Goal: Task Accomplishment & Management: Use online tool/utility

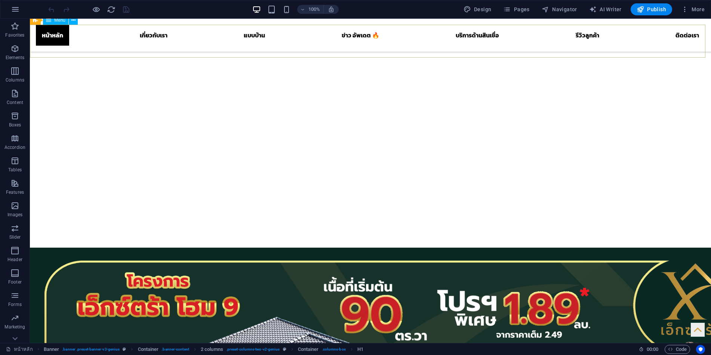
scroll to position [170, 0]
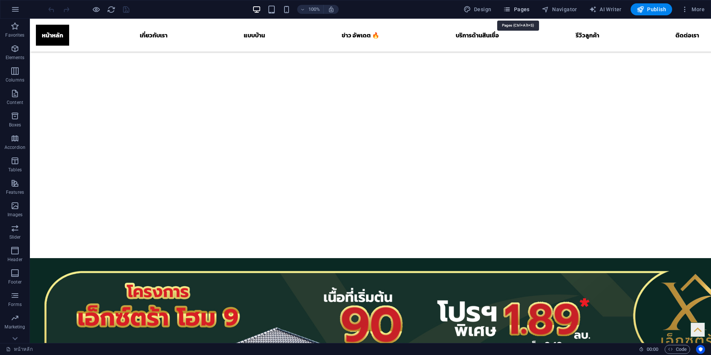
click at [518, 9] on span "Pages" at bounding box center [516, 9] width 26 height 7
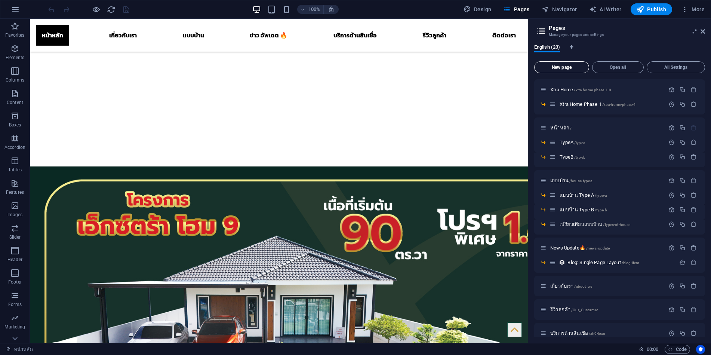
click at [566, 66] on span "New page" at bounding box center [562, 67] width 48 height 4
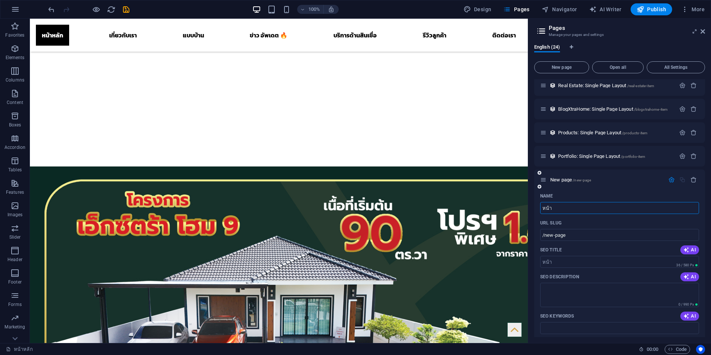
type input "หน้า"
type input "/"
type input "หน้ารอง"
click at [571, 235] on input "/" at bounding box center [619, 235] width 159 height 12
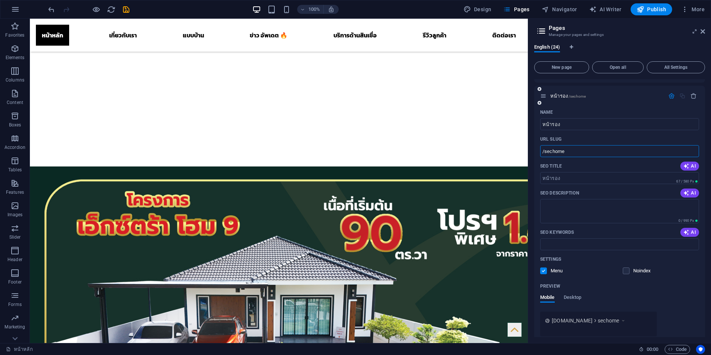
scroll to position [496, 0]
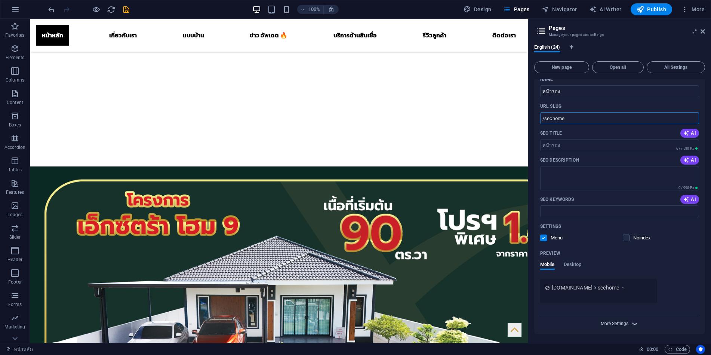
type input "/sechome"
click at [625, 322] on span "More Settings" at bounding box center [615, 323] width 28 height 5
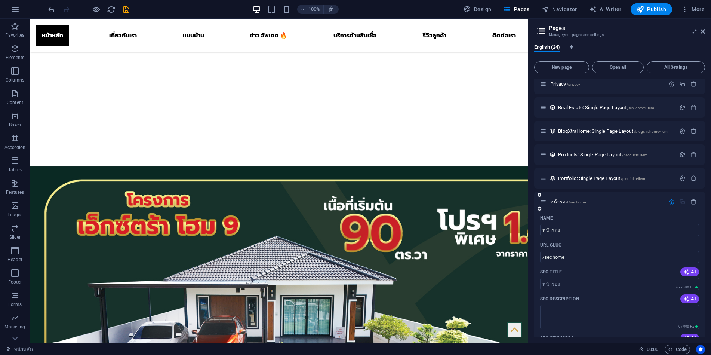
scroll to position [342, 0]
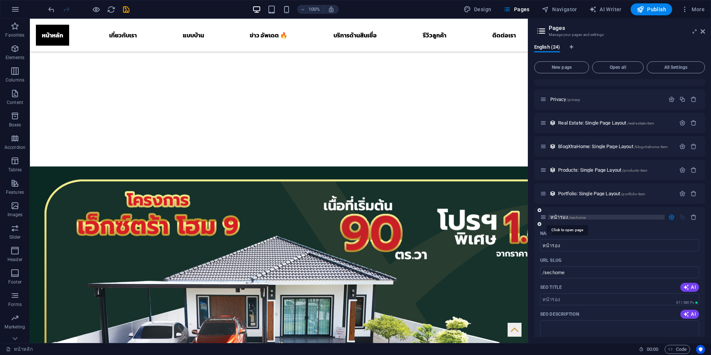
click at [557, 218] on span "หน้ารอง /sechome" at bounding box center [568, 217] width 36 height 6
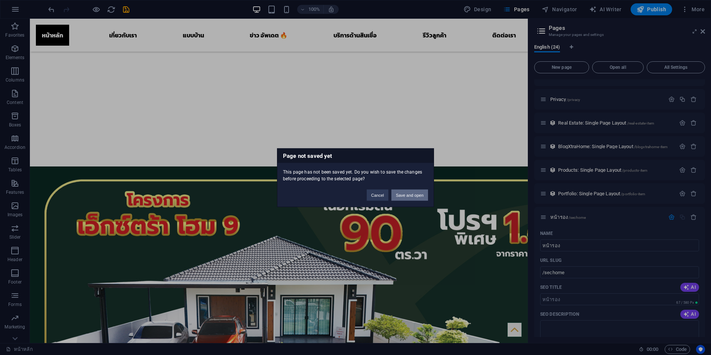
click at [416, 194] on button "Save and open" at bounding box center [409, 194] width 37 height 11
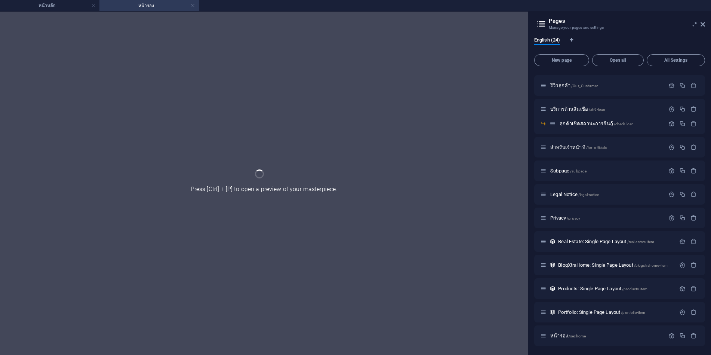
scroll to position [217, 0]
click at [127, 9] on h4 "หน้ารอง" at bounding box center [148, 5] width 99 height 8
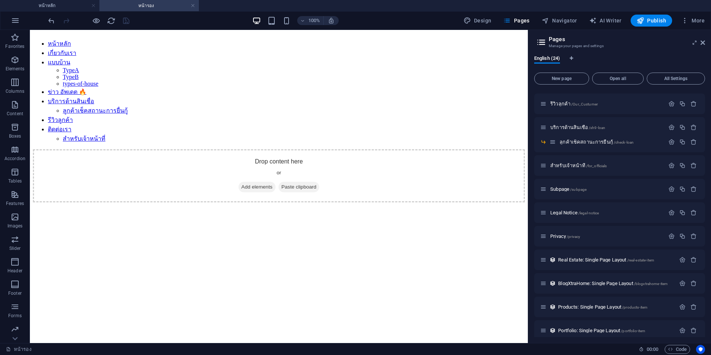
scroll to position [0, 0]
drag, startPoint x: 275, startPoint y: 58, endPoint x: 117, endPoint y: 27, distance: 161.0
click at [275, 57] on div "+ Add section" at bounding box center [278, 56] width 41 height 13
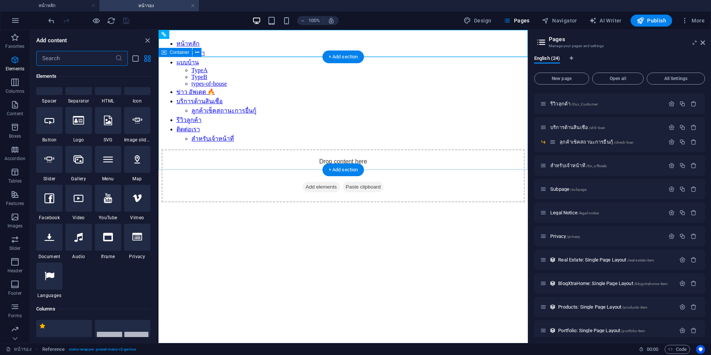
scroll to position [1369, 0]
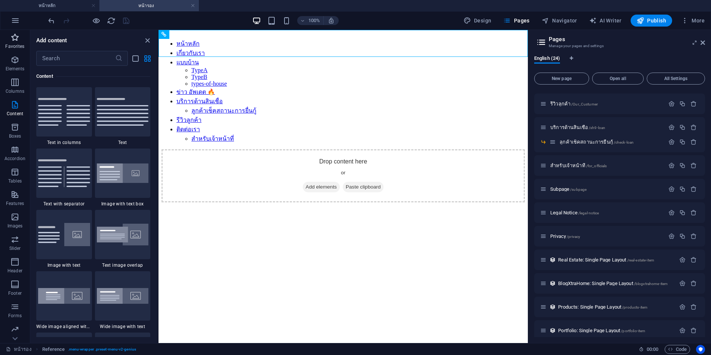
click at [21, 36] on span "Favorites" at bounding box center [15, 42] width 30 height 18
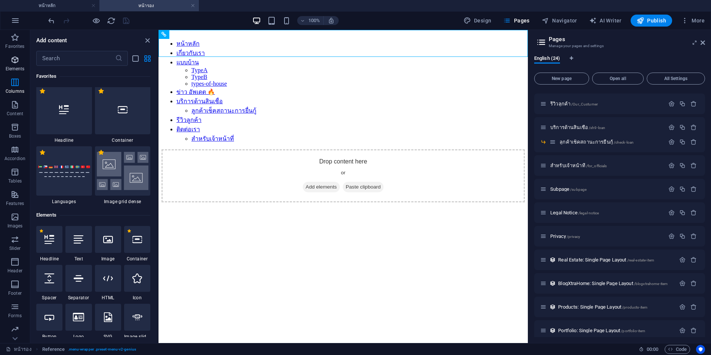
click at [12, 60] on icon "button" at bounding box center [14, 59] width 9 height 9
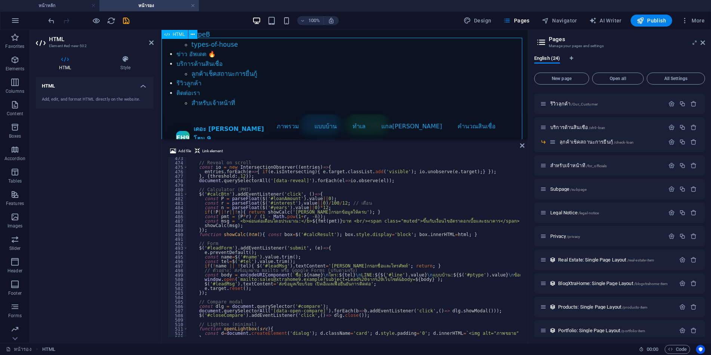
scroll to position [0, 0]
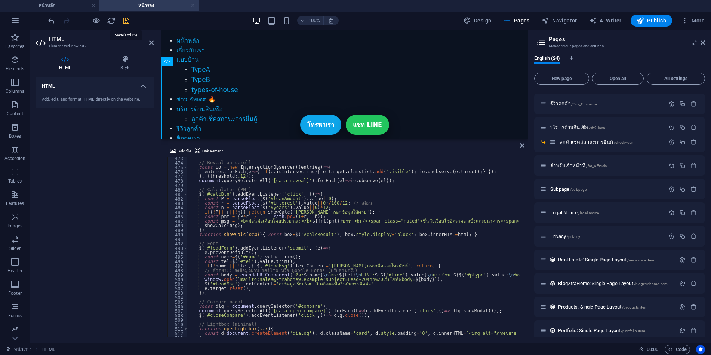
click at [127, 19] on icon "save" at bounding box center [126, 20] width 9 height 9
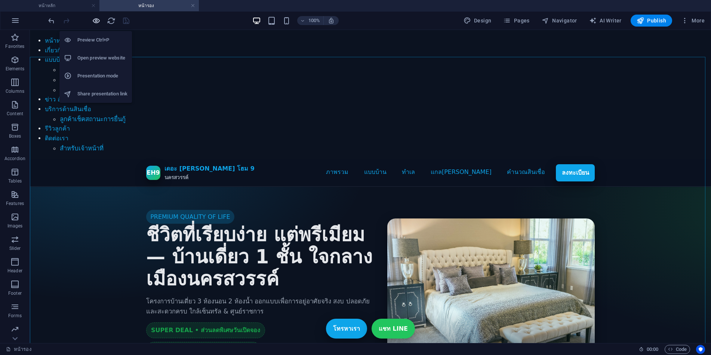
click at [95, 20] on icon "button" at bounding box center [96, 20] width 9 height 9
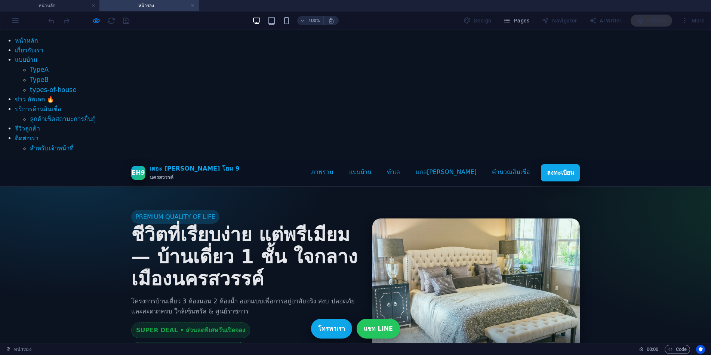
click at [137, 166] on div "EH9" at bounding box center [138, 173] width 14 height 14
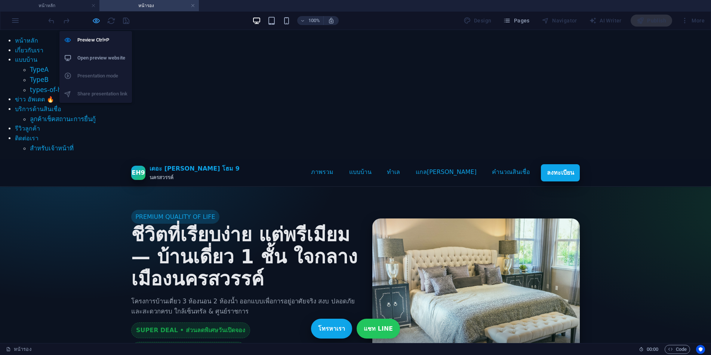
click at [95, 22] on icon "button" at bounding box center [96, 20] width 9 height 9
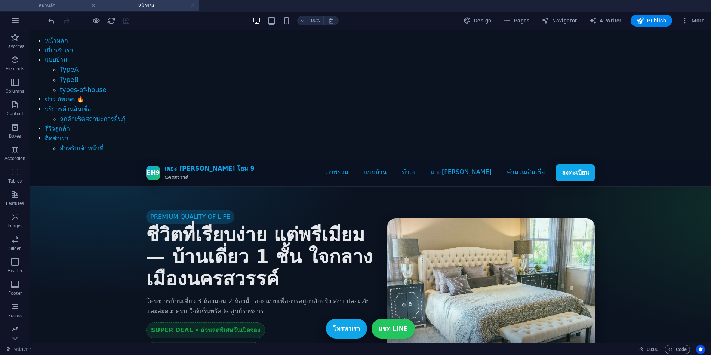
click at [65, 5] on h4 "หน้าหลัก" at bounding box center [49, 5] width 99 height 8
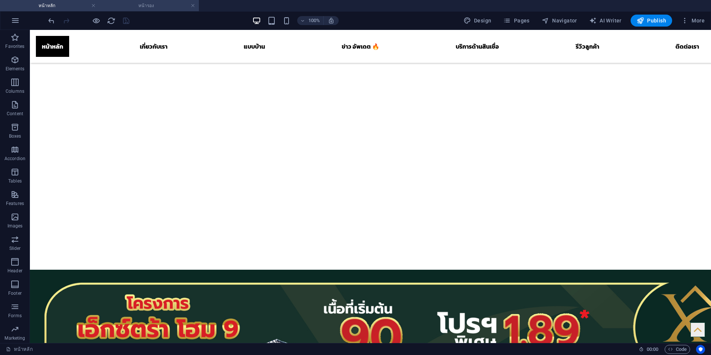
click at [147, 5] on h4 "หน้ารอง" at bounding box center [148, 5] width 99 height 8
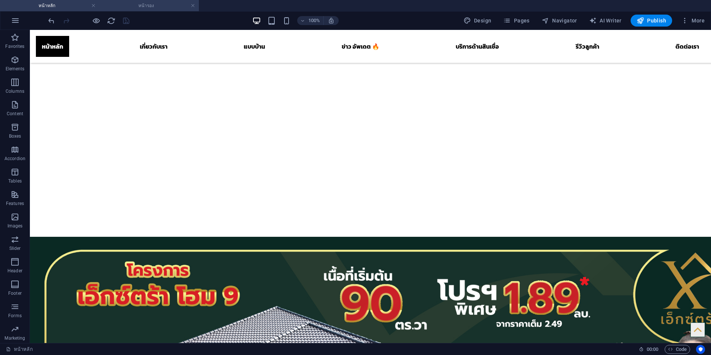
scroll to position [0, 0]
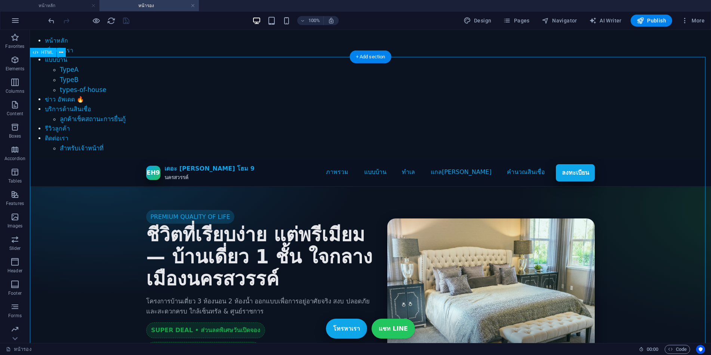
click at [60, 53] on icon at bounding box center [61, 53] width 4 height 8
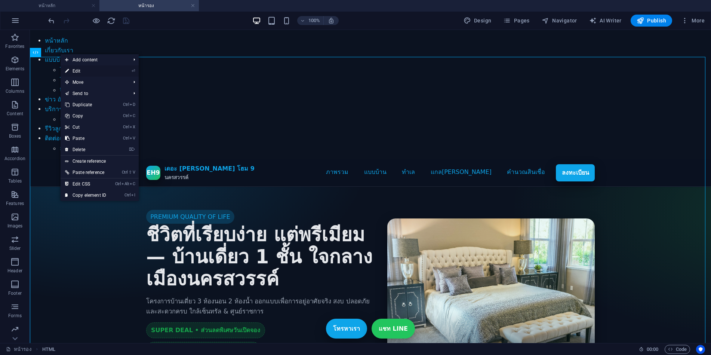
click at [78, 72] on link "⏎ Edit" at bounding box center [86, 70] width 50 height 11
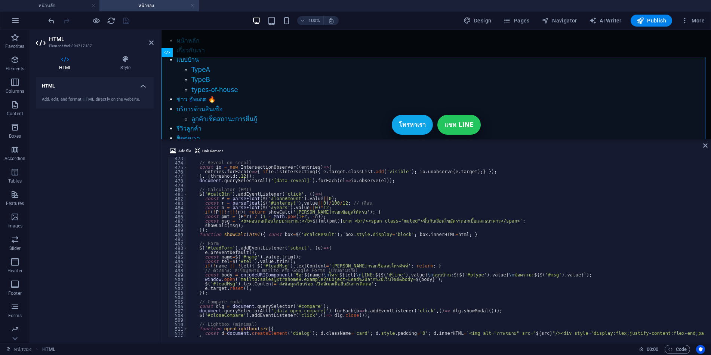
scroll to position [2119, 0]
click at [151, 44] on icon at bounding box center [151, 43] width 4 height 6
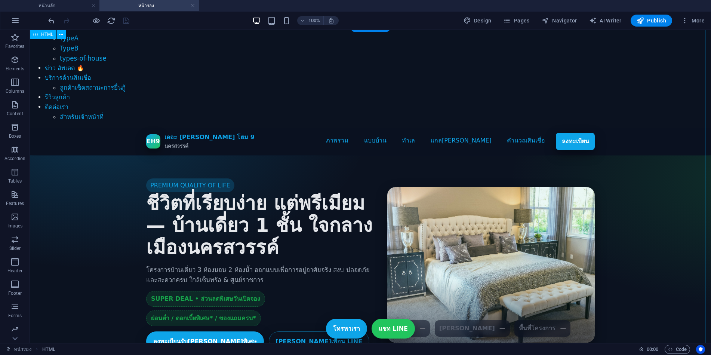
scroll to position [0, 0]
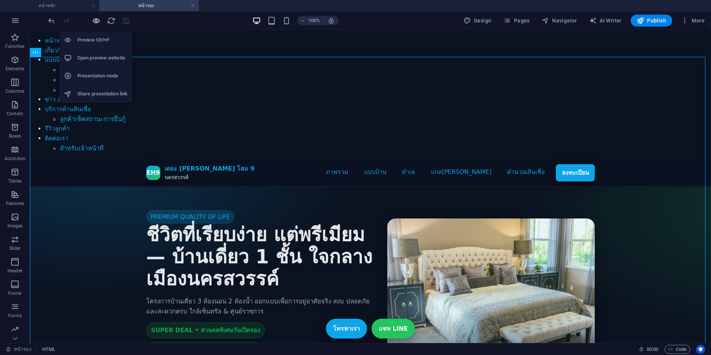
click at [94, 21] on icon "button" at bounding box center [96, 20] width 9 height 9
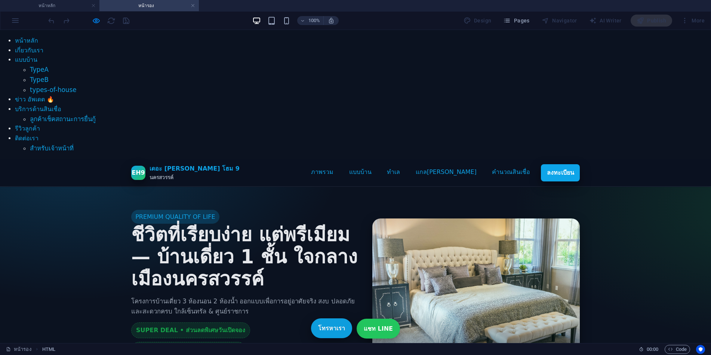
click at [335, 318] on link "โทรหาเรา" at bounding box center [331, 328] width 41 height 20
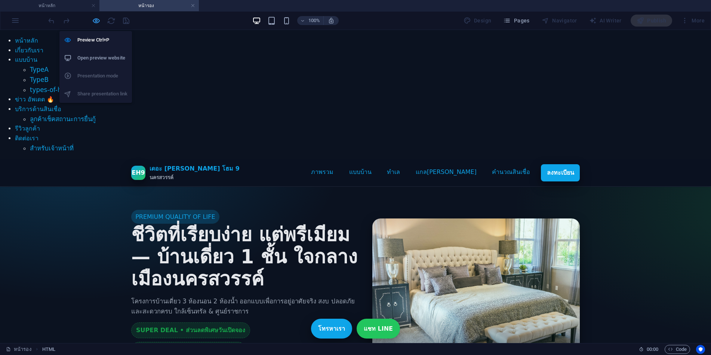
click at [95, 19] on icon "button" at bounding box center [96, 20] width 9 height 9
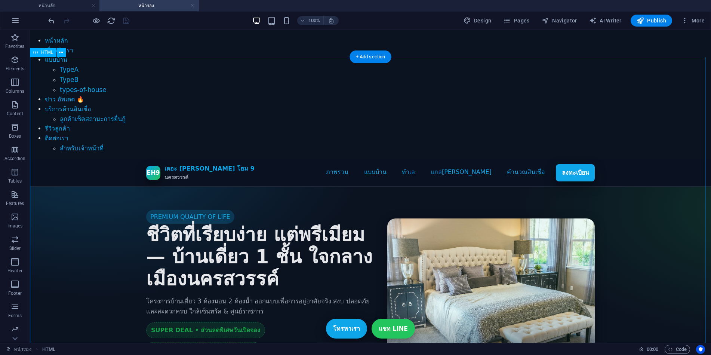
click at [61, 54] on icon at bounding box center [61, 53] width 4 height 8
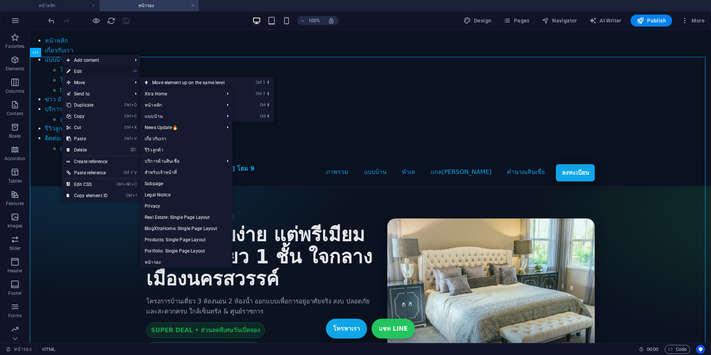
click at [89, 71] on link "⏎ Edit" at bounding box center [87, 71] width 50 height 11
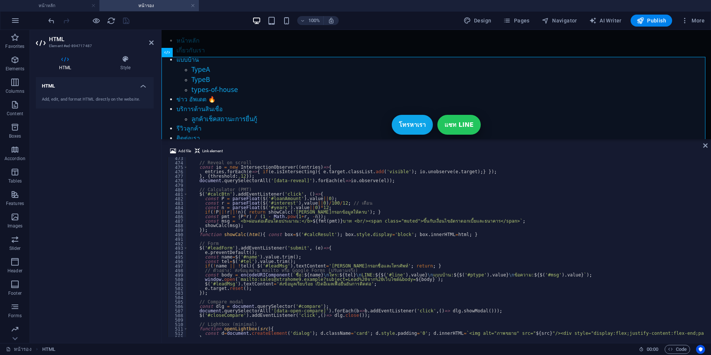
click at [356, 191] on div "// Reveal on scroll const io = new IntersectionObserver (( entries ) => { entri…" at bounding box center [622, 249] width 871 height 187
type textarea "</html>"
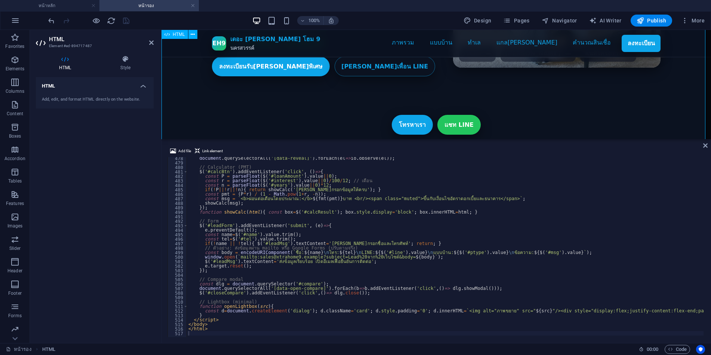
scroll to position [304, 0]
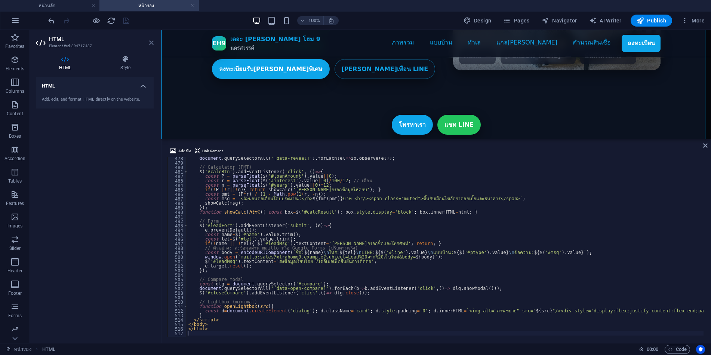
drag, startPoint x: 150, startPoint y: 40, endPoint x: 163, endPoint y: 115, distance: 76.0
click at [150, 40] on icon at bounding box center [151, 43] width 4 height 6
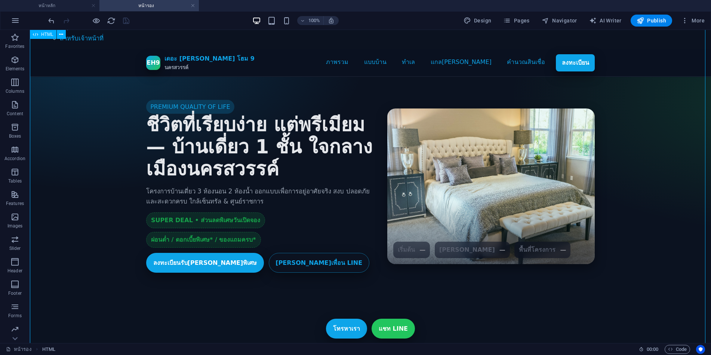
scroll to position [0, 0]
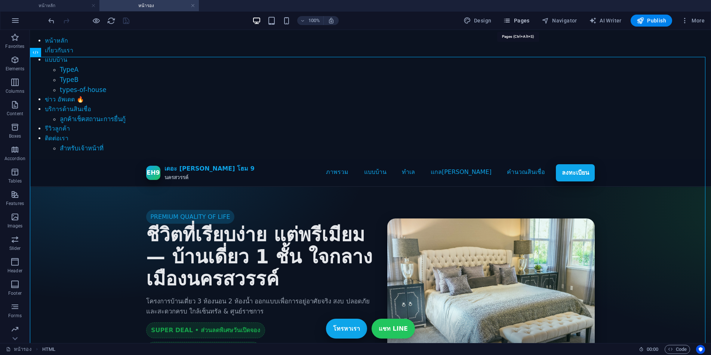
click at [529, 21] on span "Pages" at bounding box center [516, 20] width 26 height 7
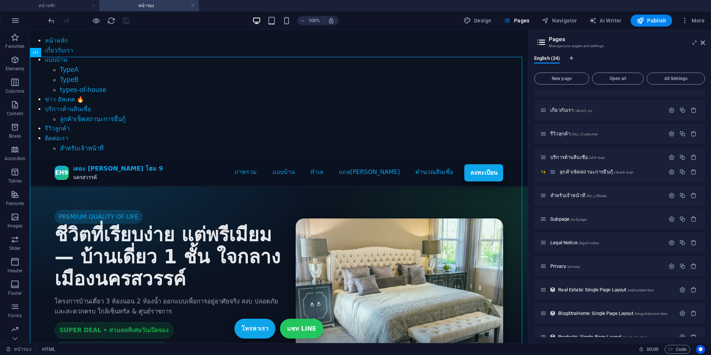
scroll to position [247, 0]
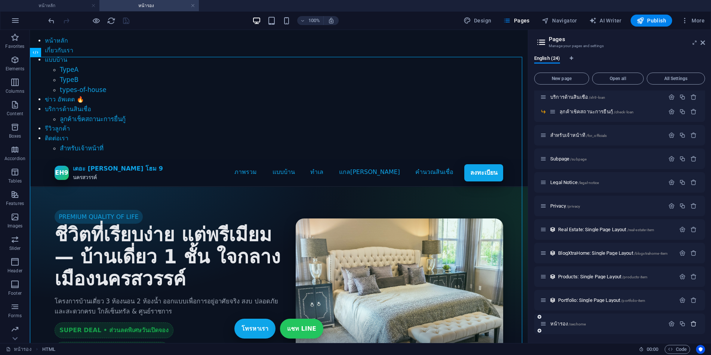
click at [697, 323] on button "button" at bounding box center [693, 323] width 11 height 6
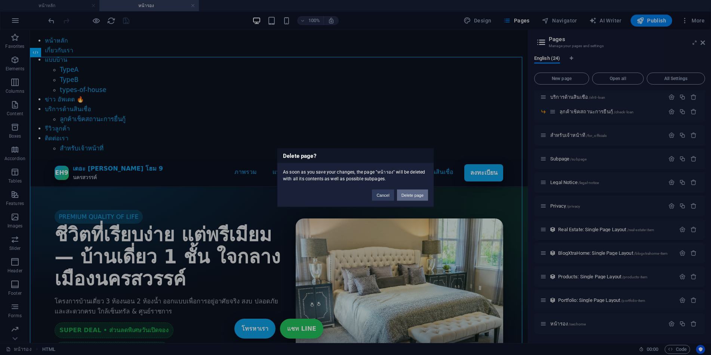
click at [411, 193] on button "Delete page" at bounding box center [412, 194] width 31 height 11
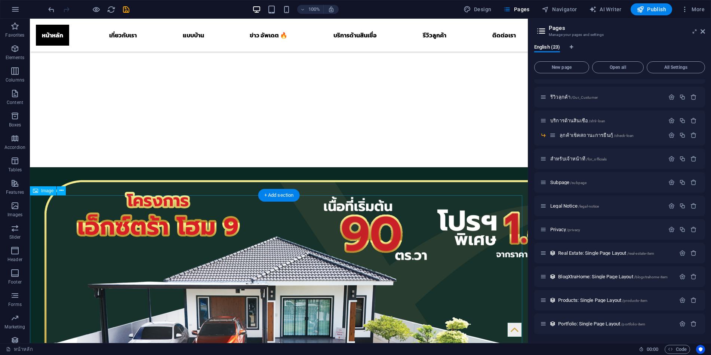
scroll to position [212, 0]
click at [127, 12] on icon "save" at bounding box center [126, 9] width 9 height 9
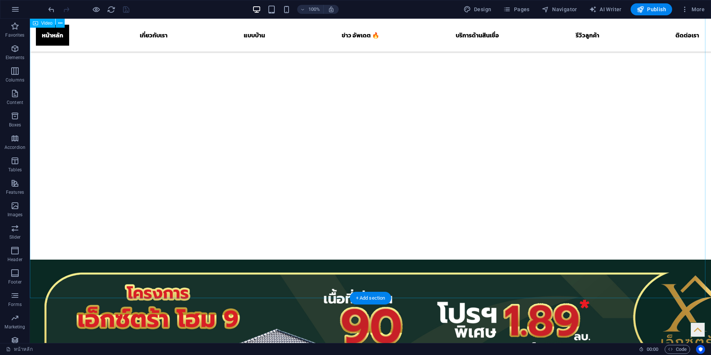
scroll to position [0, 0]
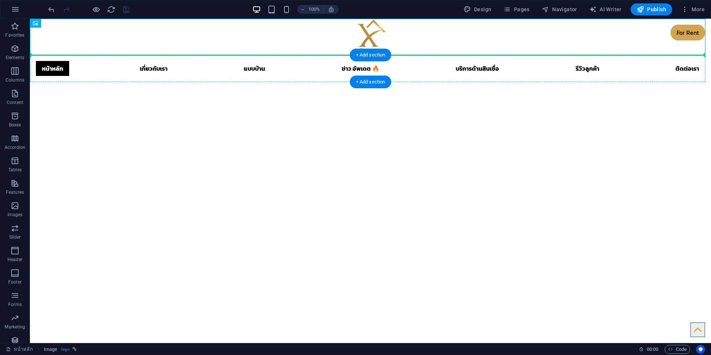
drag, startPoint x: 321, startPoint y: 27, endPoint x: 307, endPoint y: 59, distance: 34.9
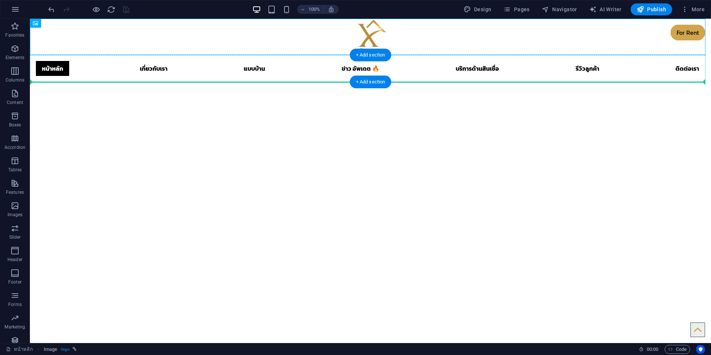
drag, startPoint x: 343, startPoint y: 30, endPoint x: 282, endPoint y: 69, distance: 73.1
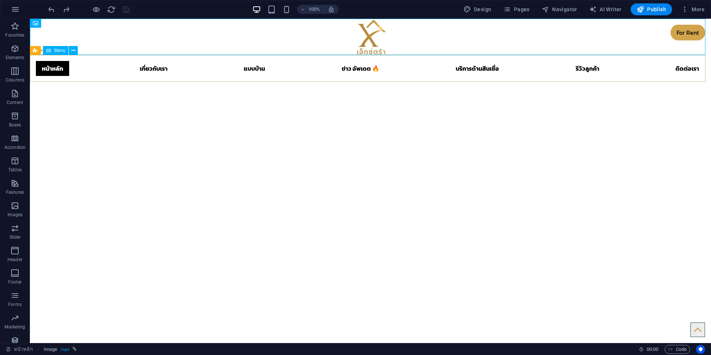
click at [59, 49] on span "Menu" at bounding box center [59, 50] width 11 height 4
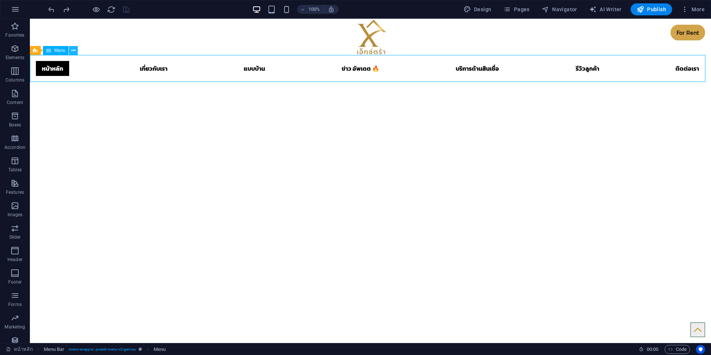
click at [70, 50] on button at bounding box center [73, 50] width 9 height 9
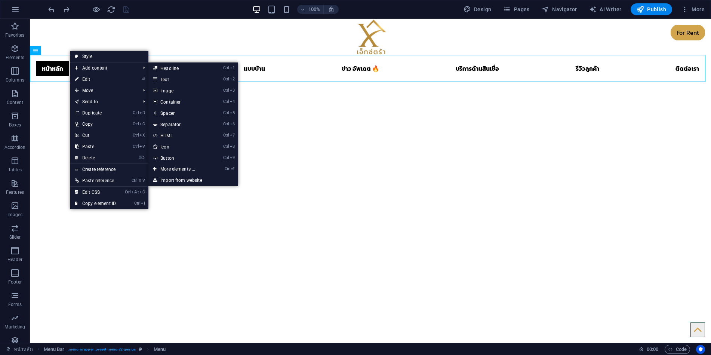
click at [88, 79] on link "⏎ Edit" at bounding box center [95, 79] width 50 height 11
select select "primary"
select select "10"
select select
select select "primary"
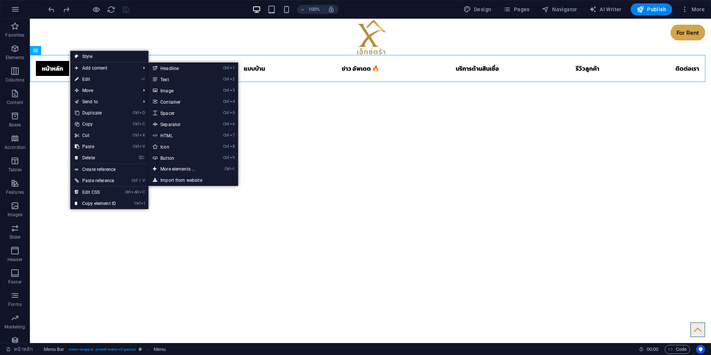
select select "5"
select select
select select "primary"
select select "3"
select select
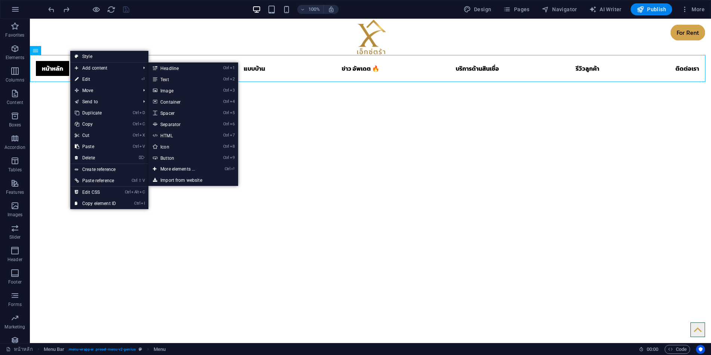
select select "4"
select select
select select "8"
select select
select select "9"
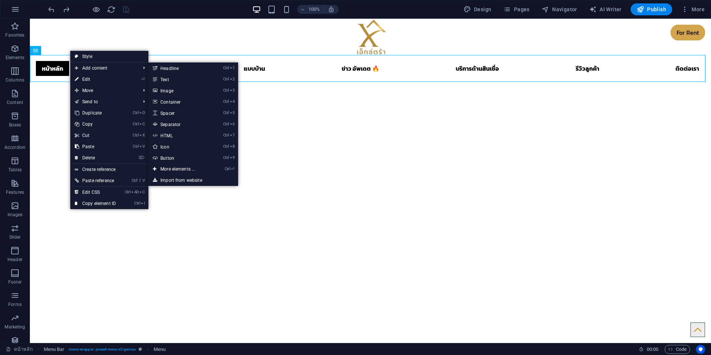
select select
select select "primary"
select select "12"
select select
select select "primary"
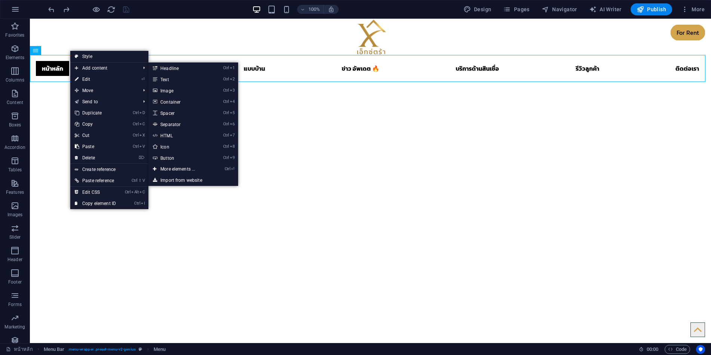
select select "13"
select select
select select "11"
select select
select select "primary"
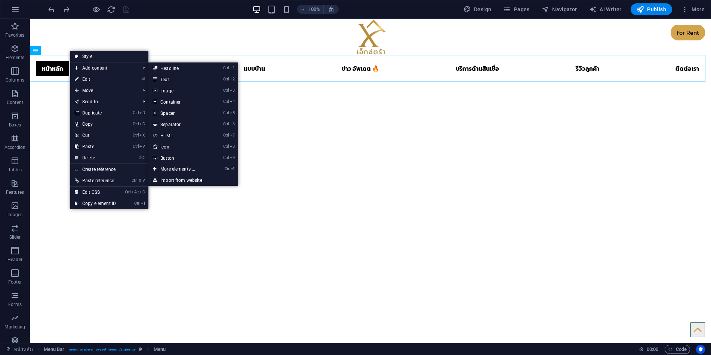
select select
select select "primary"
select select "14"
select select
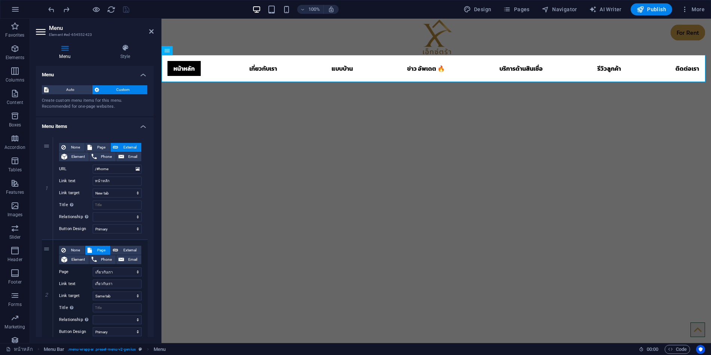
click at [61, 52] on h4 "Menu" at bounding box center [66, 52] width 61 height 16
click at [120, 46] on icon at bounding box center [125, 47] width 57 height 7
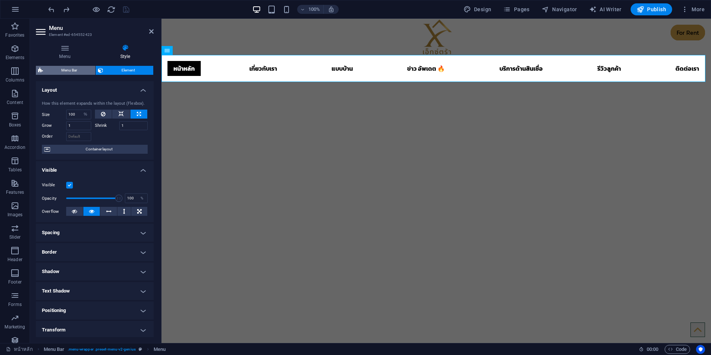
click at [79, 70] on span "Menu Bar" at bounding box center [69, 70] width 48 height 9
select select "rem"
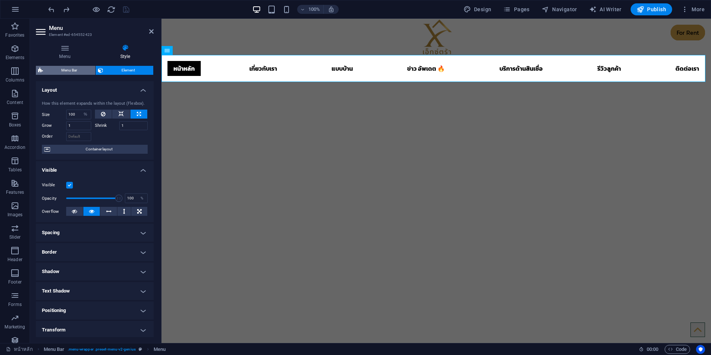
select select "rem"
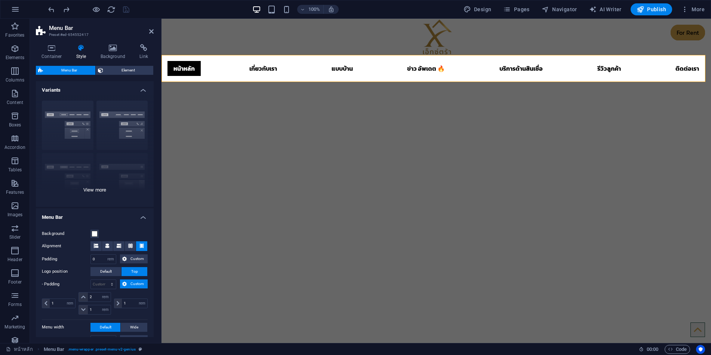
click at [87, 142] on div "Border Centered Default Fixed Loki Trigger Wide XXL" at bounding box center [95, 151] width 118 height 112
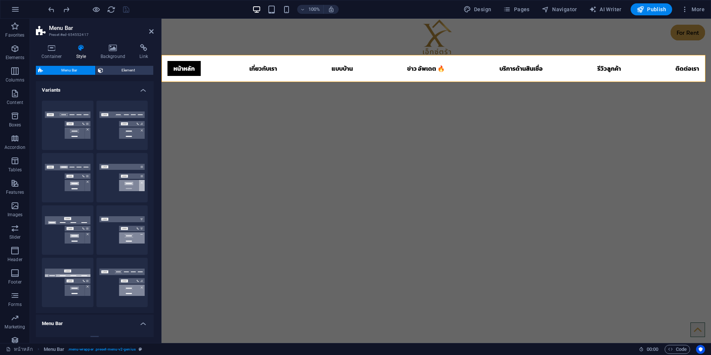
click at [73, 169] on div "Default" at bounding box center [68, 177] width 52 height 49
click at [110, 184] on button "Fixed" at bounding box center [122, 177] width 52 height 49
type input "1"
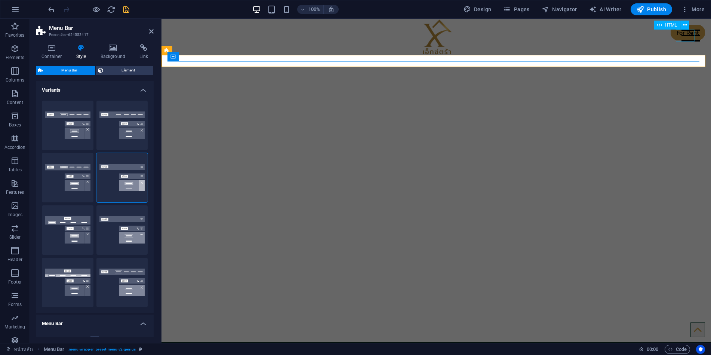
click at [686, 34] on div at bounding box center [691, 36] width 19 height 12
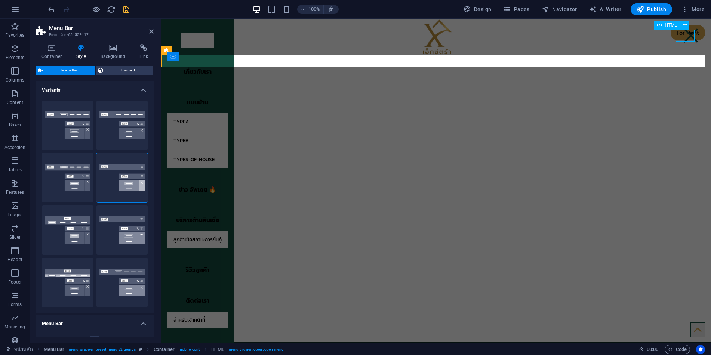
click at [686, 34] on div at bounding box center [691, 36] width 19 height 12
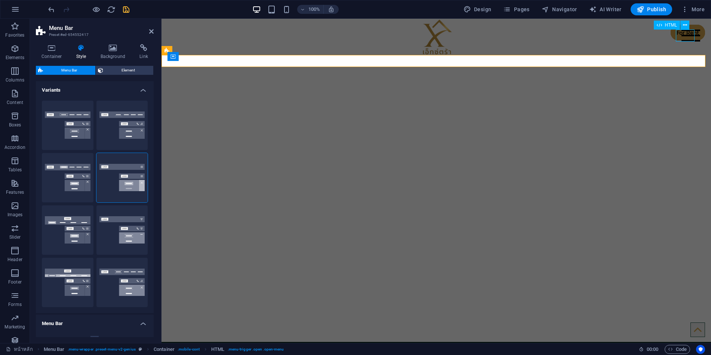
click at [686, 34] on div at bounding box center [691, 36] width 19 height 12
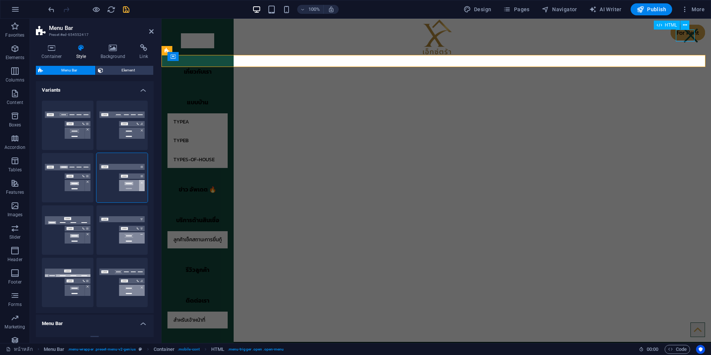
click at [686, 34] on div at bounding box center [691, 36] width 19 height 12
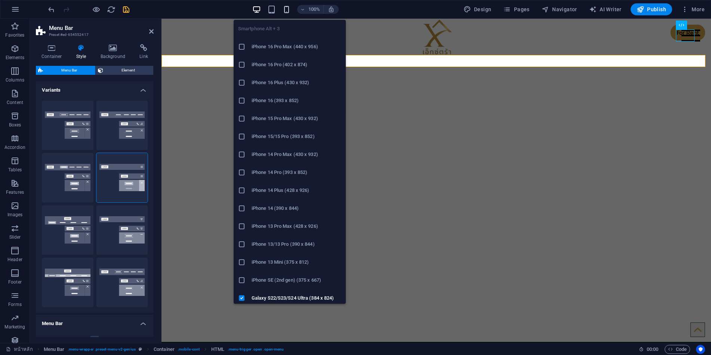
click at [287, 9] on icon "button" at bounding box center [286, 9] width 9 height 9
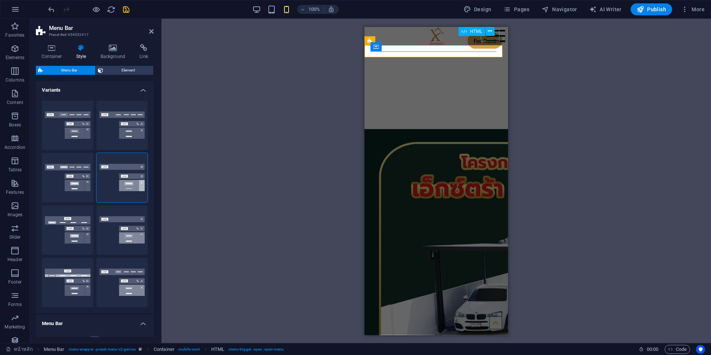
click at [495, 36] on div at bounding box center [495, 36] width 19 height 12
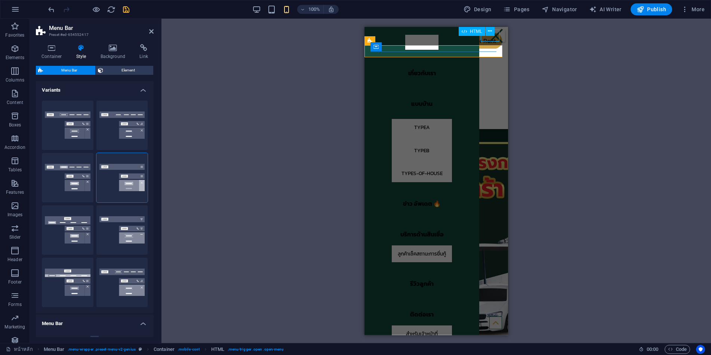
click at [495, 36] on div at bounding box center [495, 36] width 19 height 12
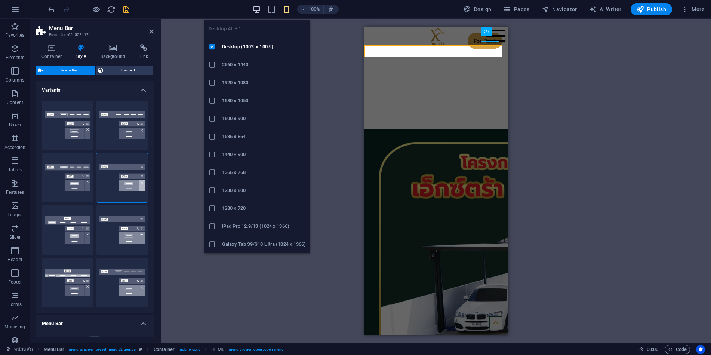
click at [257, 9] on icon "button" at bounding box center [256, 9] width 9 height 9
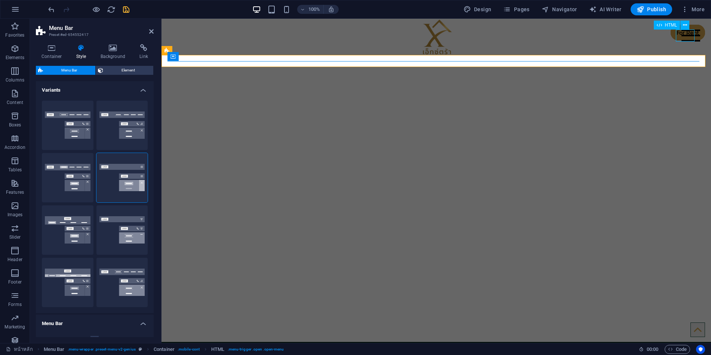
click at [685, 34] on div at bounding box center [691, 36] width 19 height 12
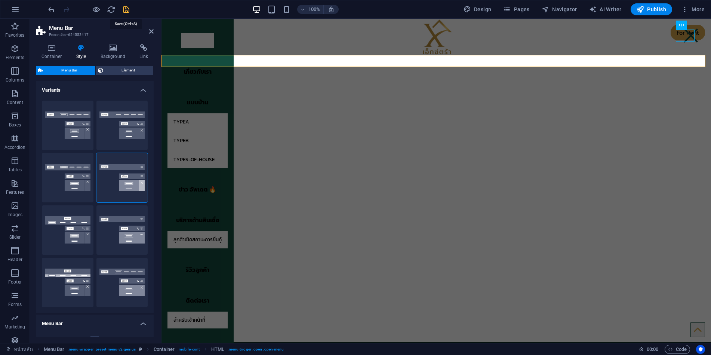
click at [125, 9] on icon "save" at bounding box center [126, 9] width 9 height 9
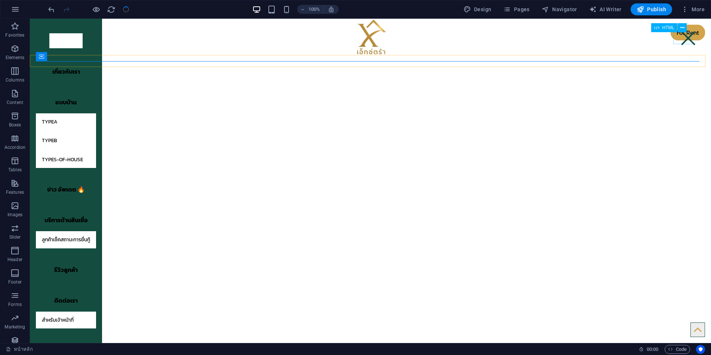
click at [686, 41] on div at bounding box center [688, 38] width 19 height 12
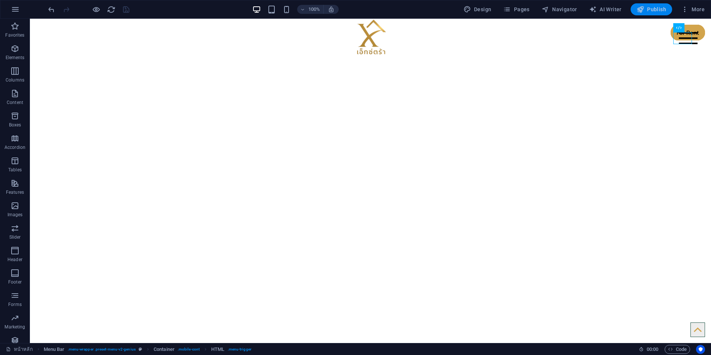
click at [655, 8] on span "Publish" at bounding box center [652, 9] width 30 height 7
click at [647, 13] on button "Publish" at bounding box center [651, 9] width 41 height 12
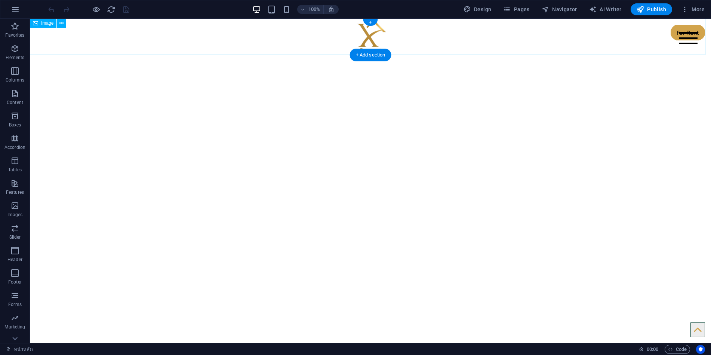
click at [693, 38] on figure at bounding box center [370, 37] width 681 height 36
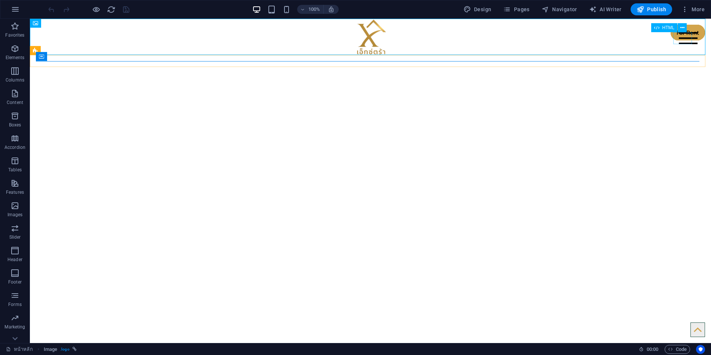
click at [686, 38] on div at bounding box center [688, 38] width 19 height 12
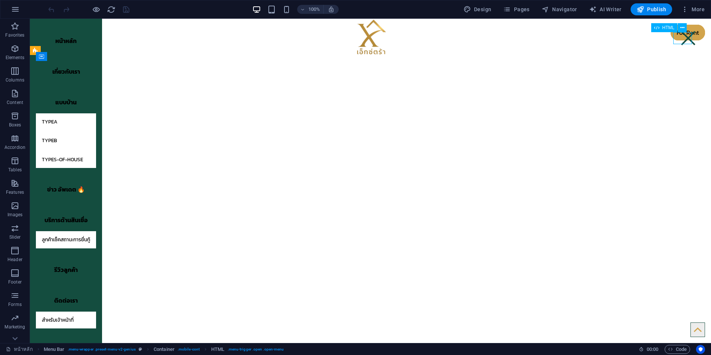
click at [685, 38] on div at bounding box center [688, 38] width 19 height 12
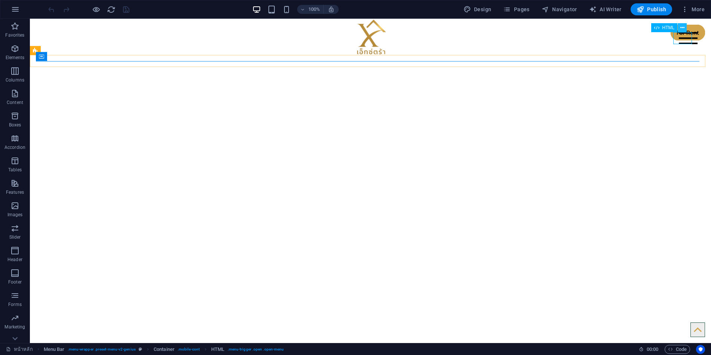
click at [683, 29] on icon at bounding box center [682, 28] width 4 height 8
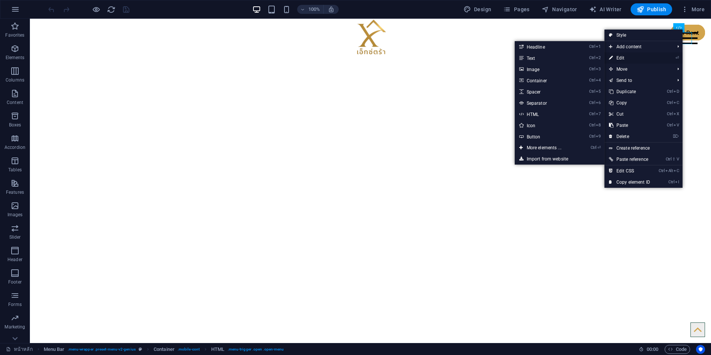
click at [635, 61] on link "⏎ Edit" at bounding box center [630, 57] width 50 height 11
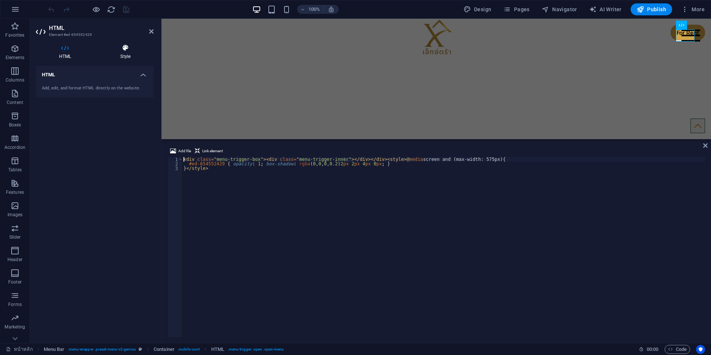
click at [124, 50] on icon at bounding box center [125, 47] width 56 height 7
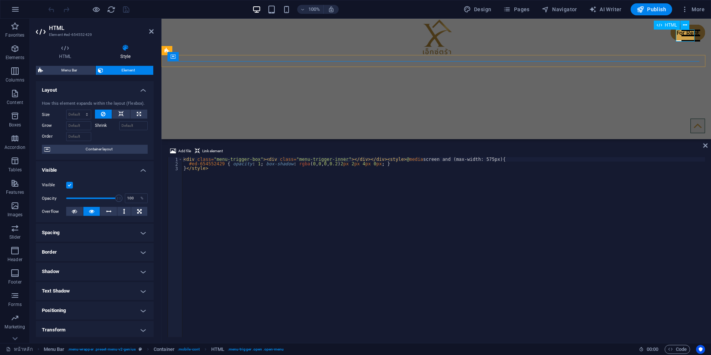
click at [687, 36] on div at bounding box center [691, 36] width 19 height 12
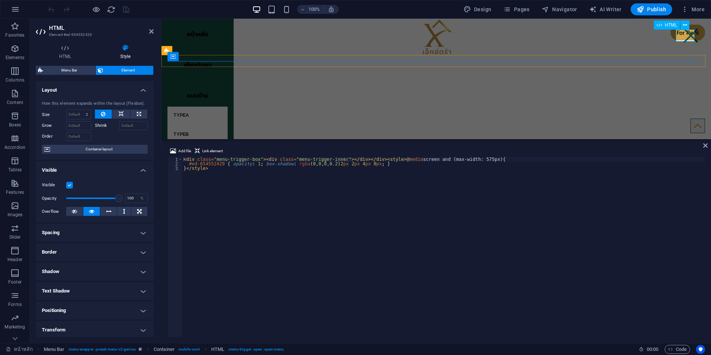
click at [687, 36] on div at bounding box center [691, 36] width 19 height 12
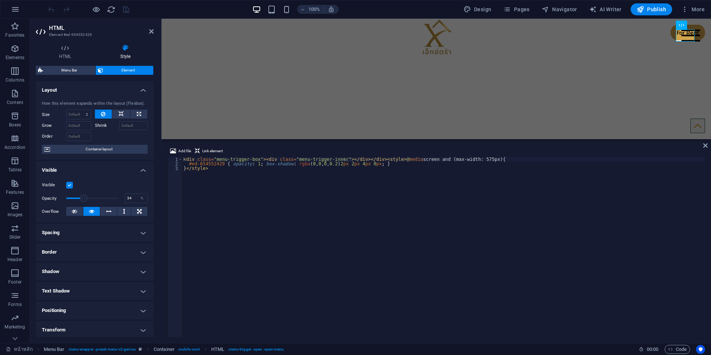
drag, startPoint x: 118, startPoint y: 199, endPoint x: 83, endPoint y: 196, distance: 34.9
click at [83, 196] on span at bounding box center [83, 197] width 7 height 7
type input "100"
drag, startPoint x: 83, startPoint y: 196, endPoint x: 127, endPoint y: 196, distance: 43.7
click at [127, 196] on div "Opacity 100 %" at bounding box center [95, 198] width 106 height 11
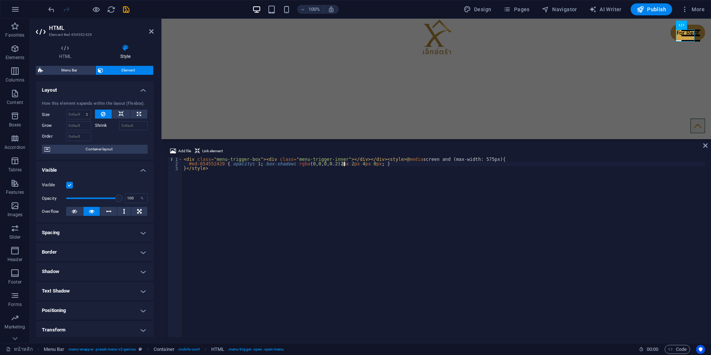
click at [345, 165] on div "< div class = "menu-trigger-box" > < div class = "menu-trigger-inner" > </ div …" at bounding box center [443, 251] width 523 height 189
click at [334, 165] on div "< div class = "menu-trigger-box" > < div class = "menu-trigger-inner" > </ div …" at bounding box center [443, 251] width 523 height 189
click at [327, 165] on div "< div class = "menu-trigger-box" > < div class = "menu-trigger-inner" > </ div …" at bounding box center [443, 251] width 523 height 189
click at [342, 164] on div "< div class = "menu-trigger-box" > < div class = "menu-trigger-inner" > </ div …" at bounding box center [443, 251] width 523 height 189
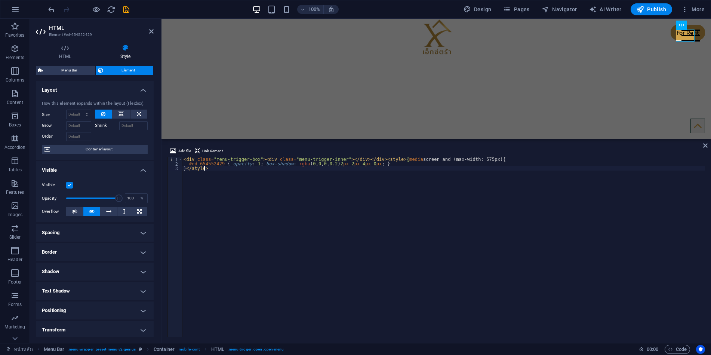
click at [333, 181] on div "< div class = "menu-trigger-box" > < div class = "menu-trigger-inner" > </ div …" at bounding box center [443, 251] width 523 height 189
type textarea "}</style>"
click at [125, 10] on icon "save" at bounding box center [126, 9] width 9 height 9
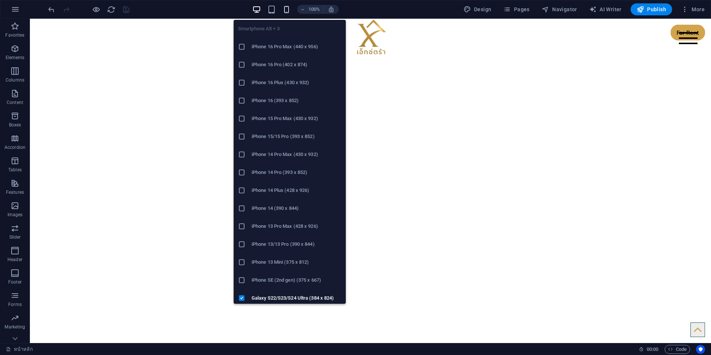
click at [285, 12] on icon "button" at bounding box center [286, 9] width 9 height 9
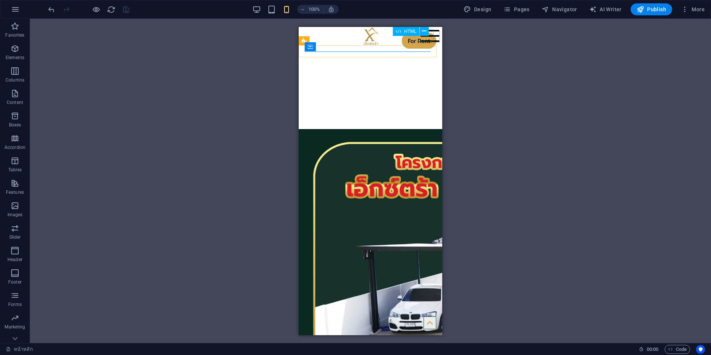
click at [425, 37] on div at bounding box center [430, 36] width 19 height 12
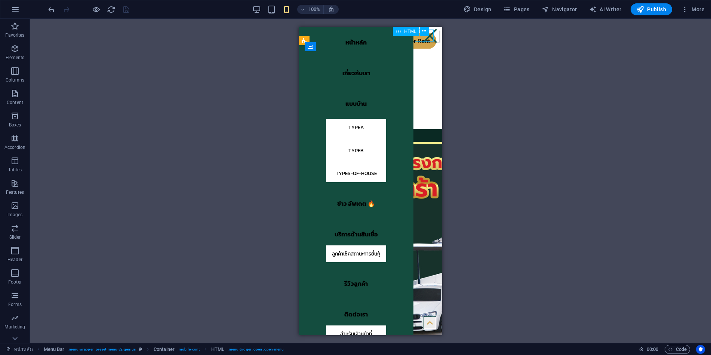
click at [425, 37] on div at bounding box center [430, 36] width 19 height 12
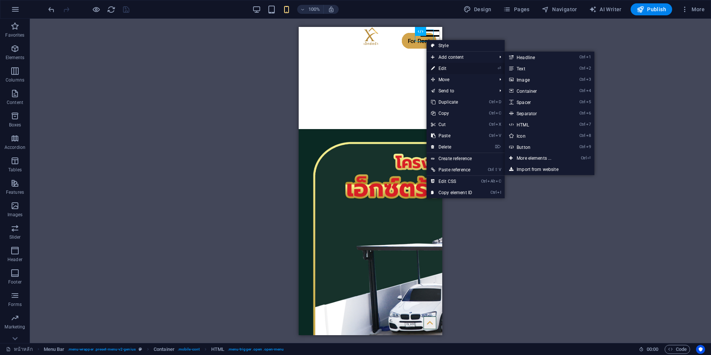
click at [442, 67] on link "⏎ Edit" at bounding box center [452, 68] width 50 height 11
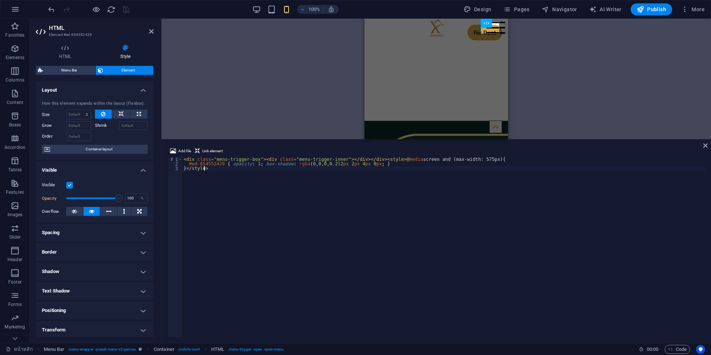
click at [82, 228] on h4 "Spacing" at bounding box center [95, 233] width 118 height 18
click at [82, 228] on h4 "Spacing" at bounding box center [95, 230] width 118 height 13
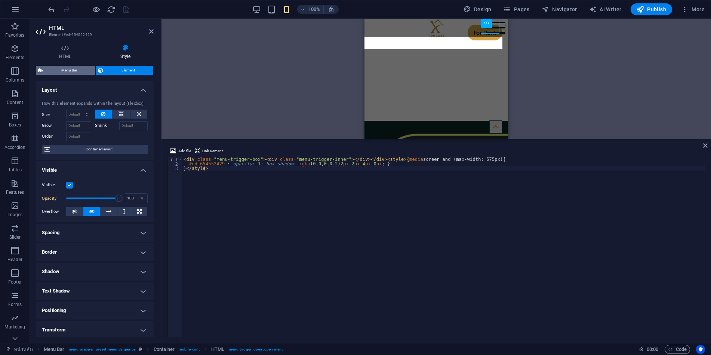
click at [77, 70] on span "Menu Bar" at bounding box center [69, 70] width 48 height 9
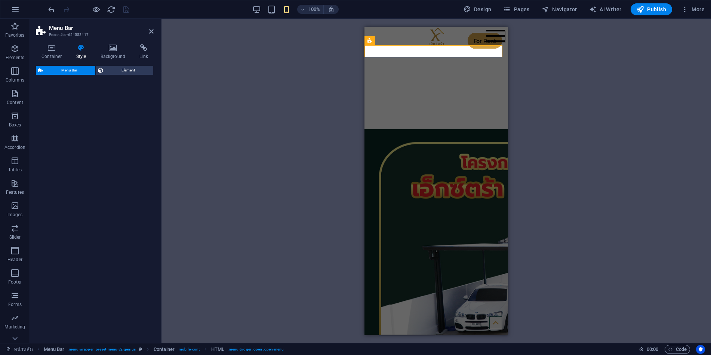
select select "rem"
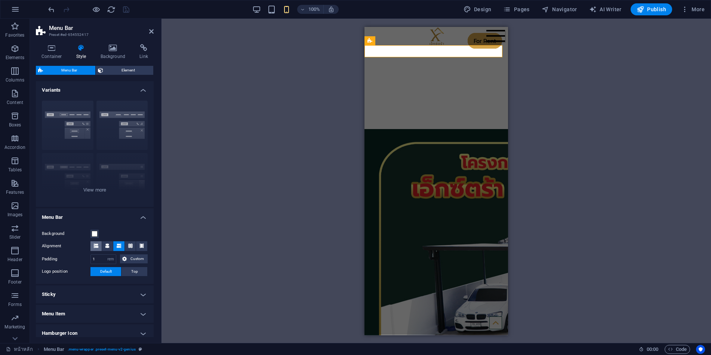
click at [99, 245] on button at bounding box center [95, 246] width 11 height 10
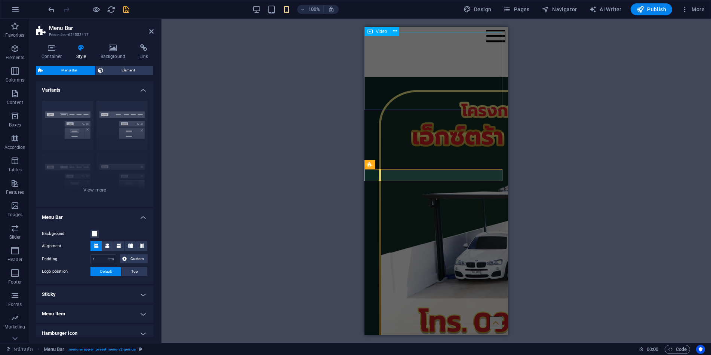
scroll to position [0, 0]
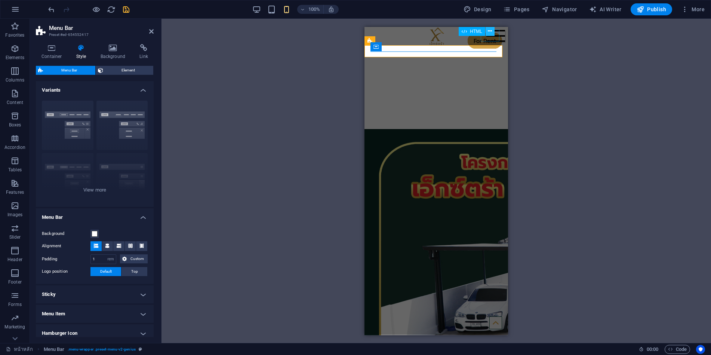
click at [491, 36] on button at bounding box center [490, 31] width 9 height 9
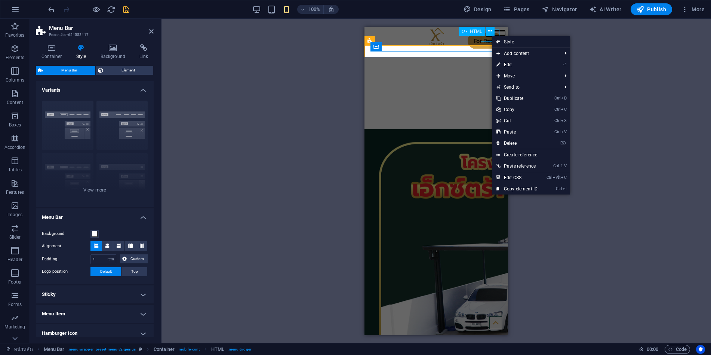
click at [487, 37] on div at bounding box center [495, 36] width 19 height 12
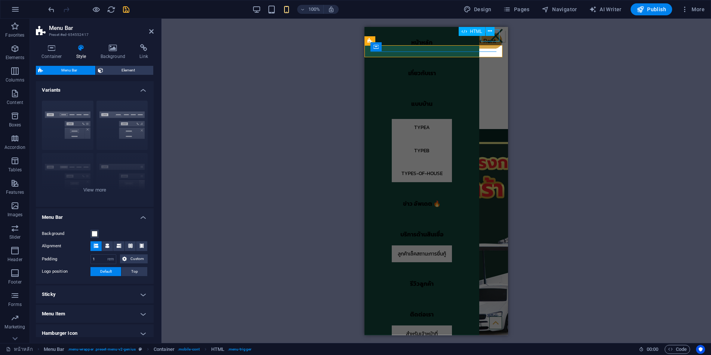
click at [490, 37] on div at bounding box center [495, 36] width 19 height 12
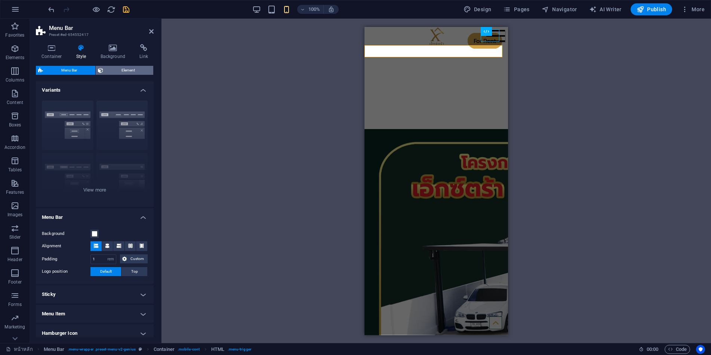
click at [115, 69] on span "Element" at bounding box center [128, 70] width 46 height 9
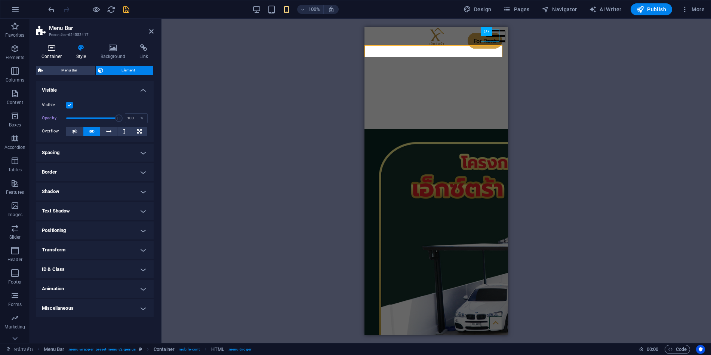
click at [50, 50] on icon at bounding box center [52, 47] width 32 height 7
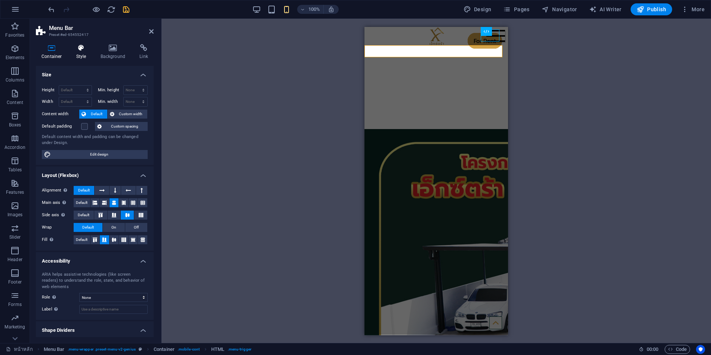
click at [77, 52] on h4 "Style" at bounding box center [83, 52] width 24 height 16
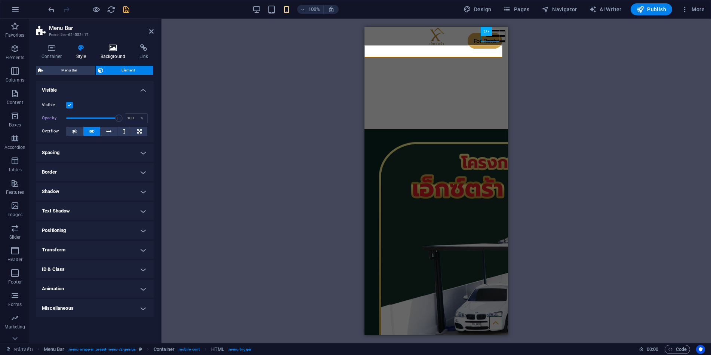
click at [110, 51] on icon at bounding box center [113, 47] width 36 height 7
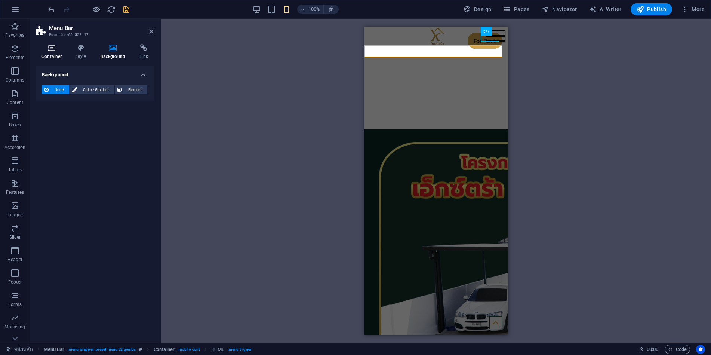
click at [53, 47] on icon at bounding box center [52, 47] width 32 height 7
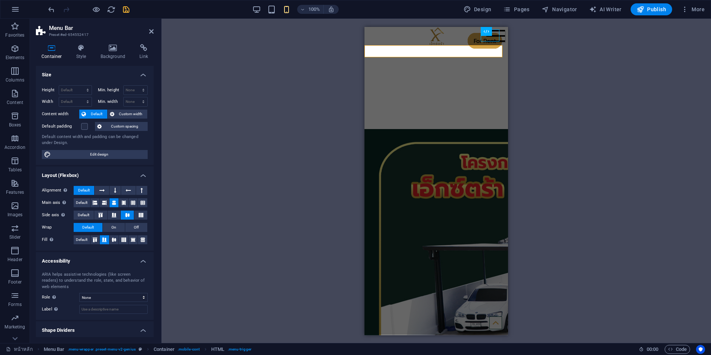
click at [124, 10] on icon "save" at bounding box center [126, 9] width 9 height 9
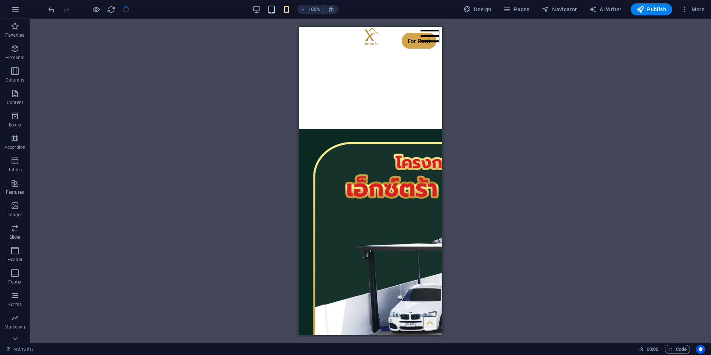
click at [275, 9] on icon "button" at bounding box center [271, 9] width 9 height 9
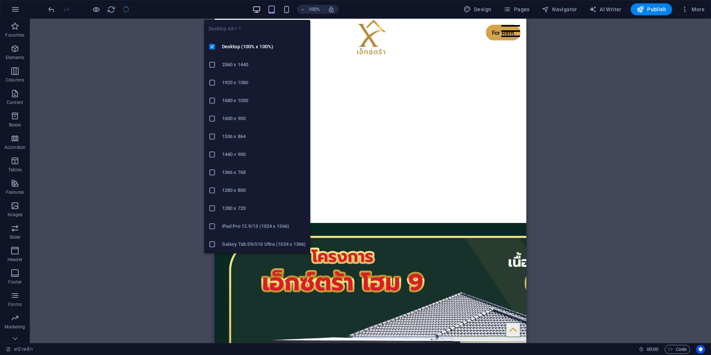
click at [260, 8] on icon "button" at bounding box center [256, 9] width 9 height 9
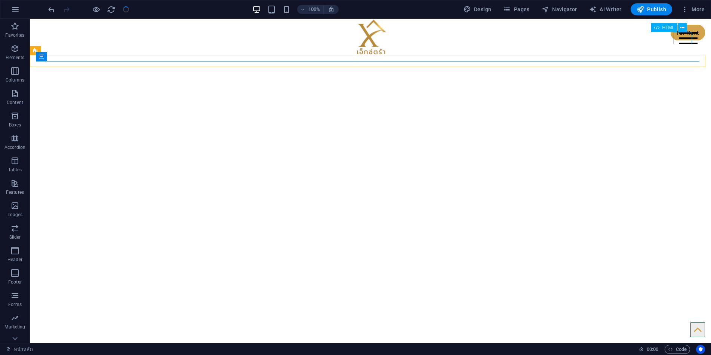
click at [679, 36] on div at bounding box center [688, 38] width 19 height 12
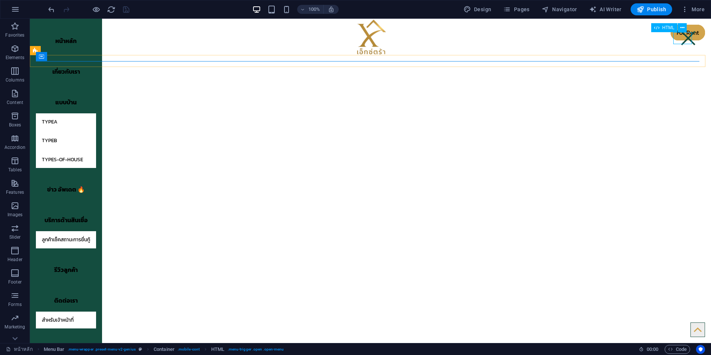
click at [679, 41] on div at bounding box center [688, 38] width 19 height 12
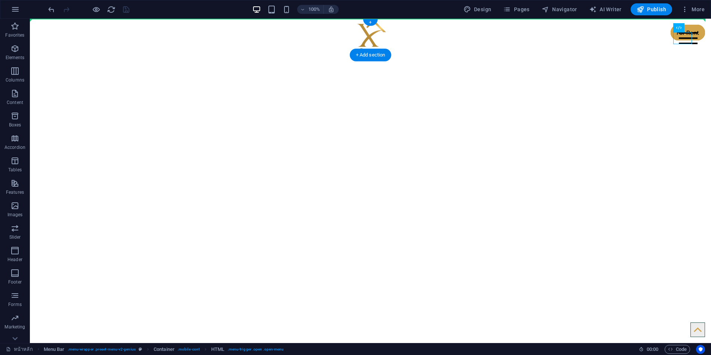
drag, startPoint x: 686, startPoint y: 39, endPoint x: 31, endPoint y: 37, distance: 655.0
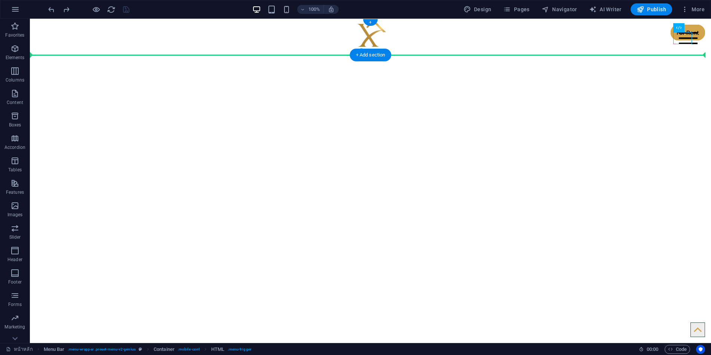
drag, startPoint x: 671, startPoint y: 40, endPoint x: 36, endPoint y: 42, distance: 635.9
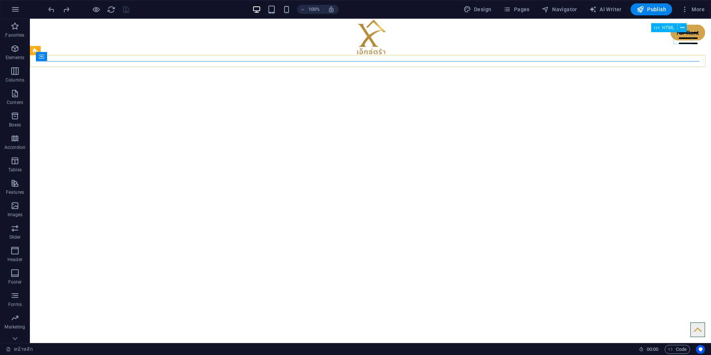
click at [683, 39] on div at bounding box center [688, 38] width 19 height 12
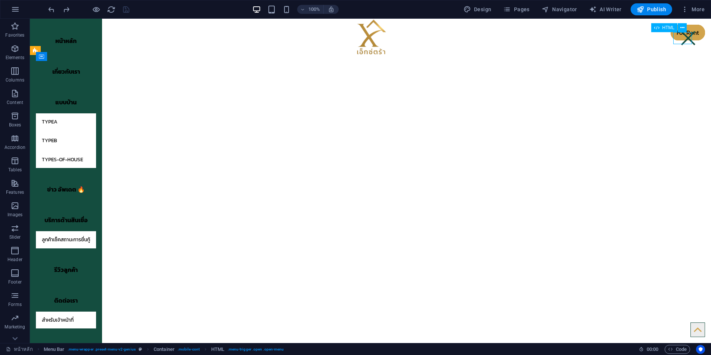
click at [683, 39] on div at bounding box center [688, 38] width 19 height 12
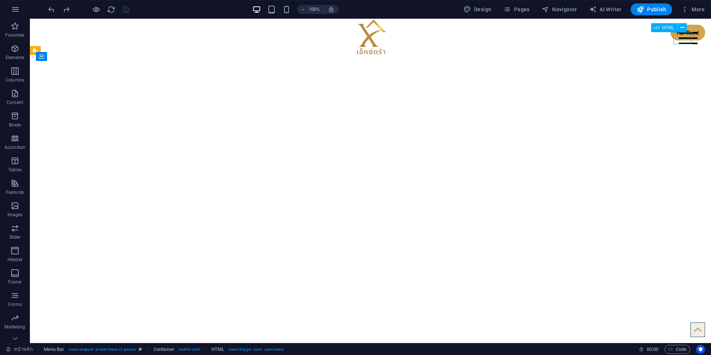
click at [683, 39] on div at bounding box center [688, 38] width 19 height 12
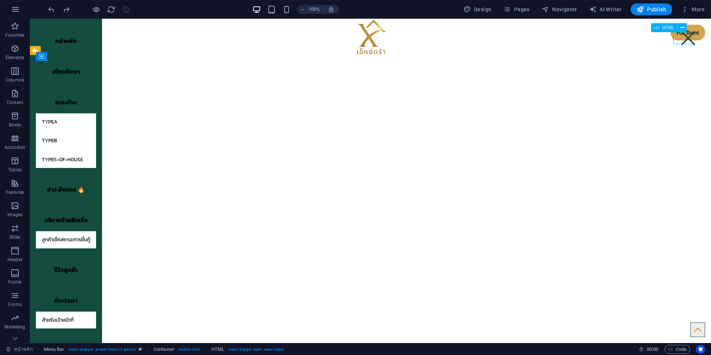
click at [683, 39] on div at bounding box center [688, 38] width 19 height 12
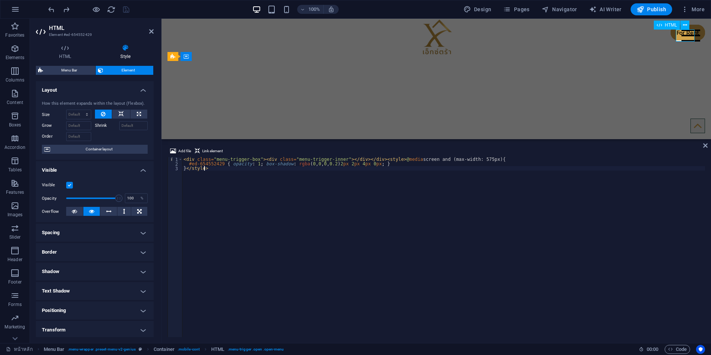
click at [683, 39] on div at bounding box center [691, 36] width 19 height 12
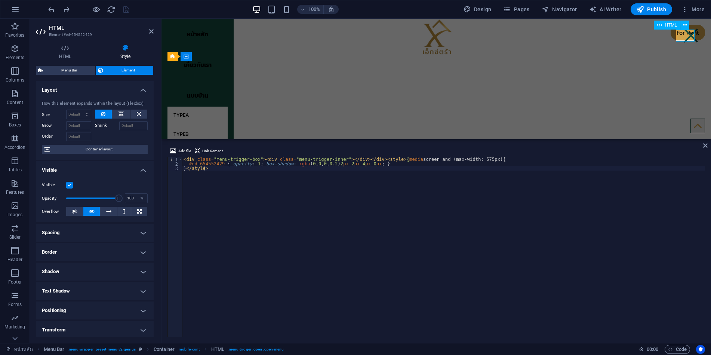
click at [683, 39] on div at bounding box center [691, 36] width 19 height 12
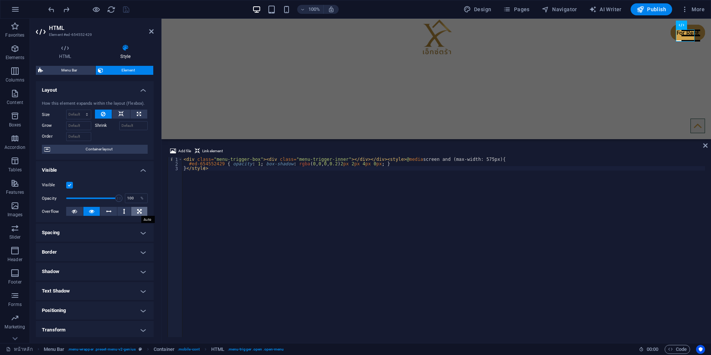
click at [139, 213] on icon at bounding box center [139, 211] width 4 height 9
click at [244, 37] on figure at bounding box center [437, 37] width 550 height 36
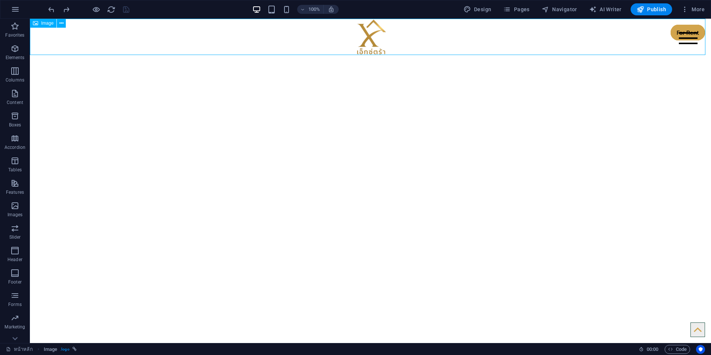
click at [134, 37] on figure at bounding box center [370, 37] width 681 height 36
click at [61, 26] on icon at bounding box center [61, 23] width 4 height 8
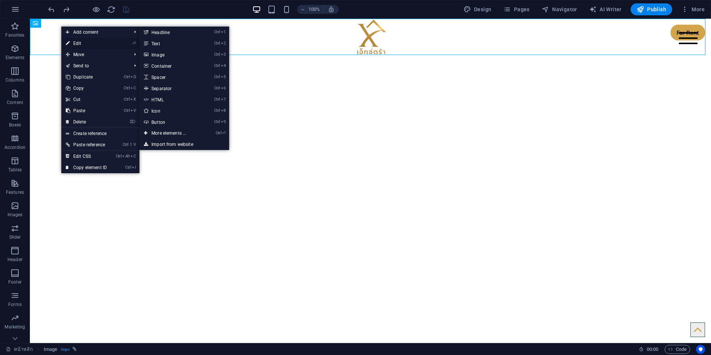
click at [73, 42] on link "⏎ Edit" at bounding box center [86, 43] width 50 height 11
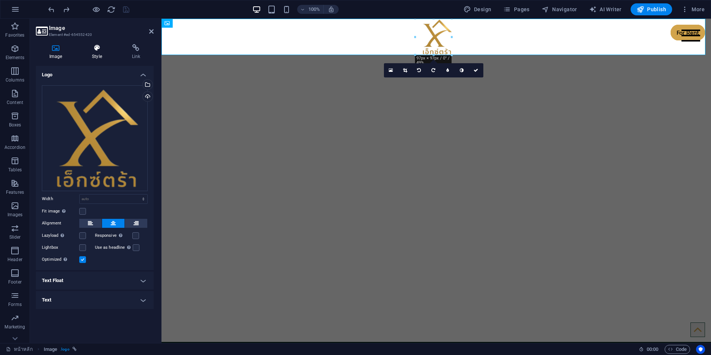
click at [99, 49] on icon at bounding box center [97, 47] width 37 height 7
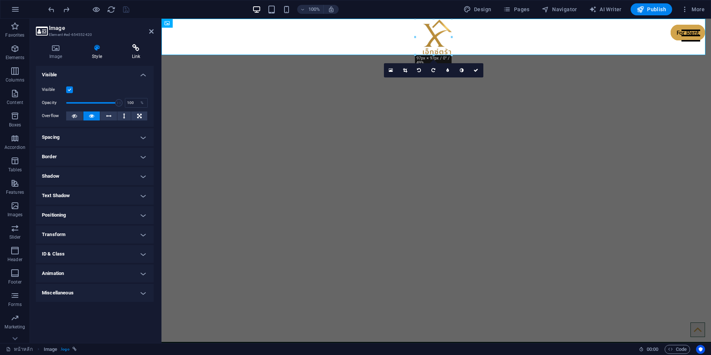
click at [135, 50] on icon at bounding box center [136, 47] width 35 height 7
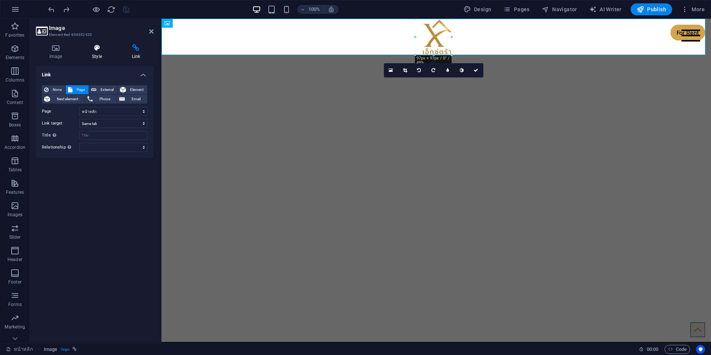
click at [93, 50] on icon at bounding box center [97, 47] width 37 height 7
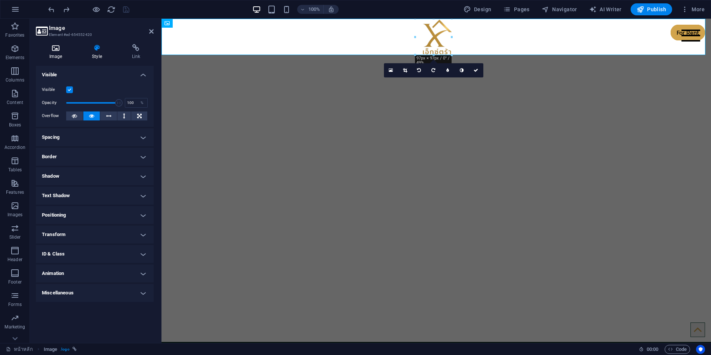
click at [58, 47] on icon at bounding box center [56, 47] width 40 height 7
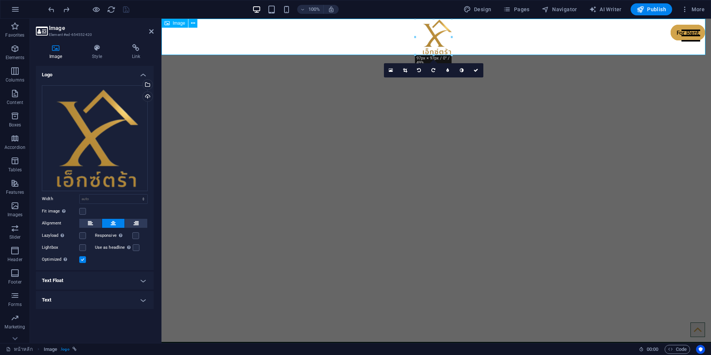
click at [572, 34] on figure at bounding box center [437, 37] width 550 height 36
click at [640, 55] on div "หน้าหลัก เกี่ยวกับเรา แบบบ้าน TypeA TypeB types-of-house ข่าว อัพเดต 🔥 บริการด้…" at bounding box center [437, 61] width 550 height 12
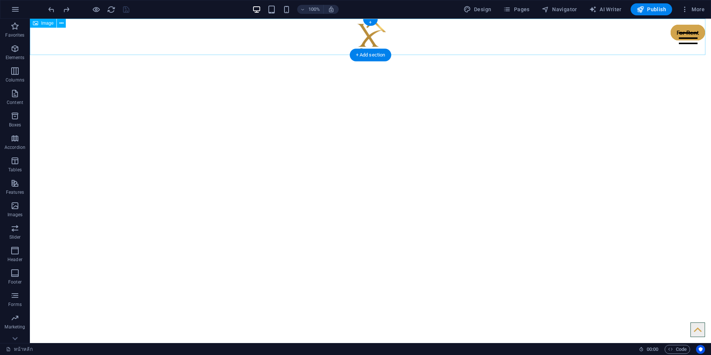
click at [425, 36] on figure at bounding box center [370, 37] width 681 height 36
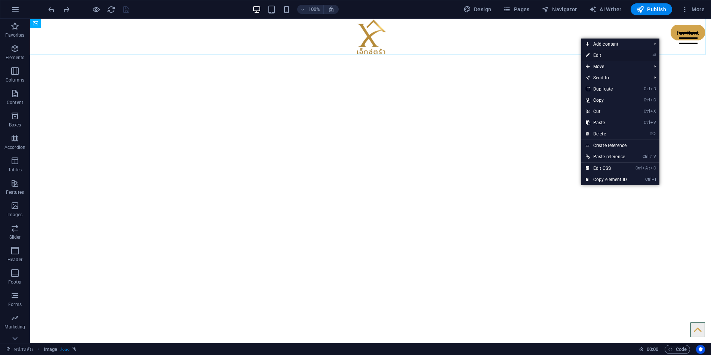
click at [625, 53] on link "⏎ Edit" at bounding box center [606, 55] width 50 height 11
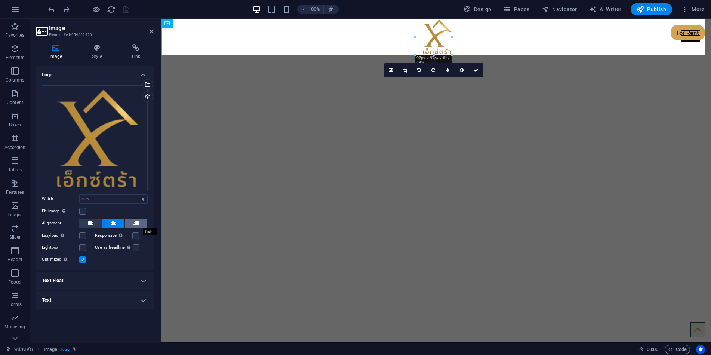
click at [140, 223] on button at bounding box center [136, 223] width 22 height 9
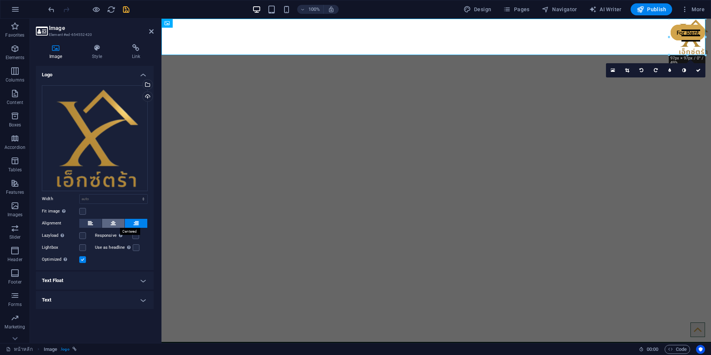
click at [116, 222] on button at bounding box center [113, 223] width 22 height 9
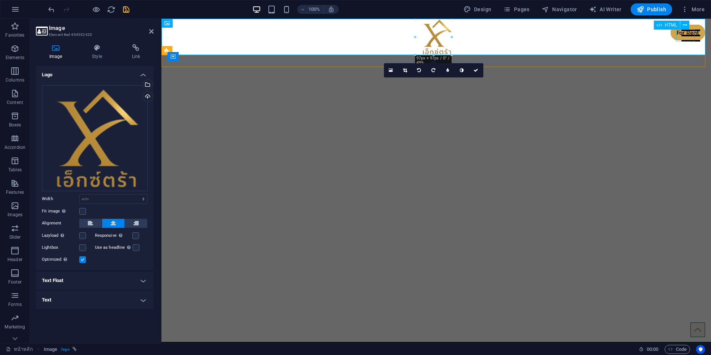
click at [686, 35] on div at bounding box center [691, 36] width 19 height 12
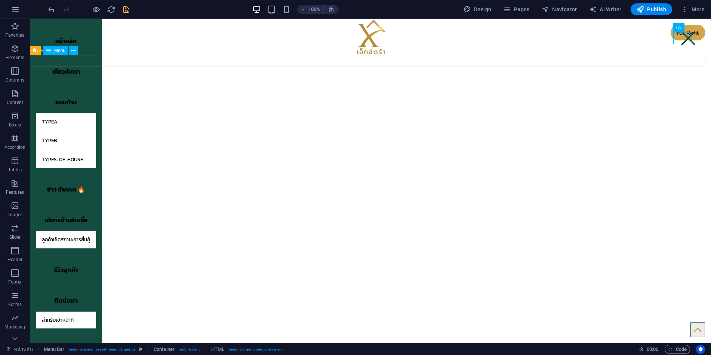
click at [98, 196] on nav "หน้าหลัก เกี่ยวกับเรา แบบบ้าน TypeA TypeB types-of-house ข่าว อัพเดต 🔥 บริการด้…" at bounding box center [66, 181] width 72 height 324
click at [96, 197] on nav "หน้าหลัก เกี่ยวกับเรา แบบบ้าน TypeA TypeB types-of-house ข่าว อัพเดต 🔥 บริการด้…" at bounding box center [66, 181] width 72 height 324
select select "primary"
select select "10"
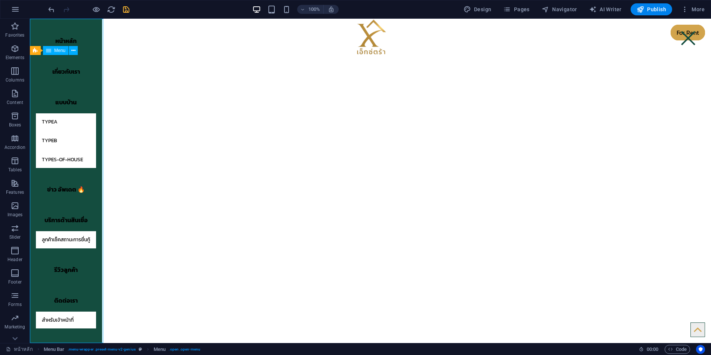
select select
select select "primary"
select select "5"
select select
select select "primary"
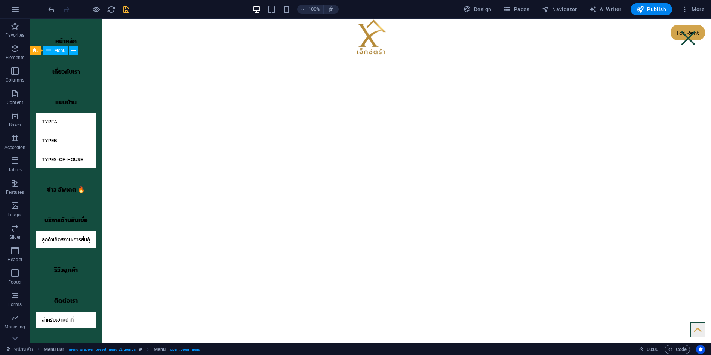
select select "3"
select select
select select "4"
select select
select select "8"
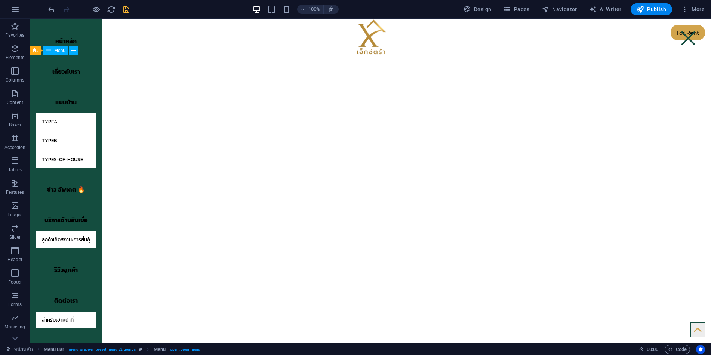
select select
select select "9"
select select
select select "primary"
select select "12"
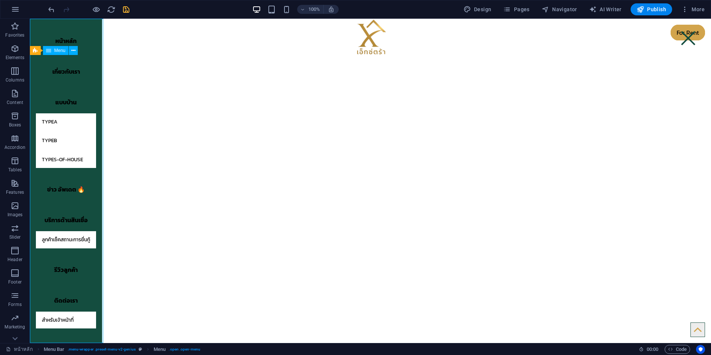
select select
select select "primary"
select select "13"
select select
select select "11"
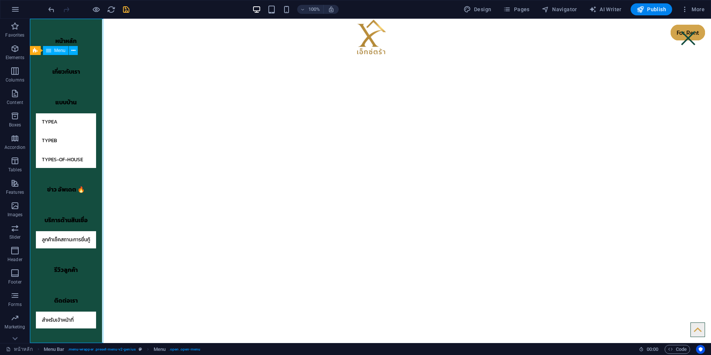
select select
select select "primary"
select select
select select "primary"
select select "14"
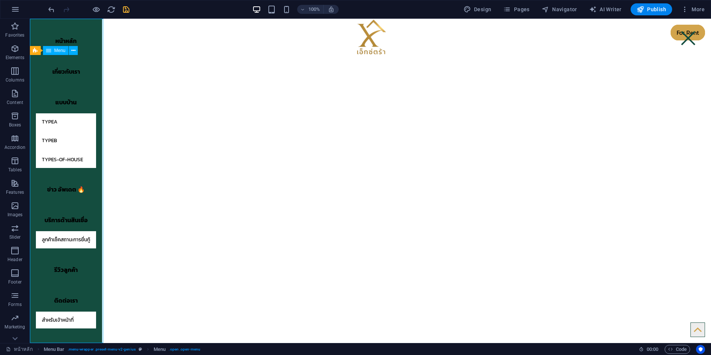
select select
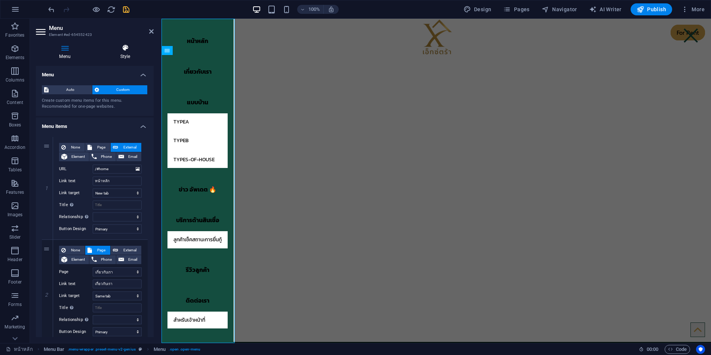
click at [117, 49] on icon at bounding box center [125, 47] width 57 height 7
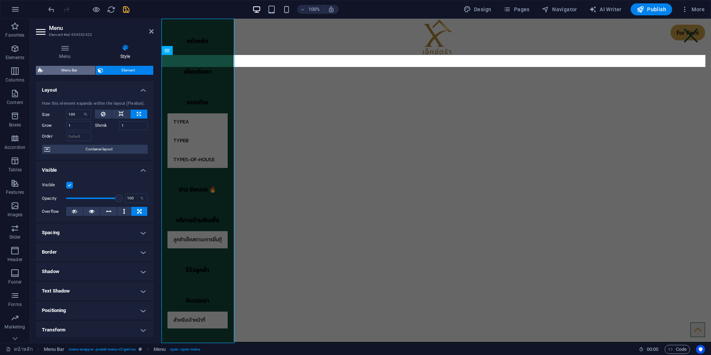
click at [73, 69] on span "Menu Bar" at bounding box center [69, 70] width 48 height 9
select select "rem"
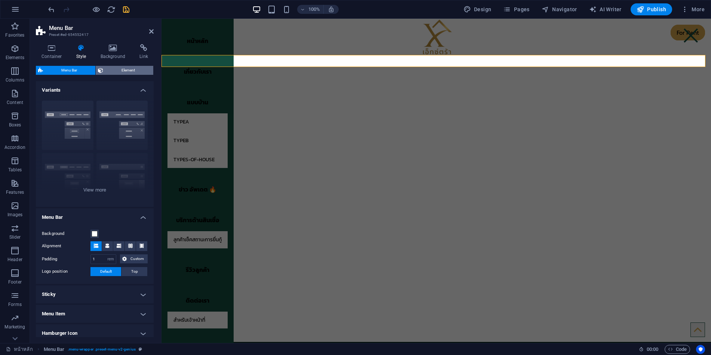
click at [123, 69] on span "Element" at bounding box center [128, 70] width 46 height 9
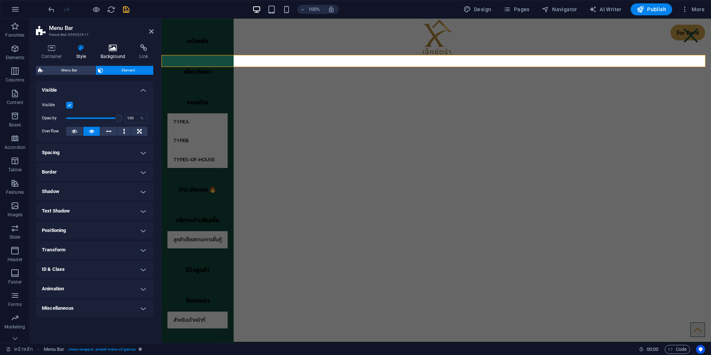
click at [113, 50] on icon at bounding box center [113, 47] width 36 height 7
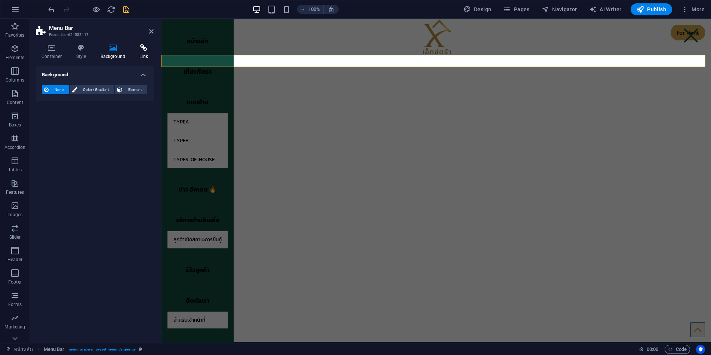
click at [140, 51] on icon at bounding box center [144, 47] width 20 height 7
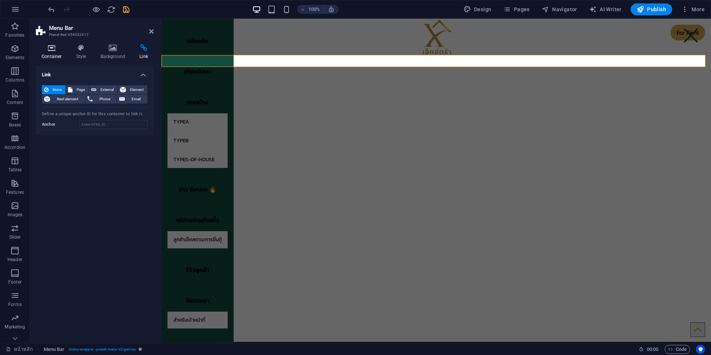
click at [51, 47] on icon at bounding box center [52, 47] width 32 height 7
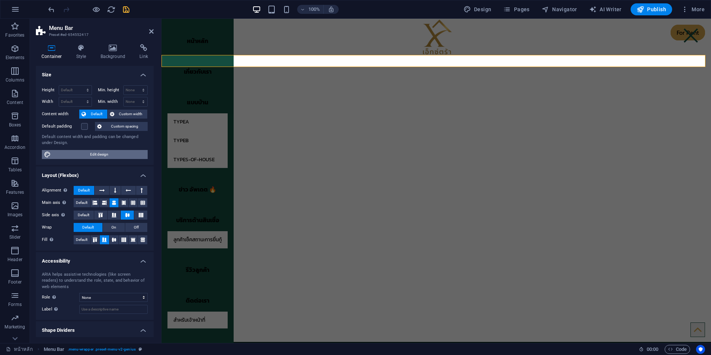
click at [112, 156] on span "Edit design" at bounding box center [99, 154] width 92 height 9
select select "rem"
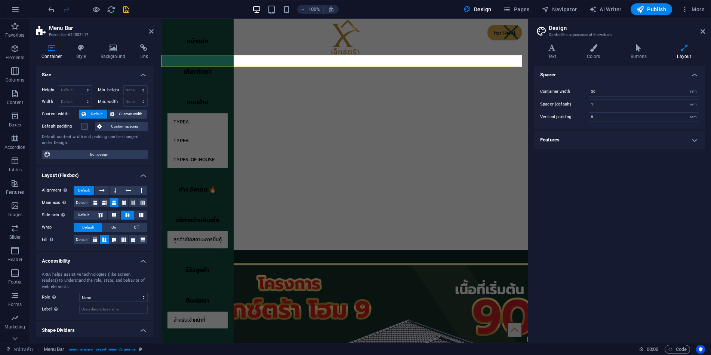
click at [579, 139] on h4 "Features" at bounding box center [619, 140] width 171 height 18
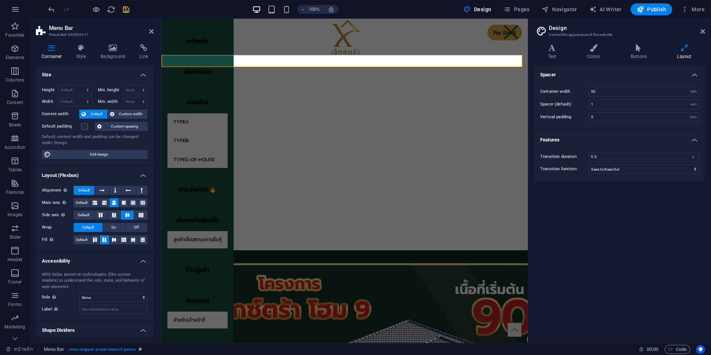
click at [579, 139] on h4 "Features" at bounding box center [619, 137] width 171 height 13
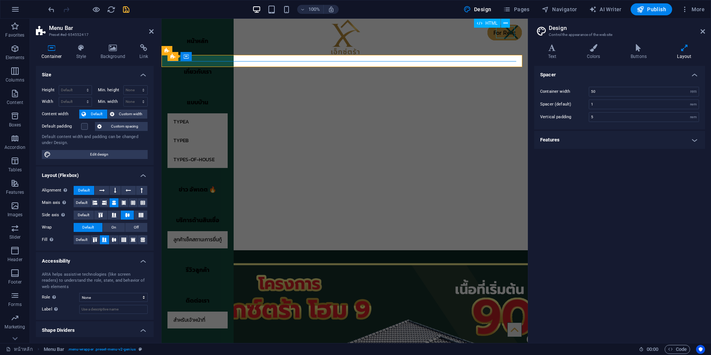
click at [510, 33] on div at bounding box center [511, 32] width 19 height 12
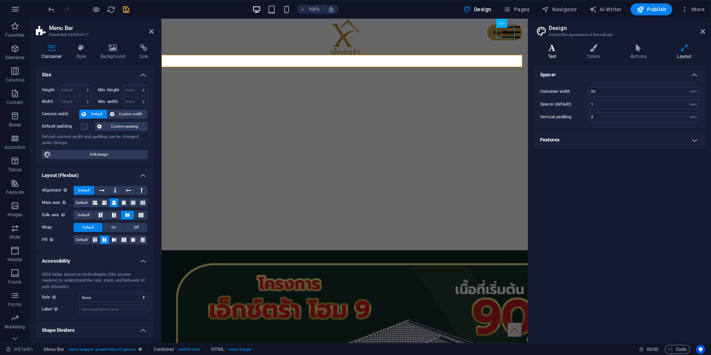
click at [560, 52] on h4 "Text" at bounding box center [553, 52] width 39 height 16
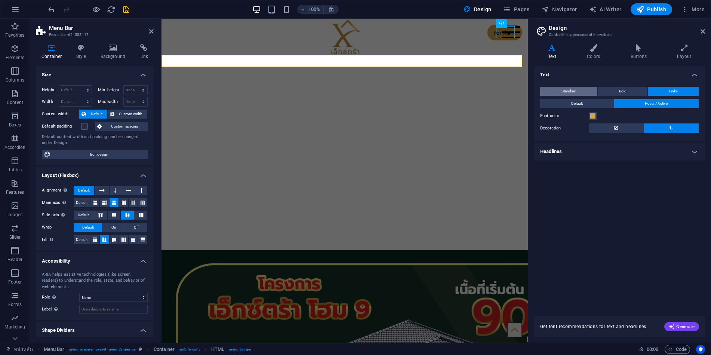
click at [578, 91] on button "Standard" at bounding box center [568, 91] width 57 height 9
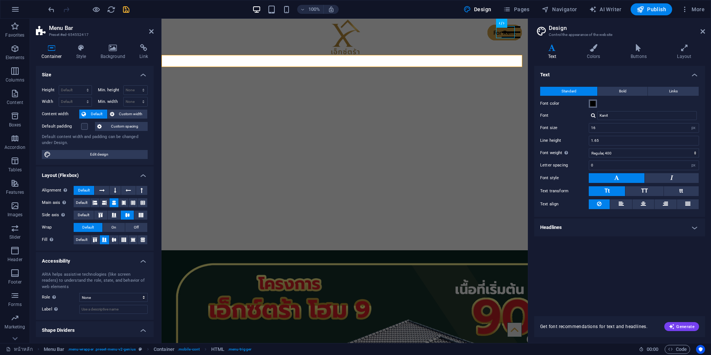
click at [594, 104] on span at bounding box center [593, 104] width 6 height 6
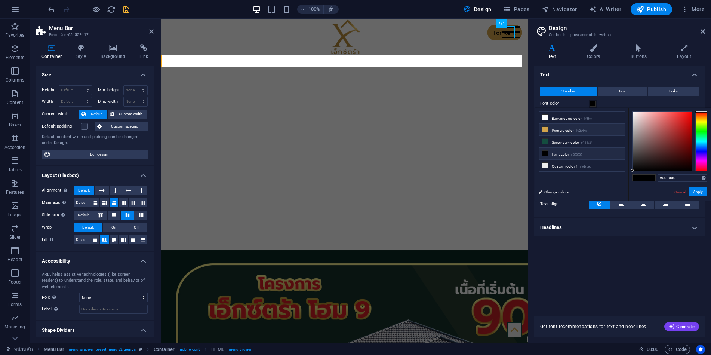
click at [553, 127] on li "Primary color #d2a44c" at bounding box center [582, 130] width 86 height 12
type input "#d2a44c"
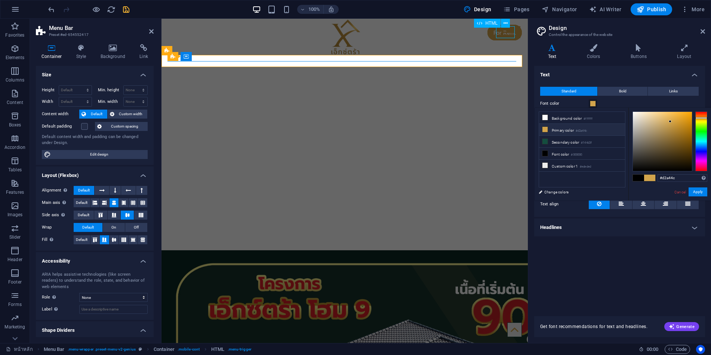
click at [508, 33] on div at bounding box center [511, 32] width 19 height 12
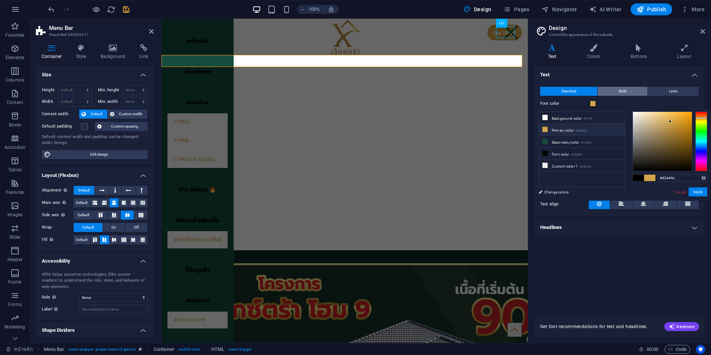
click at [625, 90] on span "Bold" at bounding box center [622, 91] width 7 height 9
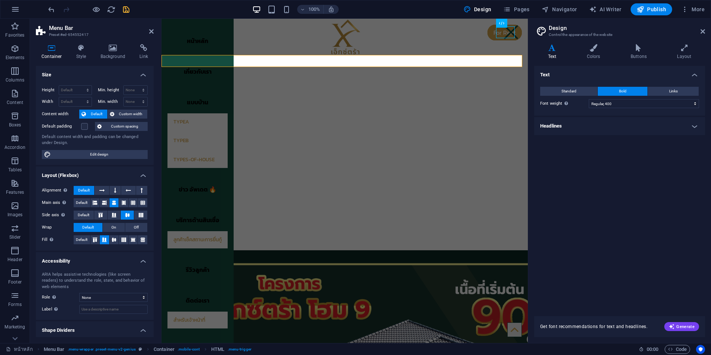
click at [616, 121] on h4 "Headlines" at bounding box center [619, 126] width 171 height 18
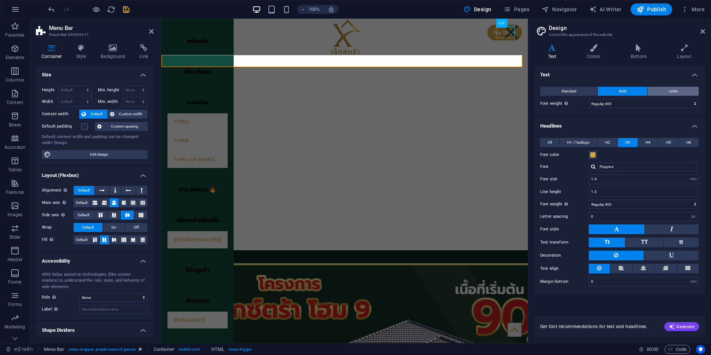
click at [666, 91] on button "Links" at bounding box center [673, 91] width 51 height 9
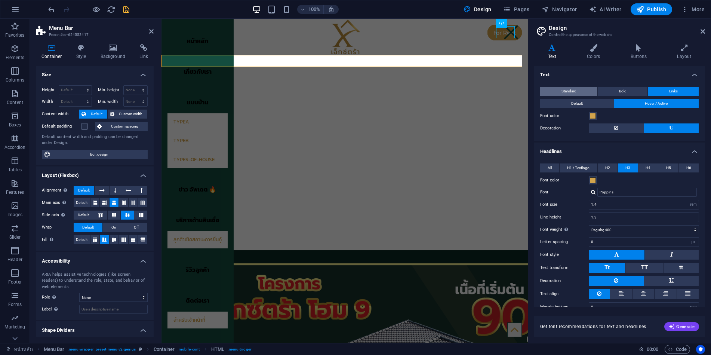
click at [579, 90] on button "Standard" at bounding box center [568, 91] width 57 height 9
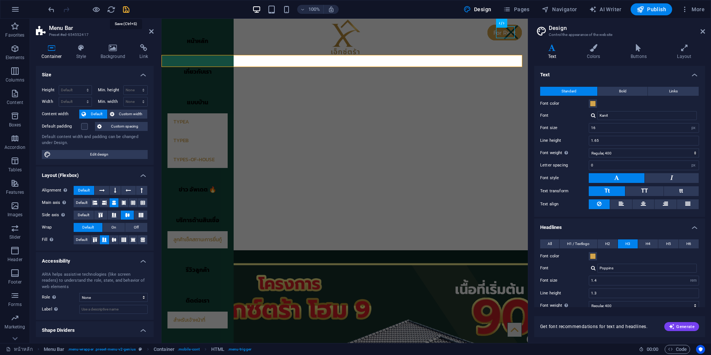
click at [127, 10] on icon "save" at bounding box center [126, 9] width 9 height 9
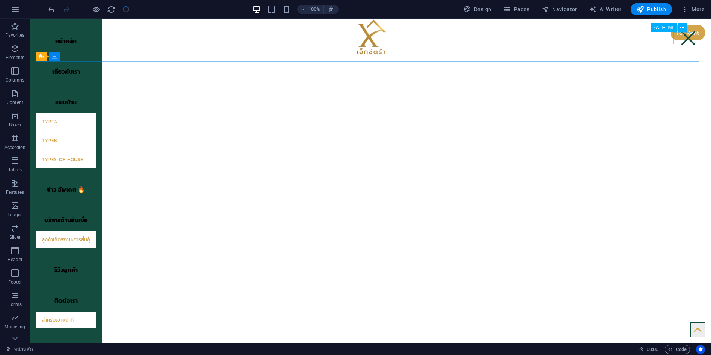
click at [684, 39] on div at bounding box center [688, 38] width 19 height 12
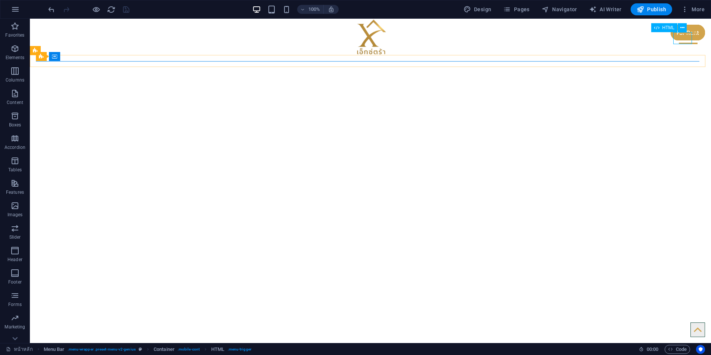
click at [684, 40] on div at bounding box center [688, 38] width 19 height 12
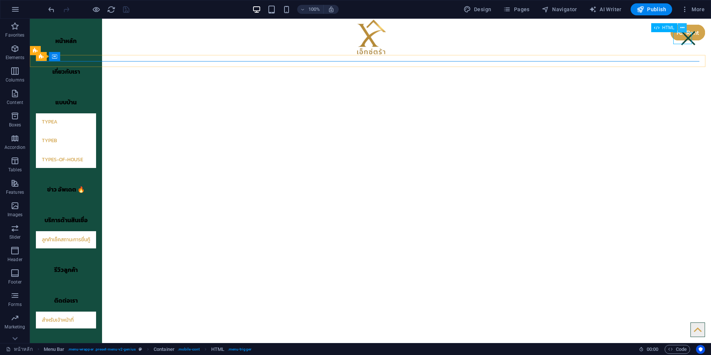
click at [683, 27] on icon at bounding box center [682, 28] width 4 height 8
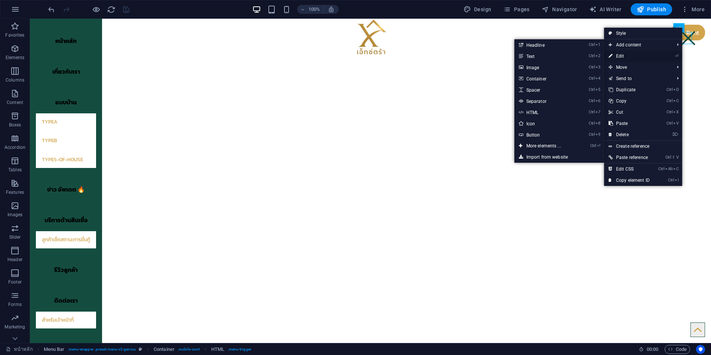
click at [632, 56] on link "⏎ Edit" at bounding box center [629, 55] width 50 height 11
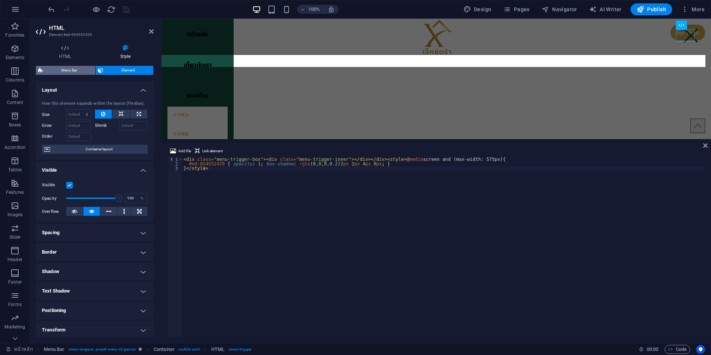
click at [80, 69] on span "Menu Bar" at bounding box center [69, 70] width 48 height 9
select select "rem"
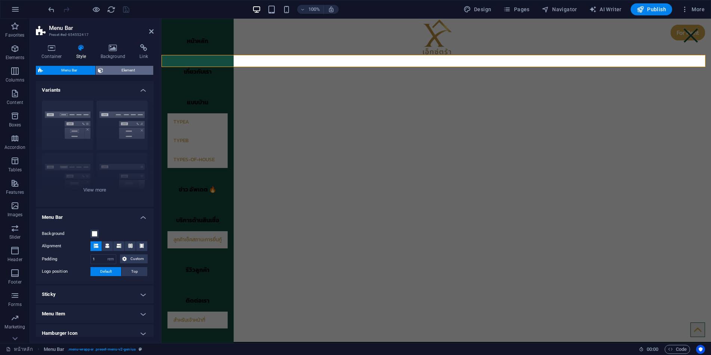
click at [126, 70] on span "Element" at bounding box center [128, 70] width 46 height 9
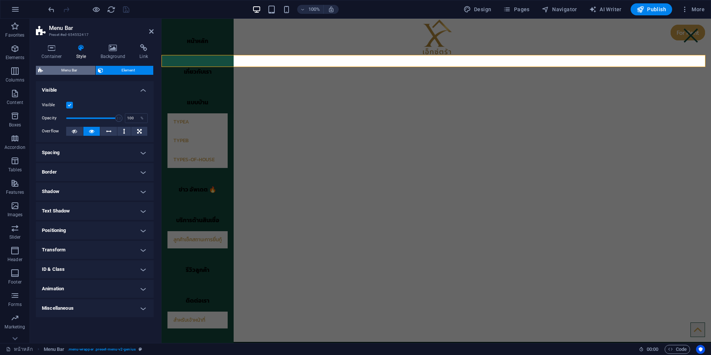
click at [80, 68] on span "Menu Bar" at bounding box center [69, 70] width 48 height 9
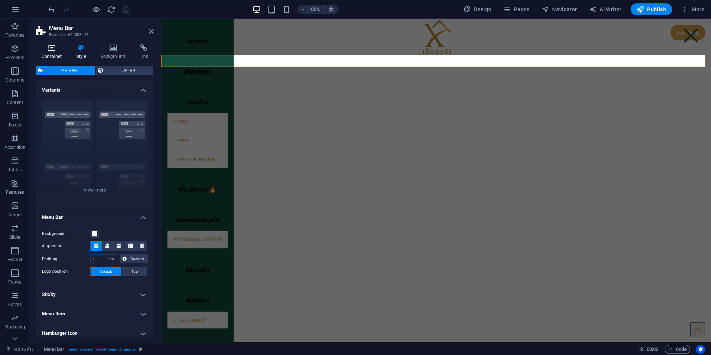
click at [50, 50] on icon at bounding box center [52, 47] width 32 height 7
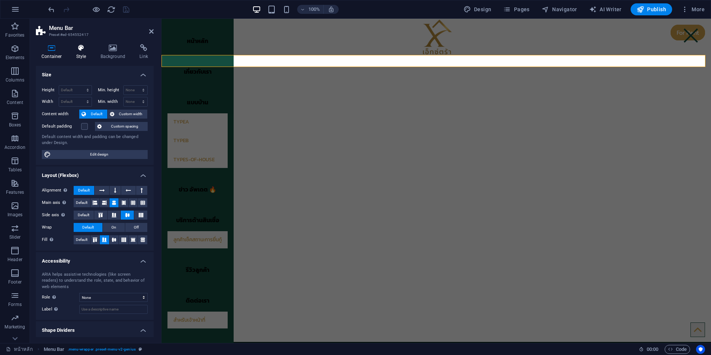
click at [80, 50] on icon at bounding box center [81, 47] width 21 height 7
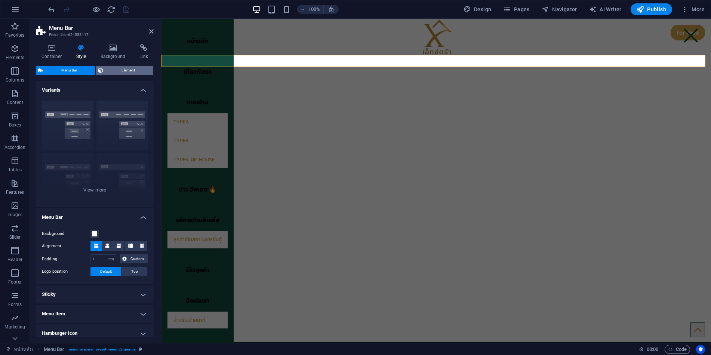
click at [129, 70] on span "Element" at bounding box center [128, 70] width 46 height 9
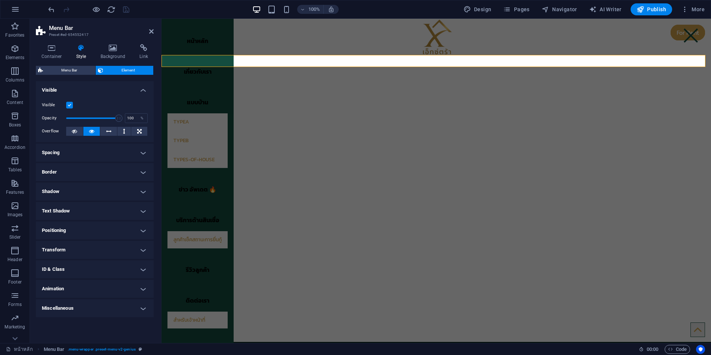
click at [98, 153] on h4 "Spacing" at bounding box center [95, 153] width 118 height 18
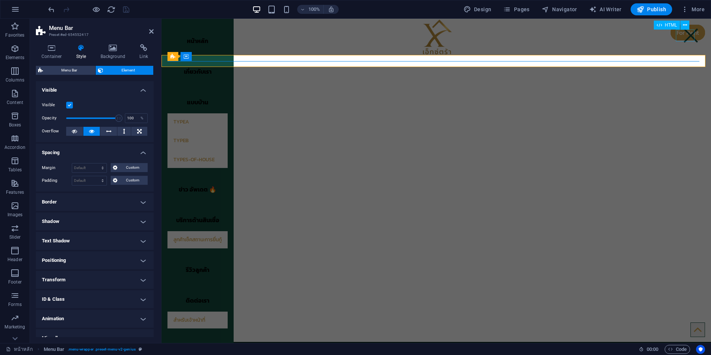
click at [683, 39] on div at bounding box center [691, 36] width 19 height 12
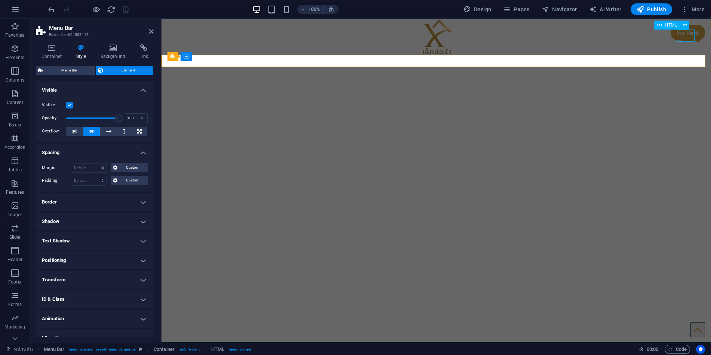
click at [683, 39] on div at bounding box center [691, 36] width 19 height 12
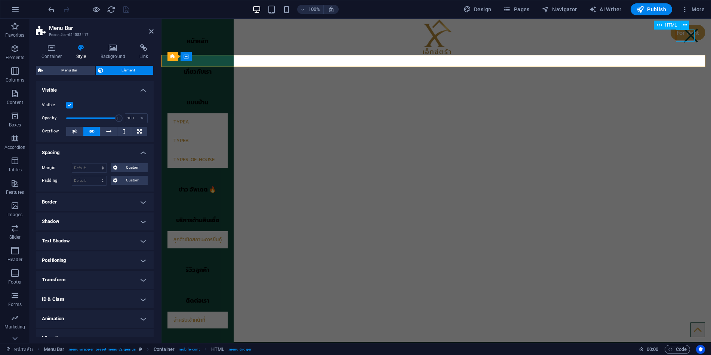
click at [683, 39] on div at bounding box center [691, 36] width 19 height 12
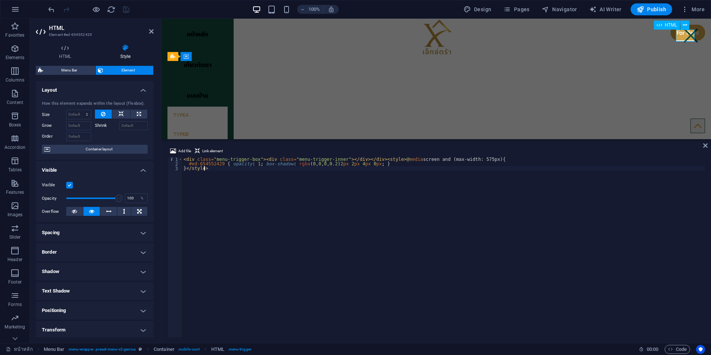
click at [683, 39] on div at bounding box center [691, 36] width 19 height 12
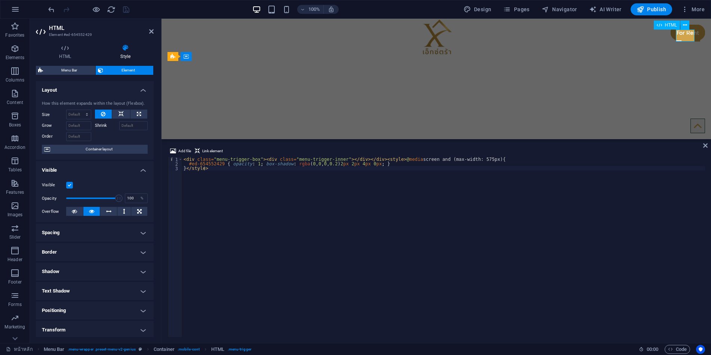
click at [683, 39] on div at bounding box center [691, 36] width 19 height 12
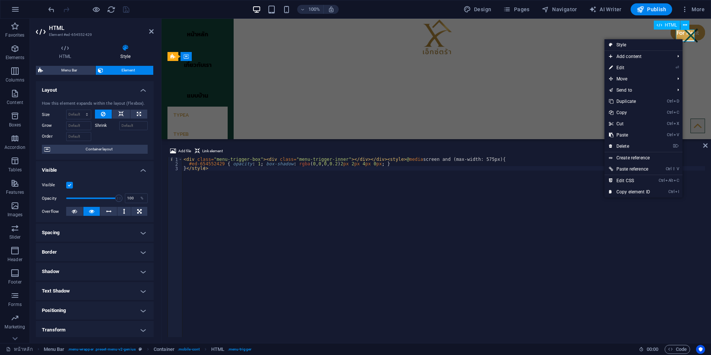
click at [683, 39] on div at bounding box center [691, 36] width 19 height 12
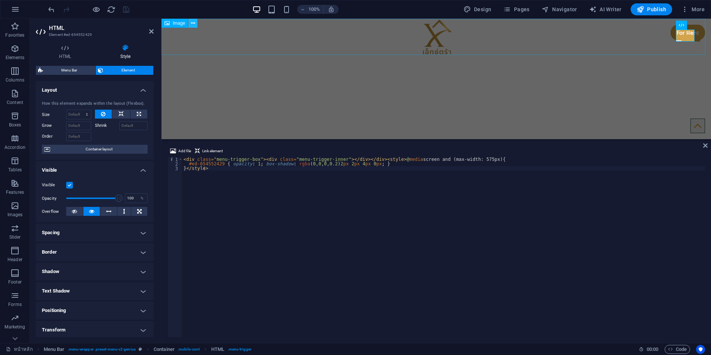
click at [193, 24] on icon at bounding box center [193, 23] width 4 height 8
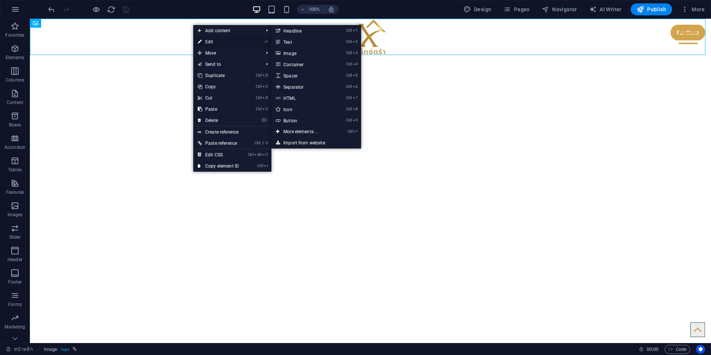
click at [215, 42] on link "⏎ Edit" at bounding box center [218, 41] width 50 height 11
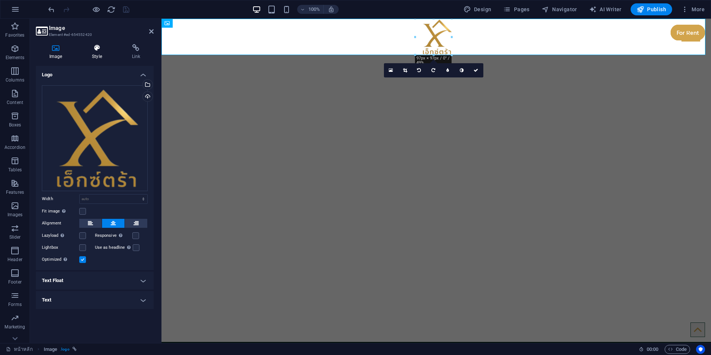
click at [95, 49] on icon at bounding box center [97, 47] width 37 height 7
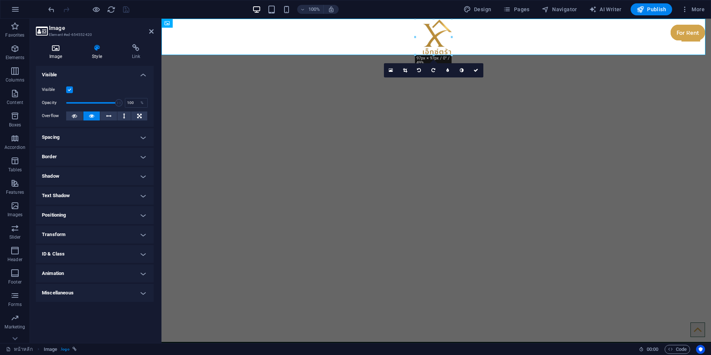
click at [58, 52] on h4 "Image" at bounding box center [57, 52] width 43 height 16
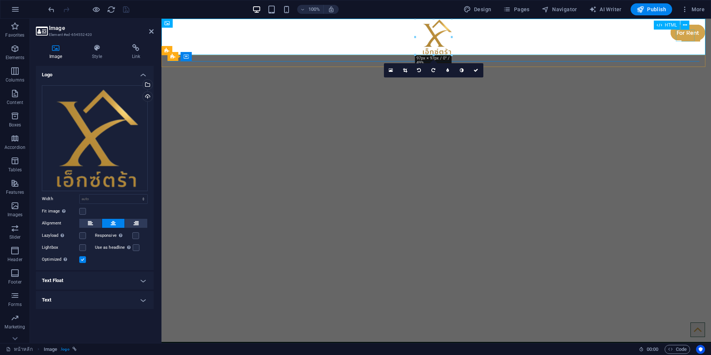
click at [692, 35] on div at bounding box center [691, 36] width 19 height 12
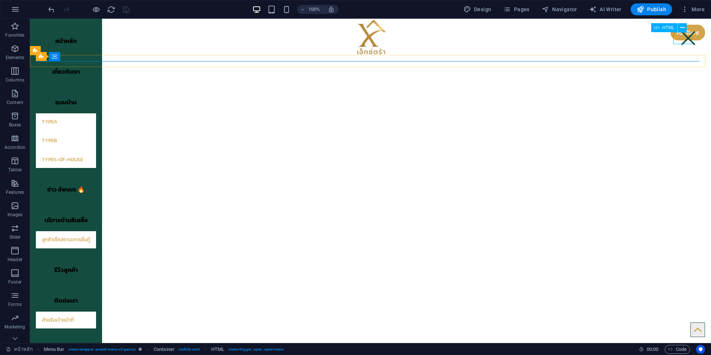
click at [685, 37] on div at bounding box center [688, 38] width 19 height 12
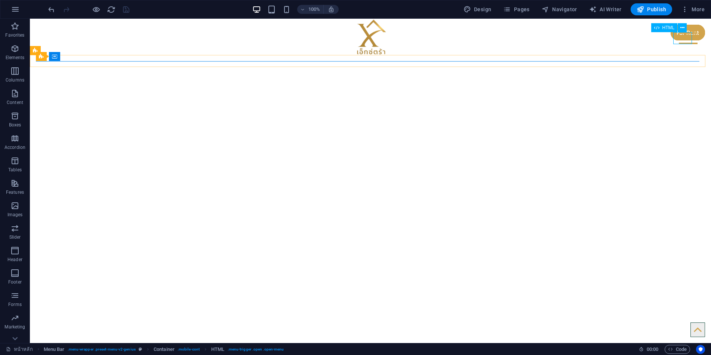
click at [685, 37] on div at bounding box center [688, 38] width 19 height 12
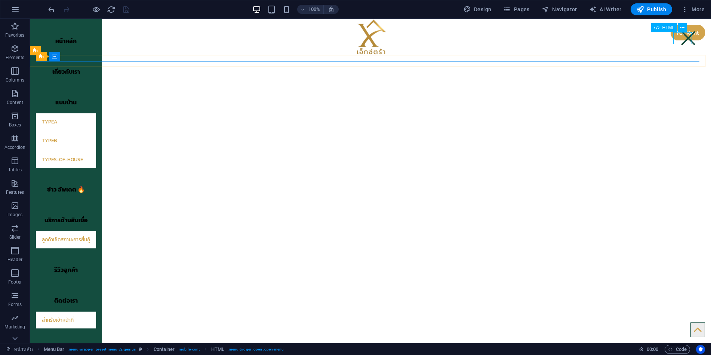
click at [685, 37] on div at bounding box center [688, 38] width 19 height 12
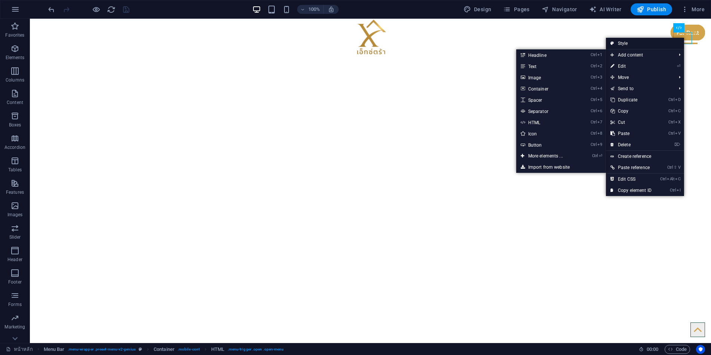
click at [631, 44] on link "Style" at bounding box center [645, 43] width 78 height 11
select select "rem"
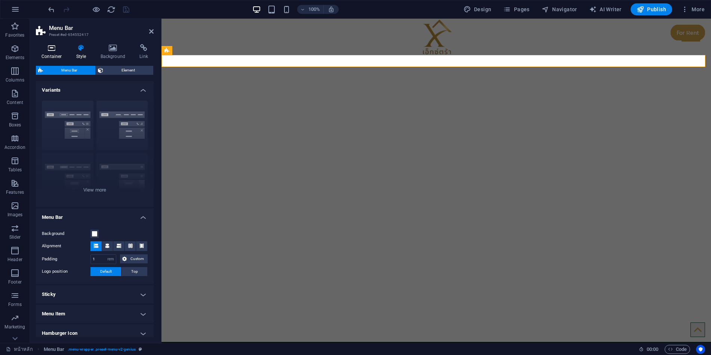
click at [50, 52] on h4 "Container" at bounding box center [53, 52] width 35 height 16
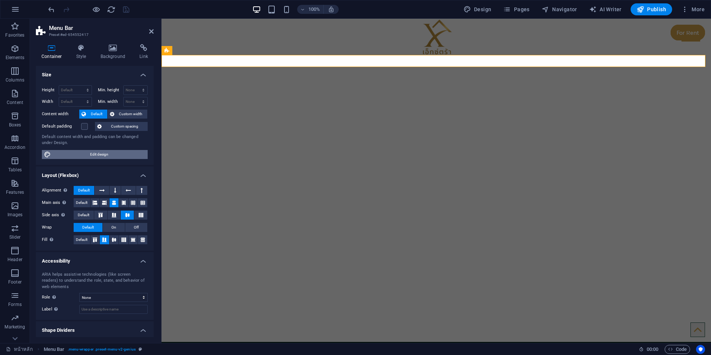
click at [95, 154] on span "Edit design" at bounding box center [99, 154] width 92 height 9
select select "rem"
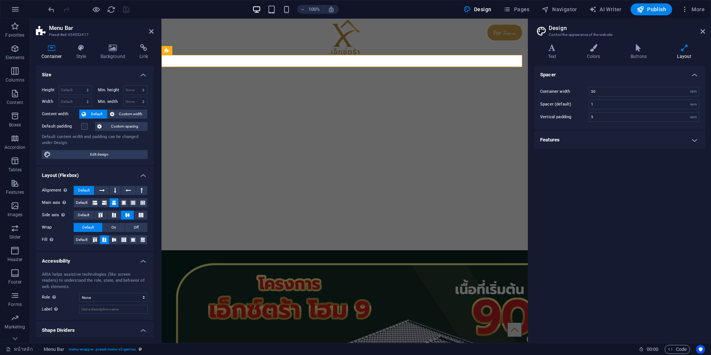
click at [640, 144] on h4 "Features" at bounding box center [619, 140] width 171 height 18
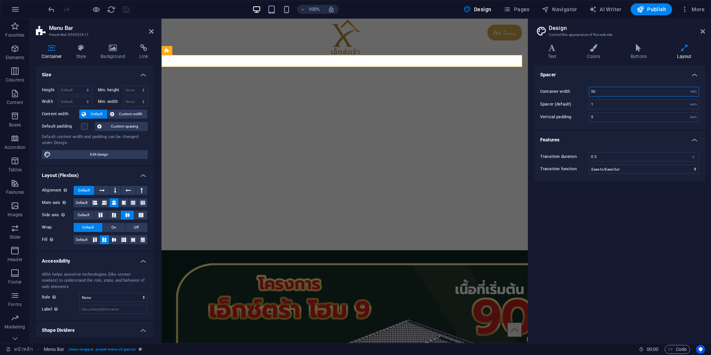
drag, startPoint x: 603, startPoint y: 92, endPoint x: 578, endPoint y: 92, distance: 25.4
click at [578, 92] on div "Container width 50 rem px" at bounding box center [619, 92] width 159 height 10
click at [606, 105] on input "1" at bounding box center [644, 104] width 110 height 9
click at [608, 89] on input "20" at bounding box center [644, 91] width 110 height 9
drag, startPoint x: 611, startPoint y: 89, endPoint x: 577, endPoint y: 89, distance: 33.7
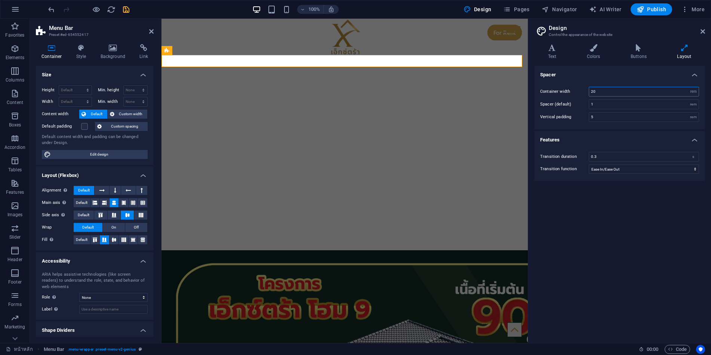
click at [578, 89] on div "Container width 20 rem px" at bounding box center [619, 92] width 159 height 10
click at [595, 231] on div "Spacer Container width 50 rem px Spacer (default) 1 rem Vertical padding 5 rem …" at bounding box center [619, 201] width 171 height 271
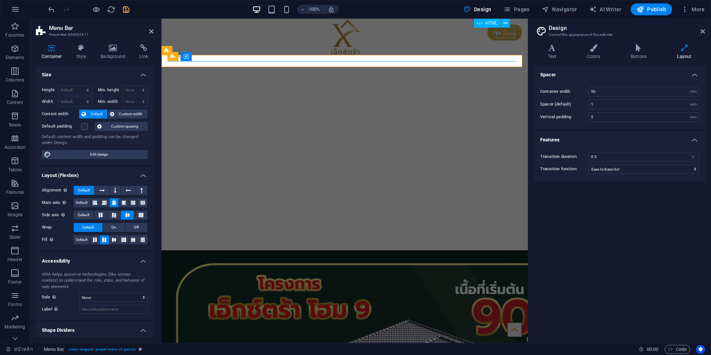
click at [508, 32] on div at bounding box center [511, 32] width 19 height 12
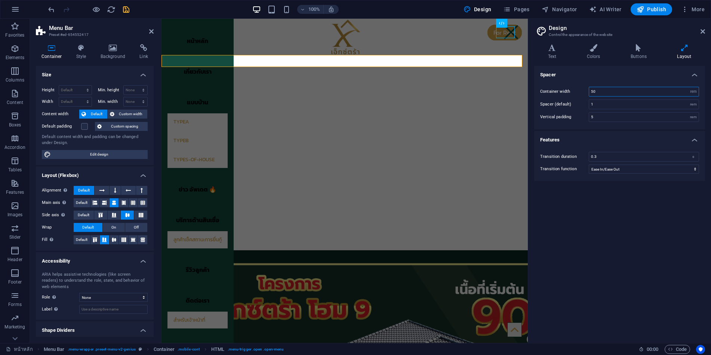
drag, startPoint x: 608, startPoint y: 89, endPoint x: 587, endPoint y: 89, distance: 20.9
click at [587, 89] on div "Container width 50 rem px" at bounding box center [619, 92] width 159 height 10
click at [628, 104] on input "1" at bounding box center [644, 104] width 110 height 9
click at [632, 90] on input "20" at bounding box center [644, 91] width 110 height 9
click at [601, 91] on input "20" at bounding box center [644, 91] width 110 height 9
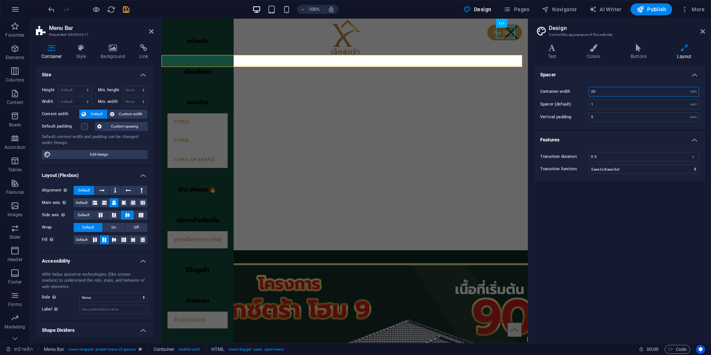
drag, startPoint x: 604, startPoint y: 89, endPoint x: 547, endPoint y: 90, distance: 57.2
click at [547, 90] on div "Container width 20 rem px" at bounding box center [619, 92] width 159 height 10
click at [583, 210] on div "Spacer Container width 20 rem px Spacer (default) 1 rem Vertical padding 5 rem …" at bounding box center [619, 201] width 171 height 271
drag, startPoint x: 604, startPoint y: 91, endPoint x: 573, endPoint y: 91, distance: 31.0
click at [573, 91] on div "Container width 20 rem px" at bounding box center [619, 92] width 159 height 10
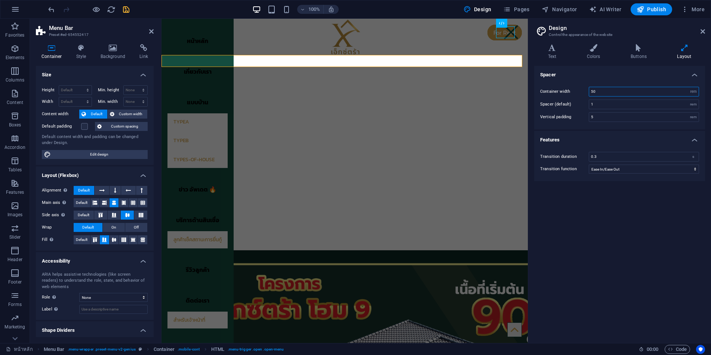
type input "50"
click at [603, 205] on div "Spacer Container width 50 rem px Spacer (default) 1 rem Vertical padding 5 rem …" at bounding box center [619, 201] width 171 height 271
click at [634, 169] on select "Ease Ease In Ease Out Ease In/Ease Out Linear" at bounding box center [644, 168] width 110 height 9
click at [589, 164] on select "Ease Ease In Ease Out Ease In/Ease Out Linear" at bounding box center [644, 168] width 110 height 9
click at [609, 194] on div "Spacer Container width 50 rem px Spacer (default) 1 rem Vertical padding 5 rem …" at bounding box center [619, 201] width 171 height 271
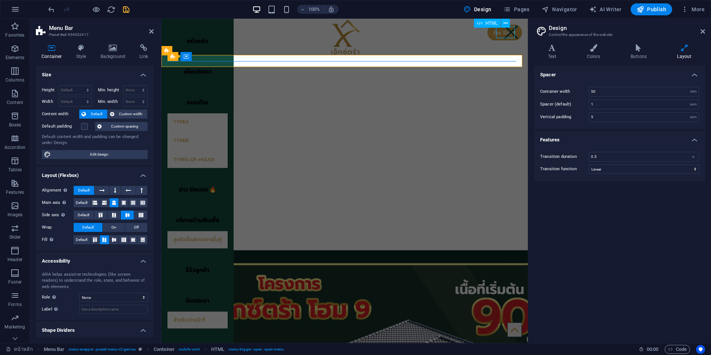
click at [503, 33] on div at bounding box center [511, 32] width 19 height 12
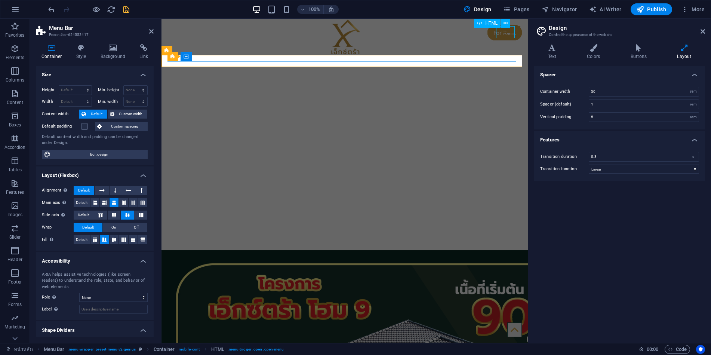
click at [503, 33] on div at bounding box center [511, 32] width 19 height 12
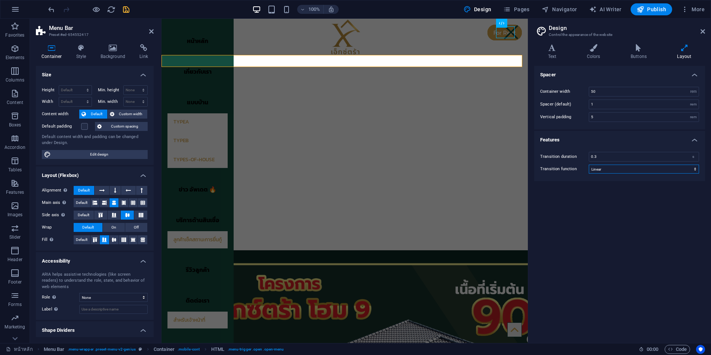
click at [603, 171] on select "Ease Ease In Ease Out Ease In/Ease Out Linear" at bounding box center [644, 168] width 110 height 9
select select "ease-in-out"
click at [589, 164] on select "Ease Ease In Ease Out Ease In/Ease Out Linear" at bounding box center [644, 168] width 110 height 9
click at [127, 5] on icon "save" at bounding box center [126, 9] width 9 height 9
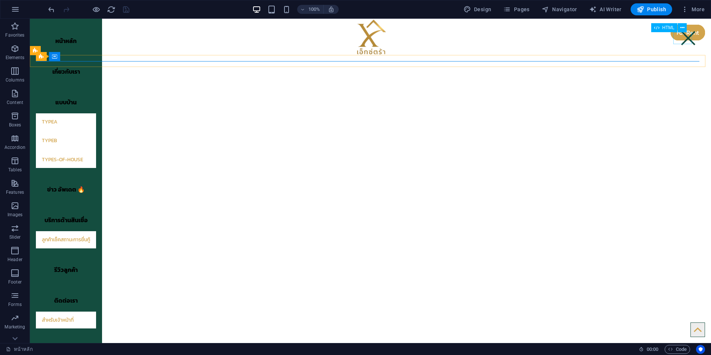
click at [683, 37] on div at bounding box center [688, 38] width 19 height 12
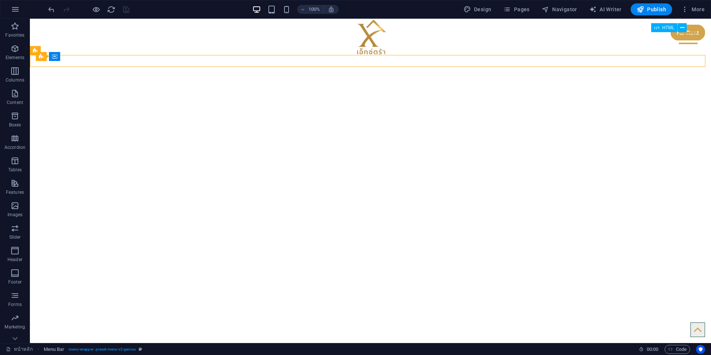
click at [683, 37] on div at bounding box center [688, 38] width 19 height 12
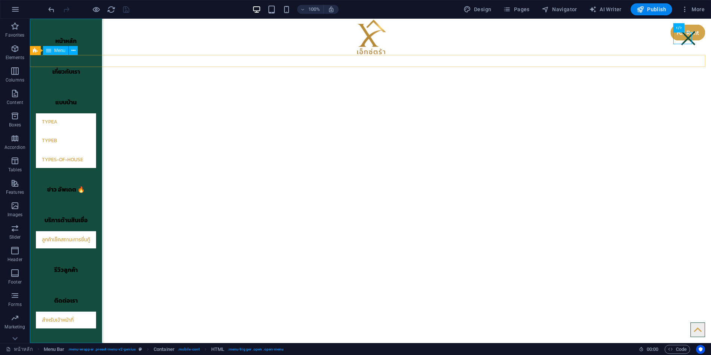
click at [96, 209] on nav "หน้าหลัก เกี่ยวกับเรา แบบบ้าน TypeA TypeB types-of-house ข่าว อัพเดต 🔥 บริการด้…" at bounding box center [66, 181] width 72 height 324
select select "%"
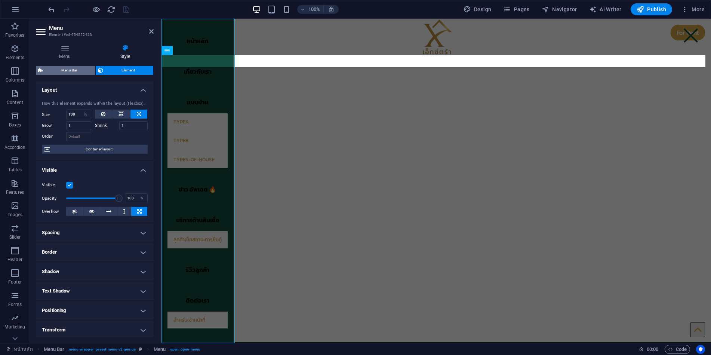
click at [76, 71] on span "Menu Bar" at bounding box center [69, 70] width 48 height 9
select select "rem"
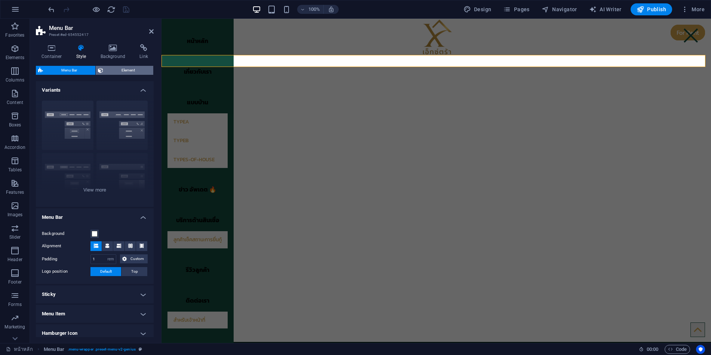
click at [117, 68] on span "Element" at bounding box center [128, 70] width 46 height 9
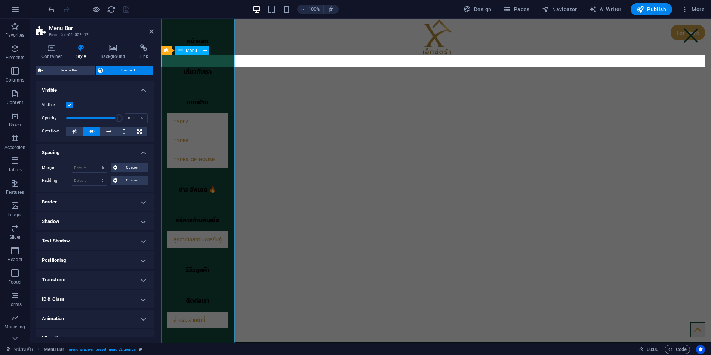
click at [228, 220] on nav "หน้าหลัก เกี่ยวกับเรา แบบบ้าน TypeA TypeB types-of-house ข่าว อัพเดต 🔥 บริการด้…" at bounding box center [198, 181] width 72 height 324
select select "%"
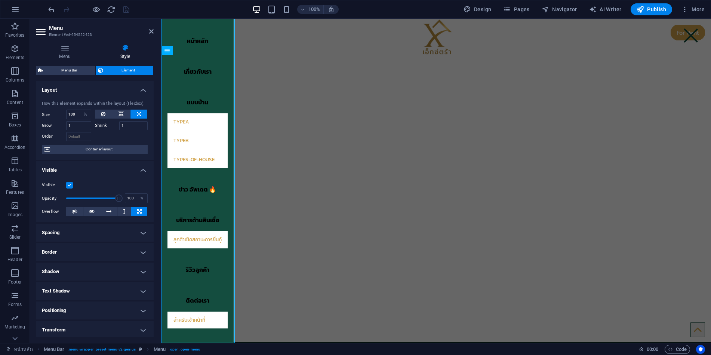
click at [69, 183] on label at bounding box center [69, 185] width 7 height 7
click at [0, 0] on input "Visible" at bounding box center [0, 0] width 0 height 0
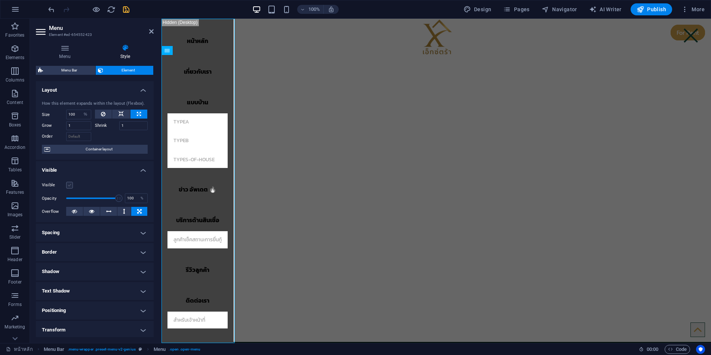
click at [69, 183] on label at bounding box center [69, 185] width 7 height 7
click at [0, 0] on input "Visible" at bounding box center [0, 0] width 0 height 0
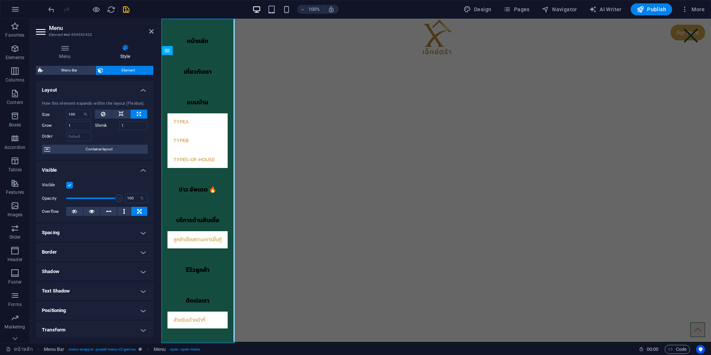
click at [69, 183] on label at bounding box center [69, 185] width 7 height 7
click at [0, 0] on input "Visible" at bounding box center [0, 0] width 0 height 0
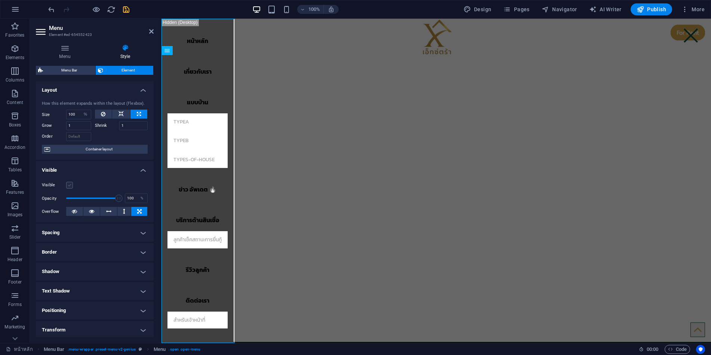
click at [69, 183] on label at bounding box center [69, 185] width 7 height 7
click at [0, 0] on input "Visible" at bounding box center [0, 0] width 0 height 0
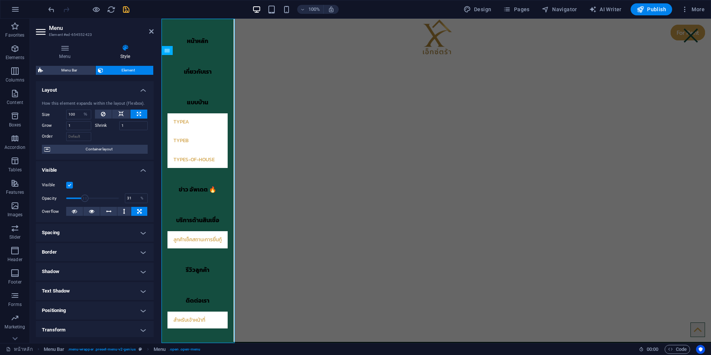
drag, startPoint x: 119, startPoint y: 197, endPoint x: 82, endPoint y: 197, distance: 37.4
click at [82, 197] on span at bounding box center [84, 197] width 7 height 7
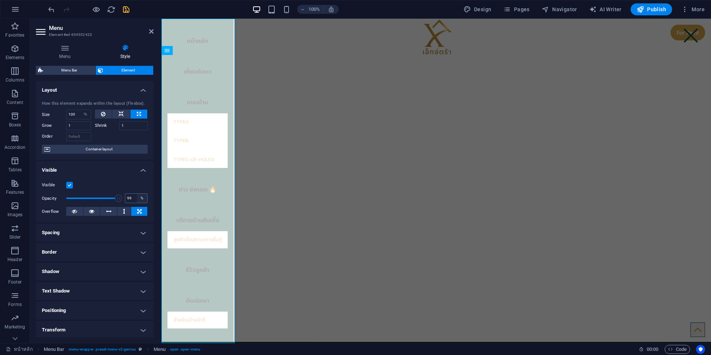
type input "100"
drag, startPoint x: 81, startPoint y: 198, endPoint x: 142, endPoint y: 198, distance: 61.3
click at [142, 198] on div "Opacity 100 %" at bounding box center [95, 198] width 106 height 11
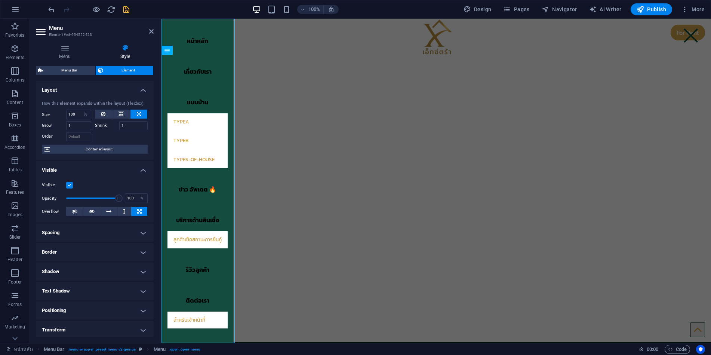
click at [100, 229] on h4 "Spacing" at bounding box center [95, 233] width 118 height 18
click at [132, 246] on span "Custom" at bounding box center [133, 247] width 26 height 9
click at [94, 247] on select "Default auto px % rem vw vh Custom" at bounding box center [89, 247] width 34 height 9
click at [72, 243] on select "Default auto px % rem vw vh Custom" at bounding box center [89, 247] width 34 height 9
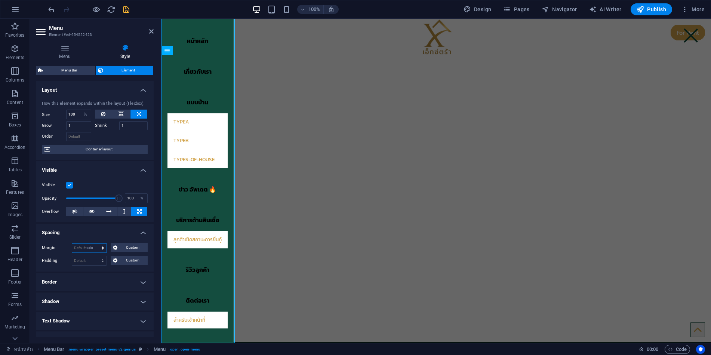
select select "DISABLED_OPTION_VALUE"
click at [87, 259] on select "Default px rem % vh vw Custom" at bounding box center [89, 260] width 34 height 9
select select "px"
click at [95, 256] on select "Default px rem % vh vw Custom" at bounding box center [89, 260] width 34 height 9
type input "0"
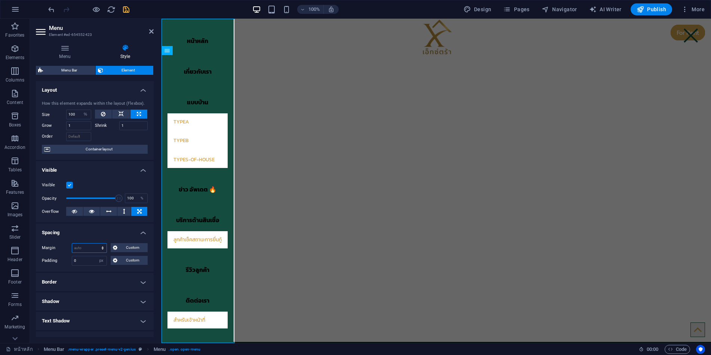
click at [88, 250] on select "Default auto px % rem vw vh Custom" at bounding box center [89, 247] width 34 height 9
select select "px"
click at [95, 243] on select "Default auto px % rem vw vh Custom" at bounding box center [89, 247] width 34 height 9
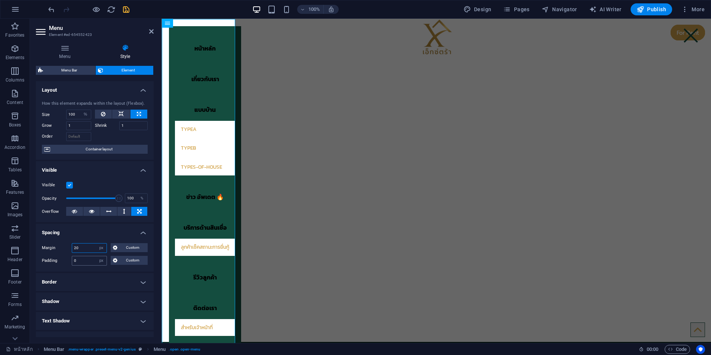
type input "20"
click at [86, 262] on input "0" at bounding box center [89, 260] width 34 height 9
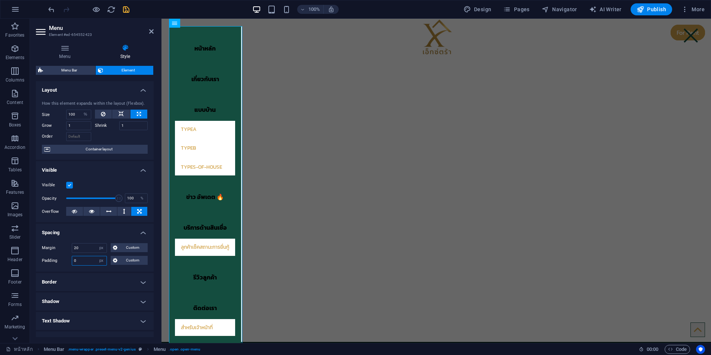
drag, startPoint x: 86, startPoint y: 262, endPoint x: 68, endPoint y: 263, distance: 17.6
click at [68, 263] on div "Padding 0 Default px rem % vh vw Custom Custom" at bounding box center [95, 261] width 106 height 10
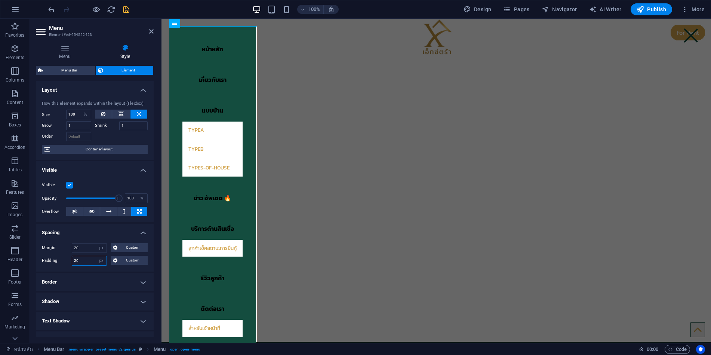
drag, startPoint x: 89, startPoint y: 259, endPoint x: 54, endPoint y: 259, distance: 34.8
click at [54, 259] on div "Padding 20 Default px rem % vh vw Custom Custom" at bounding box center [95, 261] width 106 height 10
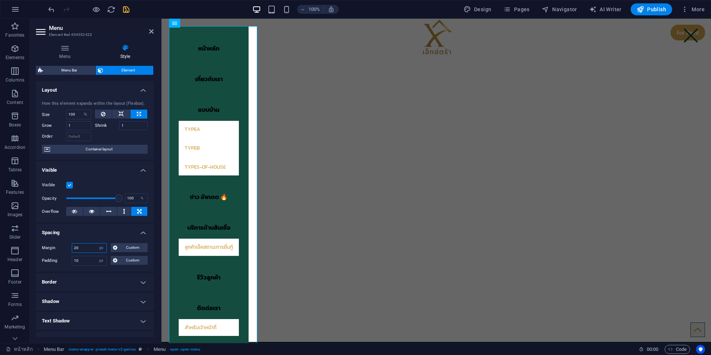
click at [92, 249] on input "20" at bounding box center [89, 247] width 34 height 9
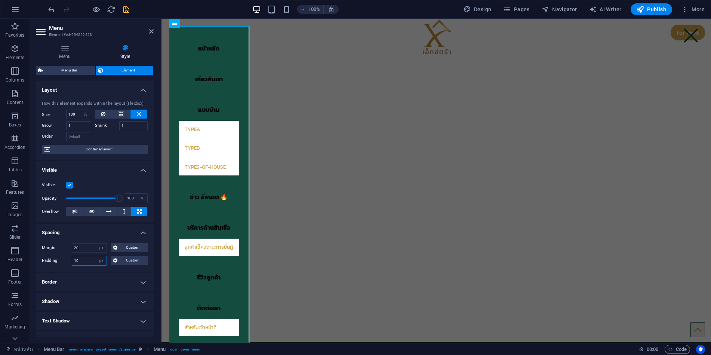
drag, startPoint x: 86, startPoint y: 261, endPoint x: 61, endPoint y: 258, distance: 25.2
click at [61, 258] on div "Padding 10 Default px rem % vh vw Custom Custom" at bounding box center [95, 261] width 106 height 10
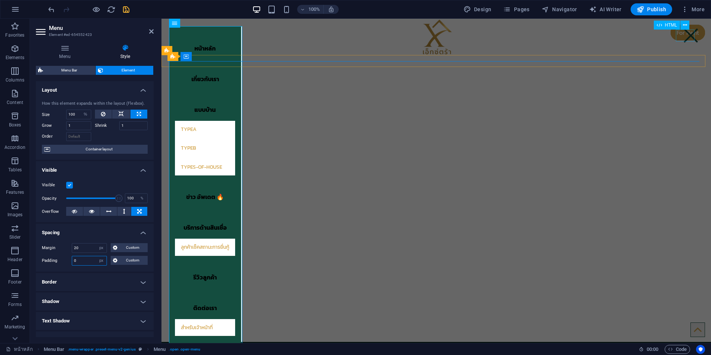
type input "0"
click at [687, 34] on div at bounding box center [691, 36] width 19 height 12
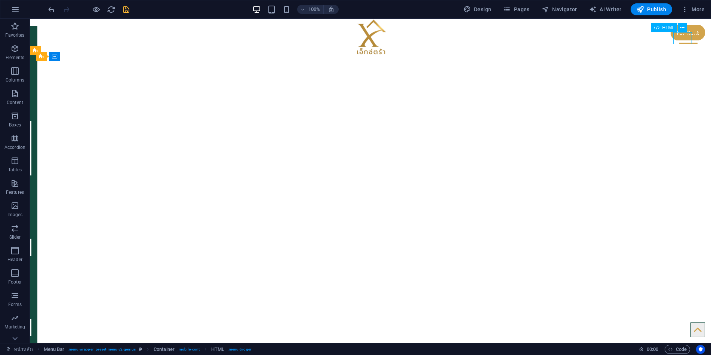
click at [684, 37] on div at bounding box center [688, 38] width 19 height 12
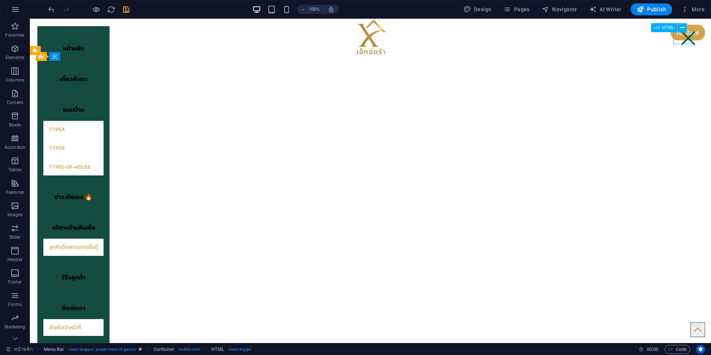
click at [684, 37] on div at bounding box center [688, 38] width 19 height 12
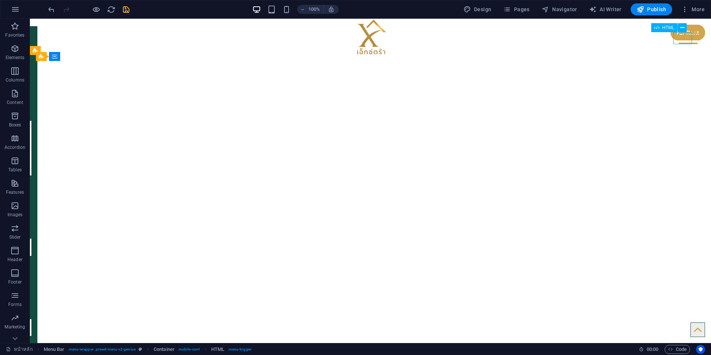
click at [684, 37] on div at bounding box center [688, 38] width 19 height 12
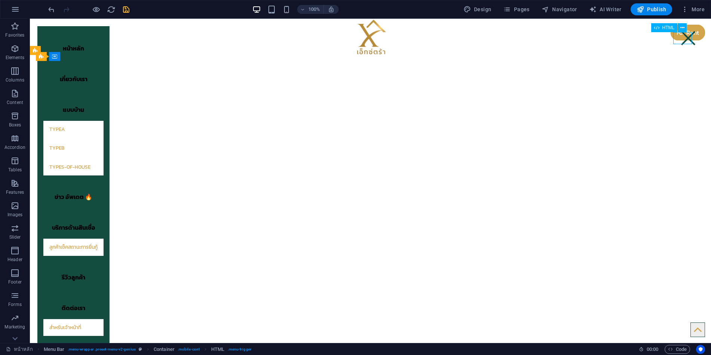
click at [684, 37] on div at bounding box center [688, 38] width 19 height 12
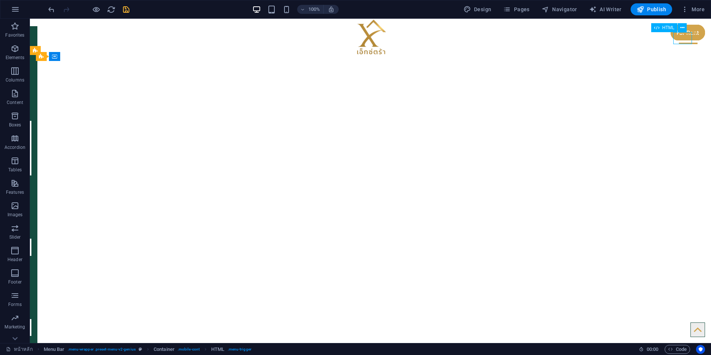
click at [684, 37] on div at bounding box center [688, 38] width 19 height 12
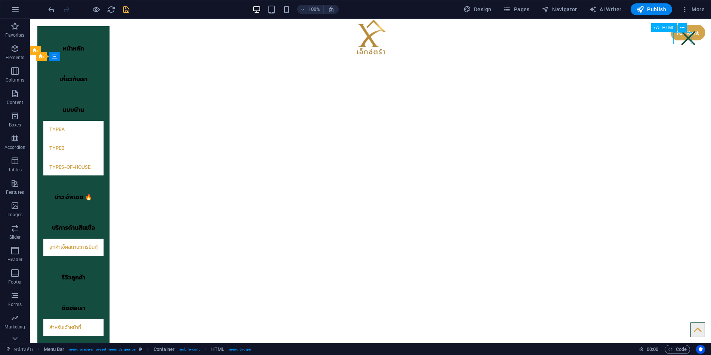
click at [684, 37] on div at bounding box center [688, 38] width 19 height 12
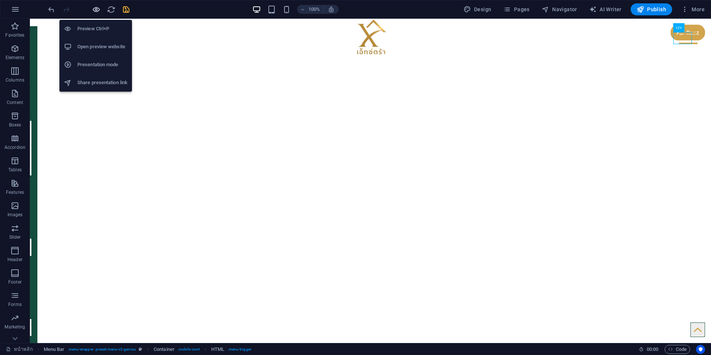
click at [95, 12] on icon "button" at bounding box center [96, 9] width 9 height 9
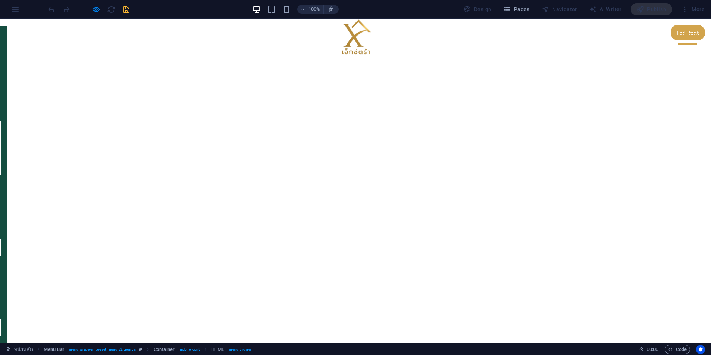
click at [684, 42] on div at bounding box center [687, 39] width 19 height 12
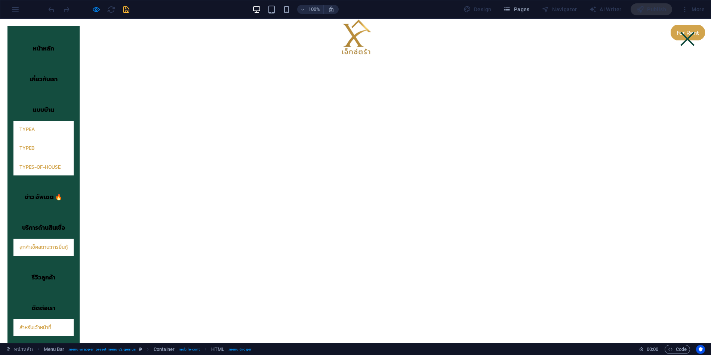
click at [685, 39] on div at bounding box center [687, 39] width 19 height 12
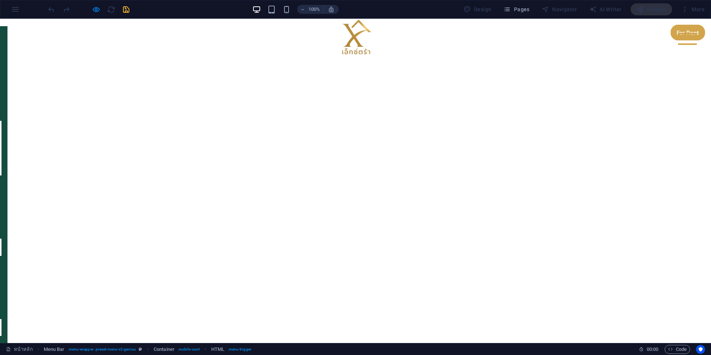
click at [685, 39] on div at bounding box center [687, 38] width 19 height 1
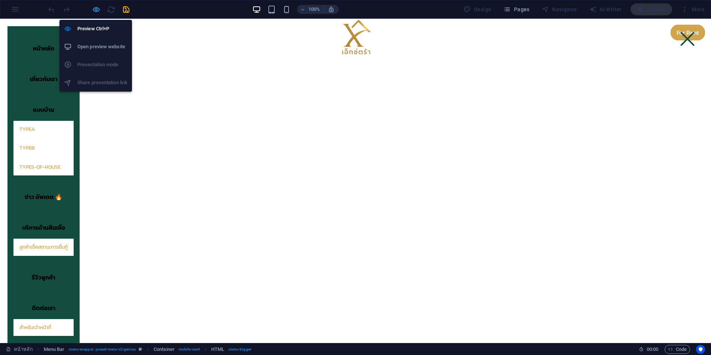
click at [93, 10] on icon "button" at bounding box center [96, 9] width 9 height 9
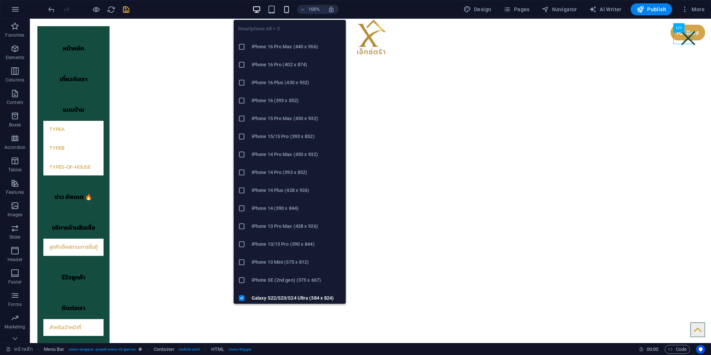
click at [287, 11] on icon "button" at bounding box center [286, 9] width 9 height 9
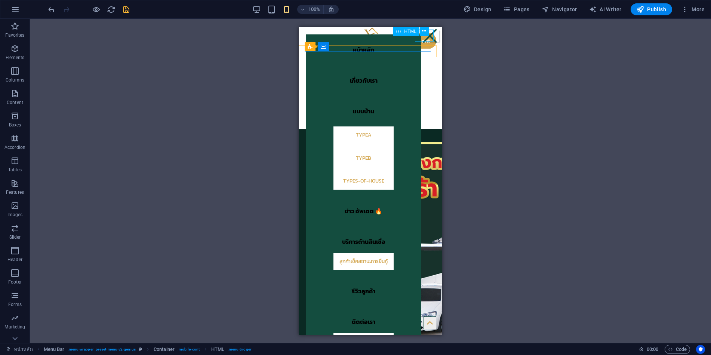
click at [425, 38] on div at bounding box center [430, 36] width 19 height 12
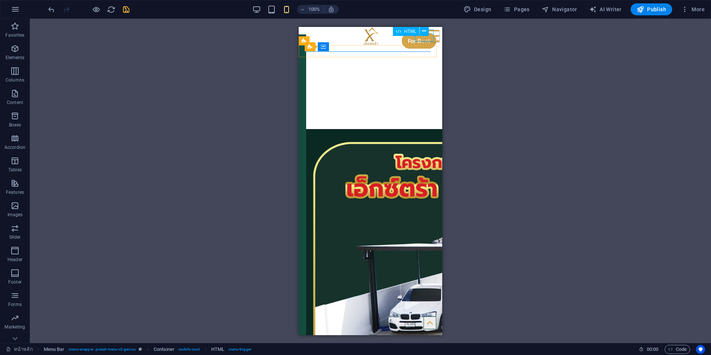
click at [426, 39] on div at bounding box center [430, 36] width 19 height 12
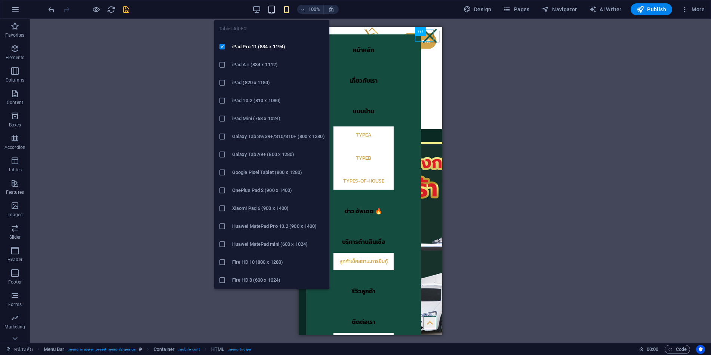
click at [276, 12] on icon "button" at bounding box center [271, 9] width 9 height 9
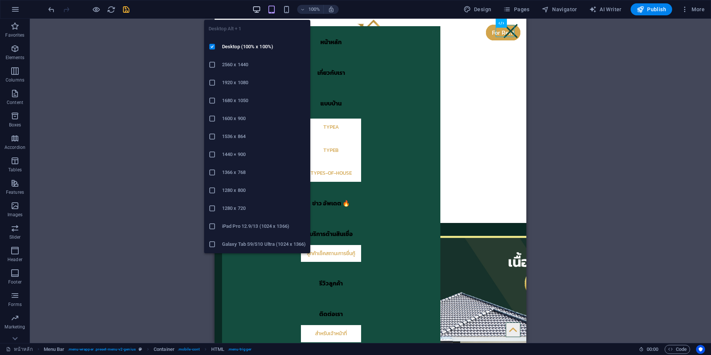
click at [256, 9] on icon "button" at bounding box center [256, 9] width 9 height 9
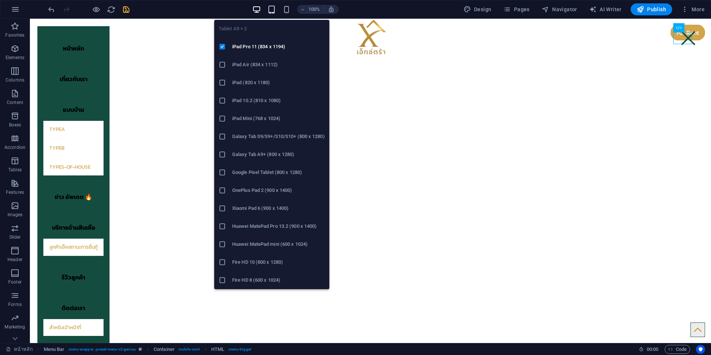
click at [276, 11] on icon "button" at bounding box center [271, 9] width 9 height 9
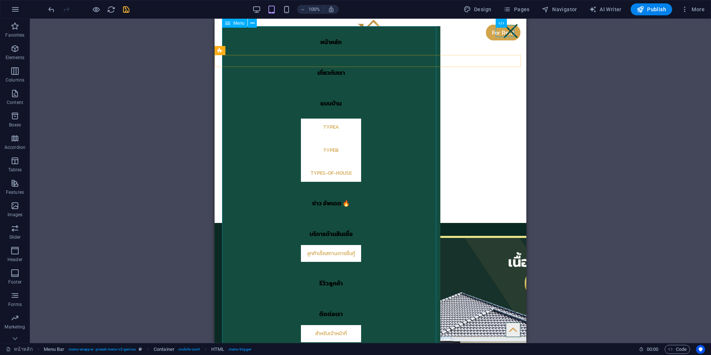
click at [403, 143] on nav "หน้าหลัก เกี่ยวกับเรา แบบบ้าน TypeA TypeB types-of-house ข่าว อัพเดต 🔥 บริการด้…" at bounding box center [331, 188] width 218 height 324
click at [425, 274] on nav "หน้าหลัก เกี่ยวกับเรา แบบบ้าน TypeA TypeB types-of-house ข่าว อัพเดต 🔥 บริการด้…" at bounding box center [331, 188] width 218 height 324
select select "%"
select select "px"
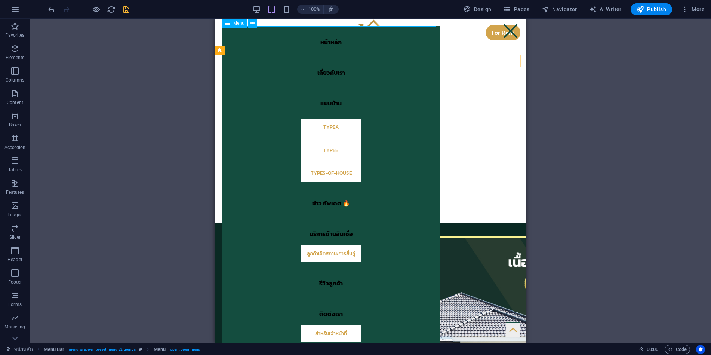
select select "px"
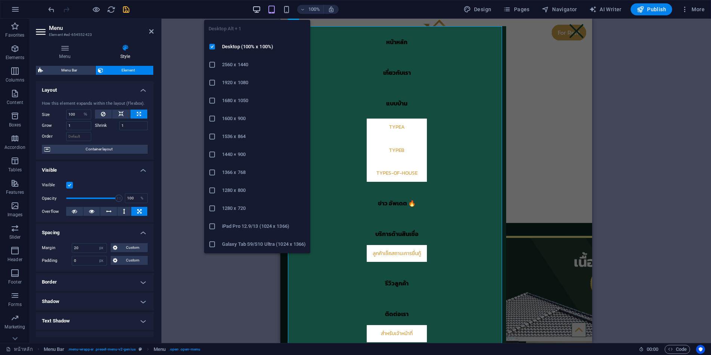
click at [260, 8] on icon "button" at bounding box center [256, 9] width 9 height 9
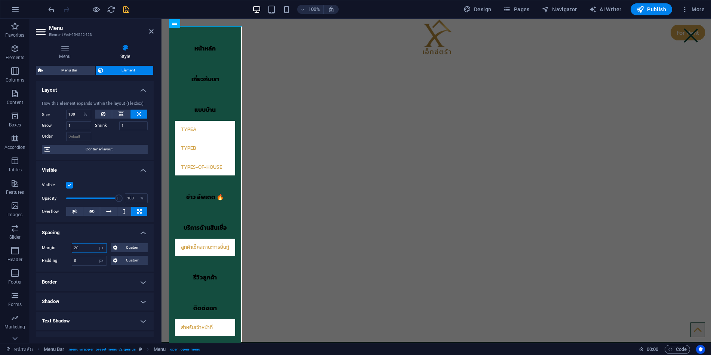
drag, startPoint x: 86, startPoint y: 249, endPoint x: 70, endPoint y: 248, distance: 15.7
click at [70, 248] on div "Margin 20 Default auto px % rem vw vh Custom Custom" at bounding box center [95, 248] width 106 height 10
type input "10"
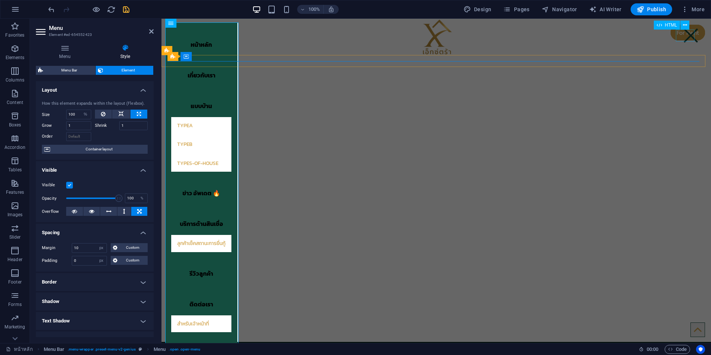
click at [686, 35] on div at bounding box center [691, 36] width 19 height 12
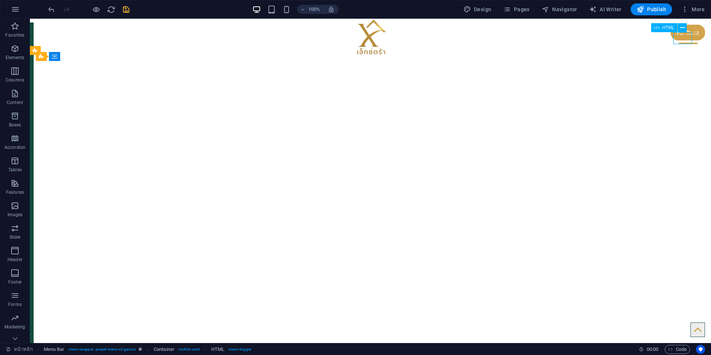
click at [685, 35] on div at bounding box center [688, 38] width 19 height 12
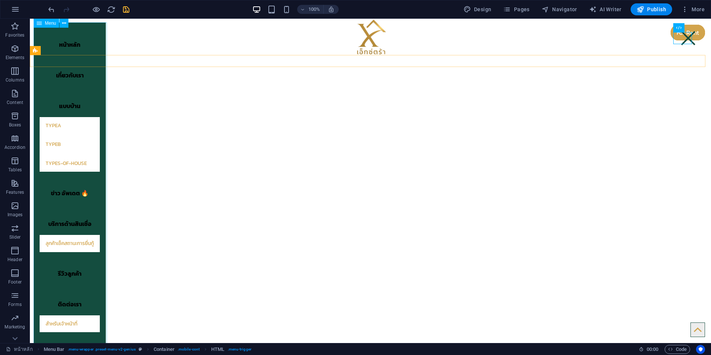
click at [101, 273] on nav "หน้าหลัก เกี่ยวกับเรา แบบบ้าน TypeA TypeB types-of-house ข่าว อัพเดต 🔥 บริการด้…" at bounding box center [70, 184] width 72 height 324
select select "%"
select select "px"
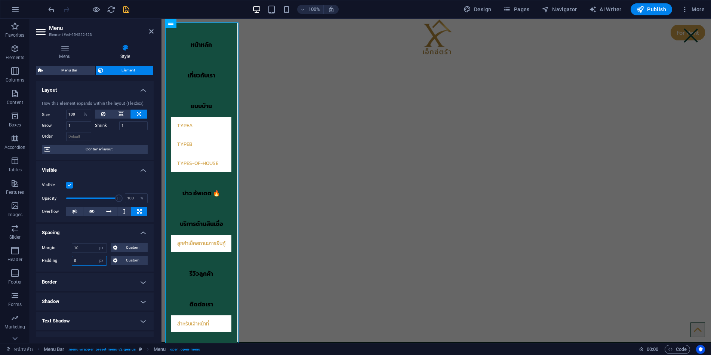
drag, startPoint x: 84, startPoint y: 261, endPoint x: 71, endPoint y: 261, distance: 12.7
click at [71, 261] on div "Padding 0 Default px rem % vh vw Custom Custom" at bounding box center [95, 261] width 106 height 10
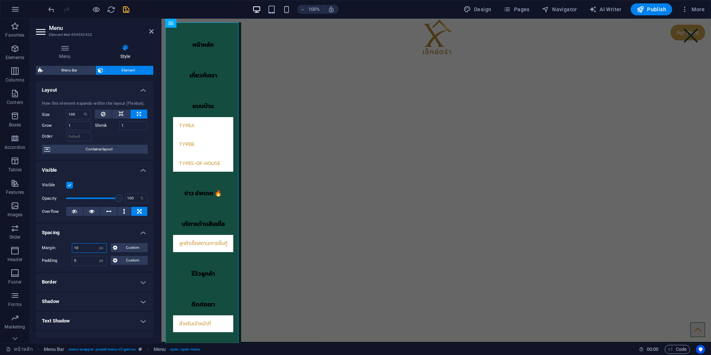
click at [89, 245] on input "10" at bounding box center [89, 247] width 34 height 9
drag, startPoint x: 86, startPoint y: 263, endPoint x: 67, endPoint y: 262, distance: 18.7
click at [68, 262] on div "Padding 5 Default px rem % vh vw Custom Custom" at bounding box center [95, 261] width 106 height 10
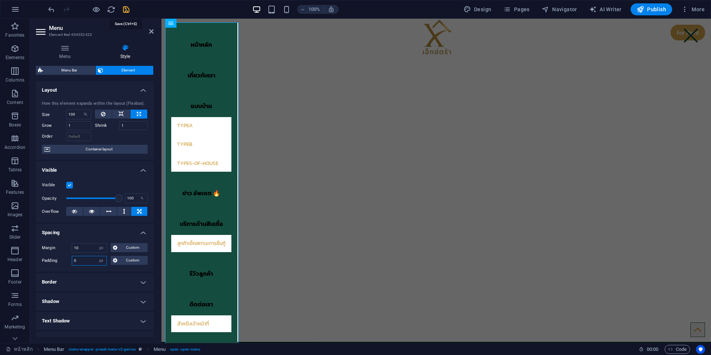
type input "0"
click at [126, 10] on icon "save" at bounding box center [126, 9] width 9 height 9
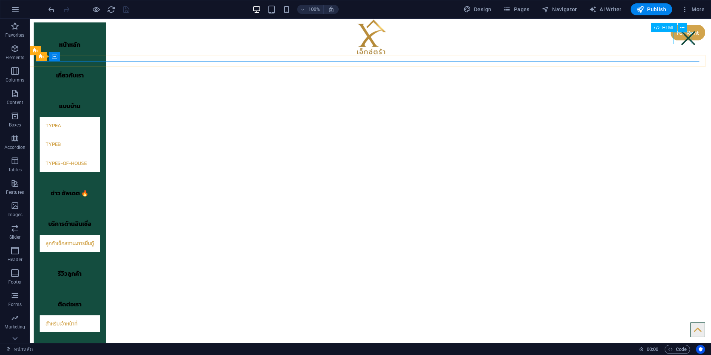
click at [690, 39] on div at bounding box center [688, 38] width 19 height 12
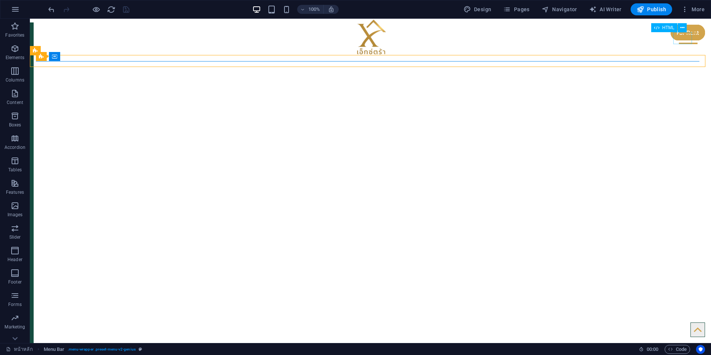
click at [691, 41] on div at bounding box center [688, 38] width 19 height 12
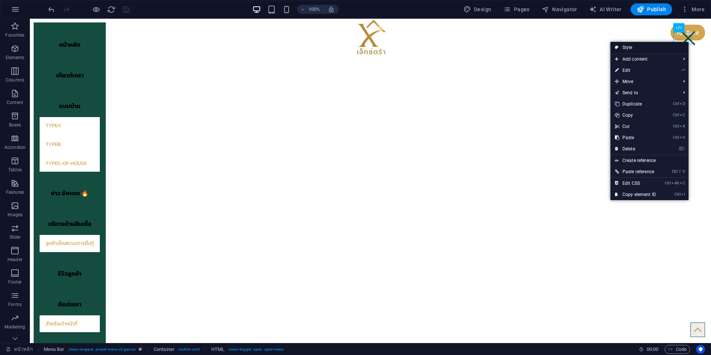
click at [640, 46] on link "Style" at bounding box center [650, 47] width 78 height 11
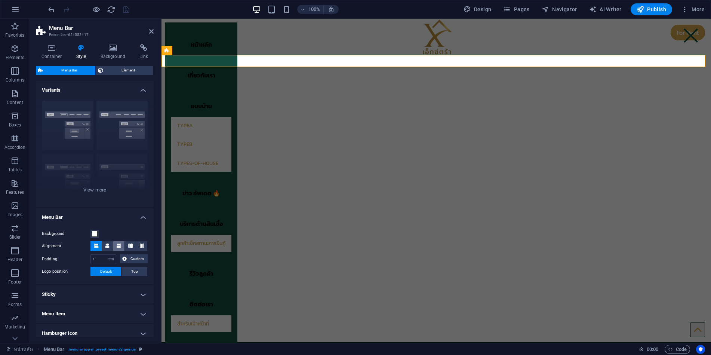
click at [120, 246] on icon at bounding box center [119, 245] width 4 height 4
click at [92, 246] on button at bounding box center [95, 246] width 11 height 10
click at [111, 259] on select "px rem % vh vw Custom" at bounding box center [110, 259] width 10 height 9
select select "px"
click at [105, 255] on select "px rem % vh vw Custom" at bounding box center [110, 259] width 10 height 9
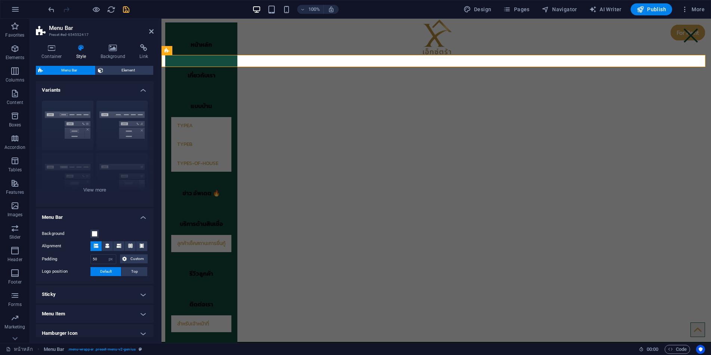
click at [108, 217] on h4 "Menu Bar" at bounding box center [95, 214] width 118 height 13
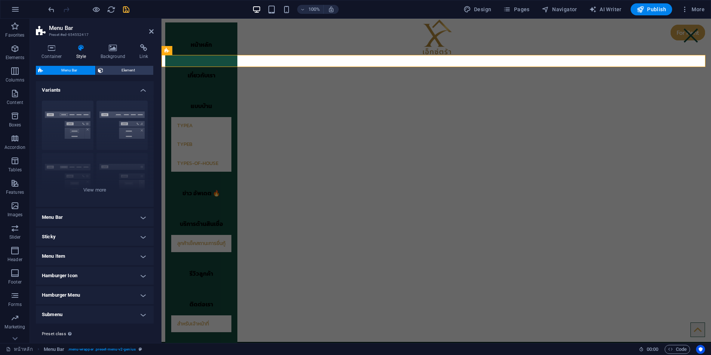
click at [108, 217] on h4 "Menu Bar" at bounding box center [95, 217] width 118 height 18
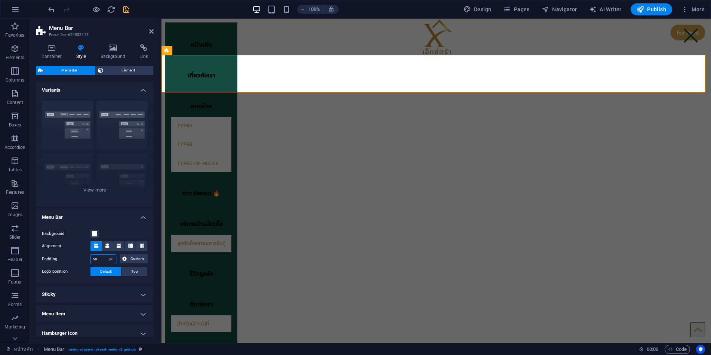
drag, startPoint x: 98, startPoint y: 258, endPoint x: 103, endPoint y: 274, distance: 17.0
click at [85, 258] on div "Padding 50 px rem % vh vw Custom Custom" at bounding box center [95, 259] width 106 height 10
type input "1"
select select "rem"
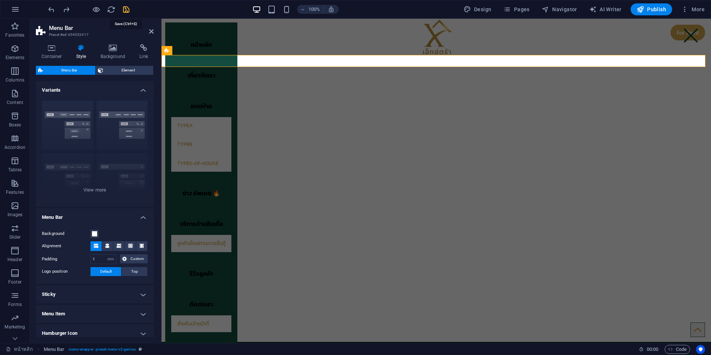
click at [127, 7] on icon "save" at bounding box center [126, 9] width 9 height 9
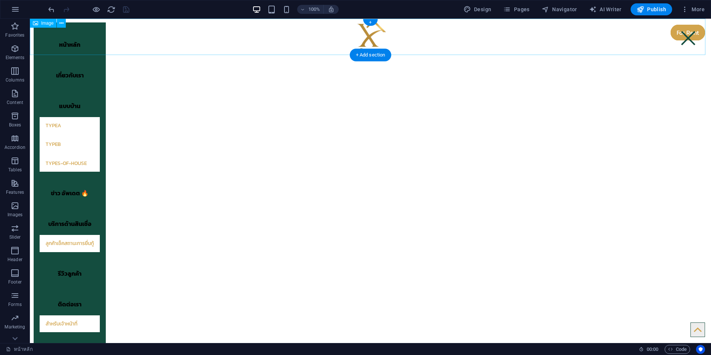
click at [703, 51] on figure at bounding box center [370, 37] width 681 height 36
click at [702, 59] on div "หน้าหลัก เกี่ยวกับเรา แบบบ้าน TypeA TypeB types-of-house ข่าว อัพเดต 🔥 บริการด้…" at bounding box center [370, 61] width 681 height 12
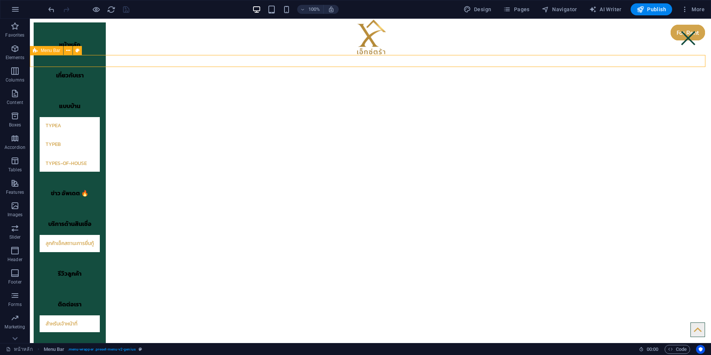
click at [702, 59] on div "หน้าหลัก เกี่ยวกับเรา แบบบ้าน TypeA TypeB types-of-house ข่าว อัพเดต 🔥 บริการด้…" at bounding box center [370, 61] width 681 height 12
select select "rem"
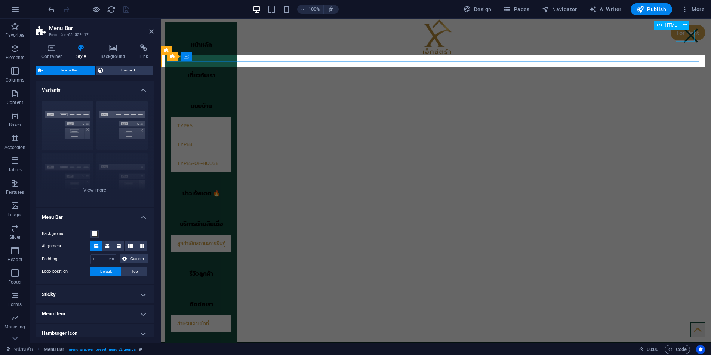
click at [688, 38] on div at bounding box center [691, 36] width 19 height 12
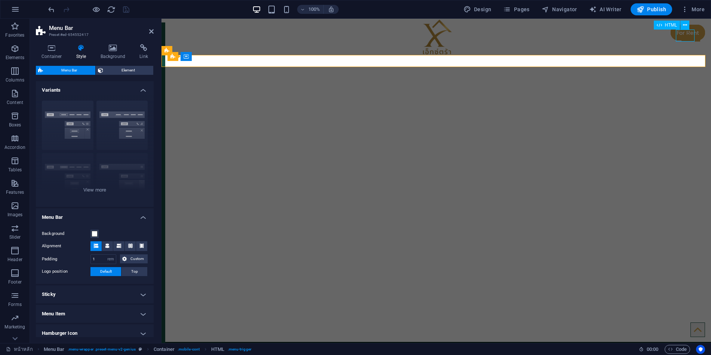
click at [687, 37] on div at bounding box center [691, 36] width 19 height 12
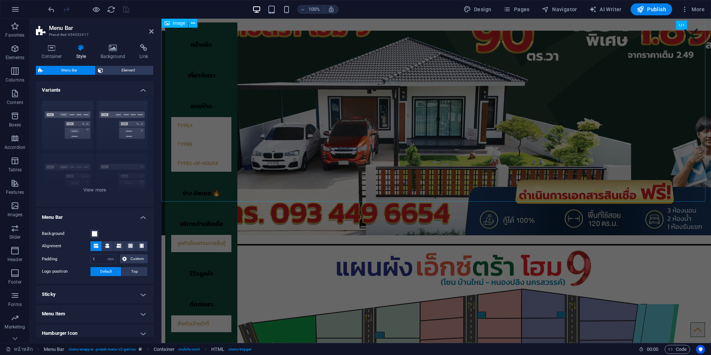
scroll to position [336, 0]
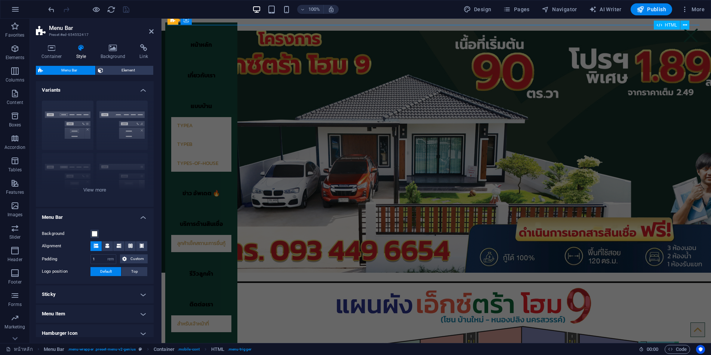
click at [685, 36] on div at bounding box center [691, 36] width 19 height 12
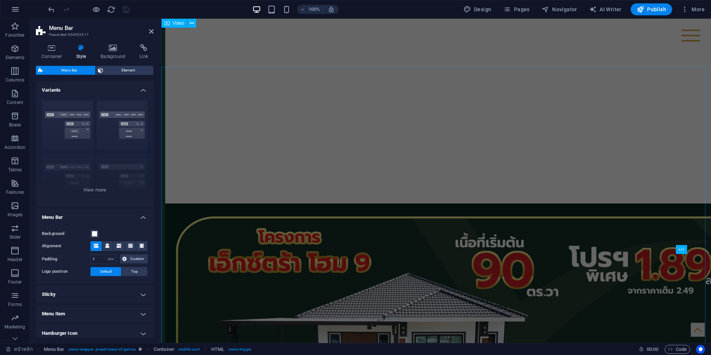
scroll to position [0, 0]
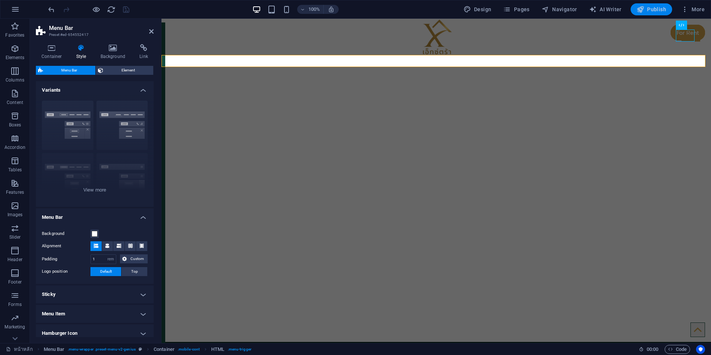
click at [649, 6] on span "Publish" at bounding box center [652, 9] width 30 height 7
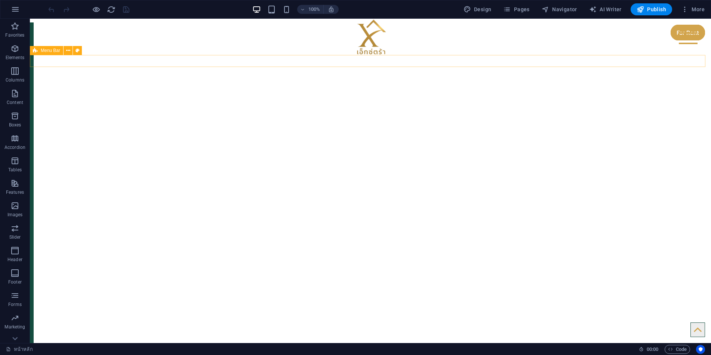
click at [247, 61] on div "หน้าหลัก เกี่ยวกับเรา แบบบ้าน TypeA TypeB types-of-house ข่าว อัพเดต 🔥 บริการด้…" at bounding box center [370, 61] width 681 height 12
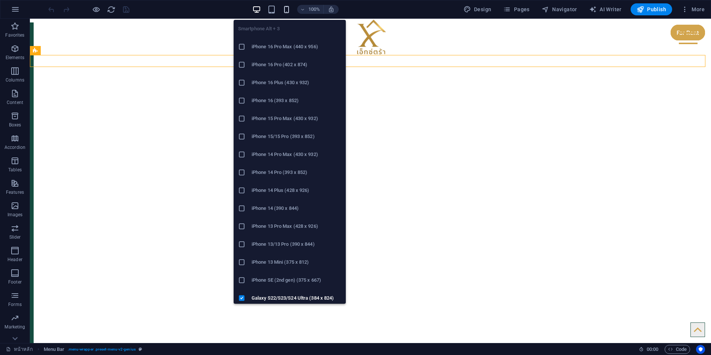
click at [287, 9] on icon "button" at bounding box center [286, 9] width 9 height 9
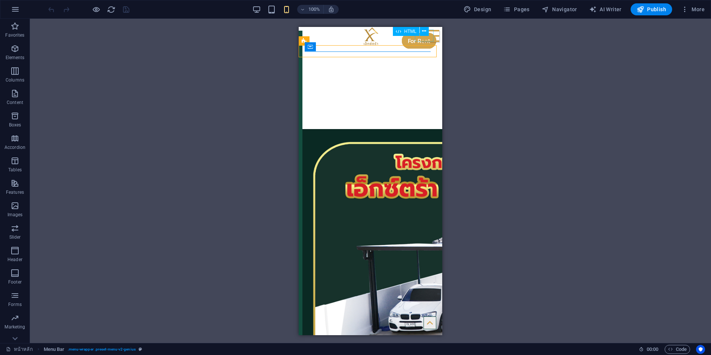
click at [428, 36] on div at bounding box center [430, 36] width 19 height 12
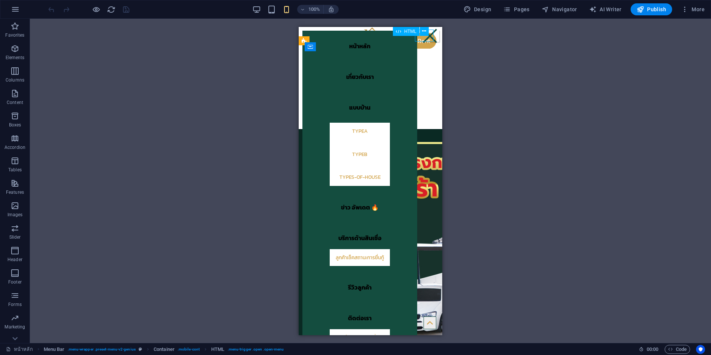
click at [428, 36] on div at bounding box center [430, 36] width 19 height 12
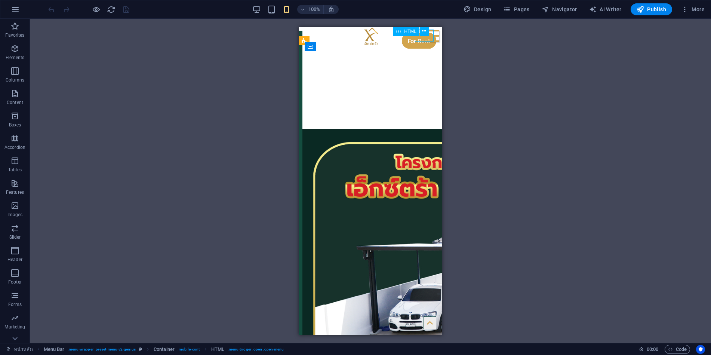
click at [431, 39] on div at bounding box center [430, 36] width 19 height 12
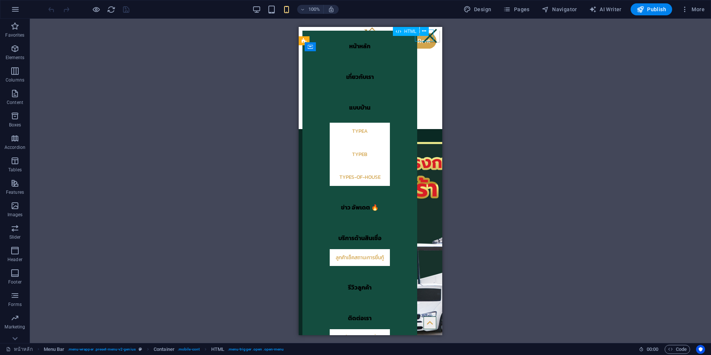
click at [431, 39] on div at bounding box center [430, 36] width 19 height 12
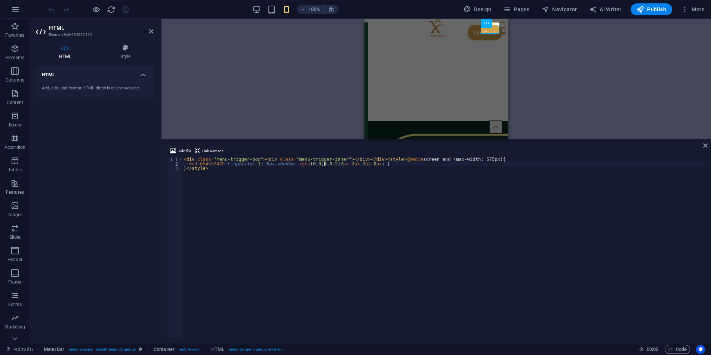
click at [323, 165] on div "< div class = "menu-trigger-box" > < div class = "menu-trigger-inner" > </ div …" at bounding box center [443, 251] width 523 height 189
click at [333, 163] on div "< div class = "menu-trigger-box" > < div class = "menu-trigger-inner" > </ div …" at bounding box center [443, 251] width 523 height 189
click at [342, 166] on div "< div class = "menu-trigger-box" > < div class = "menu-trigger-inner" > </ div …" at bounding box center [443, 251] width 523 height 189
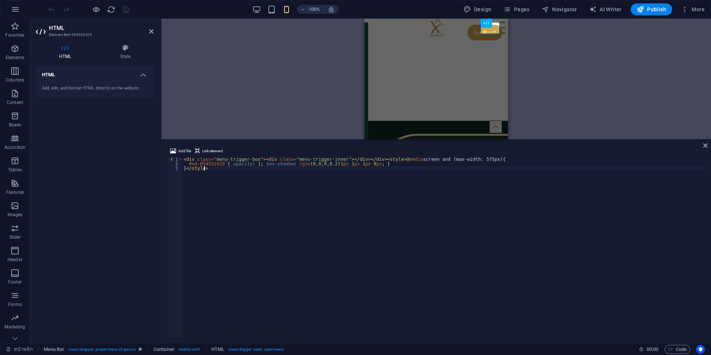
click at [320, 191] on div "< div class = "menu-trigger-box" > < div class = "menu-trigger-inner" > </ div …" at bounding box center [443, 251] width 523 height 189
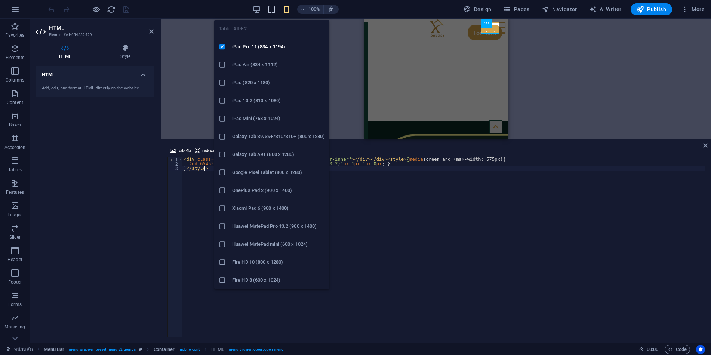
type textarea "}</style>"
click at [274, 9] on icon "button" at bounding box center [271, 9] width 9 height 9
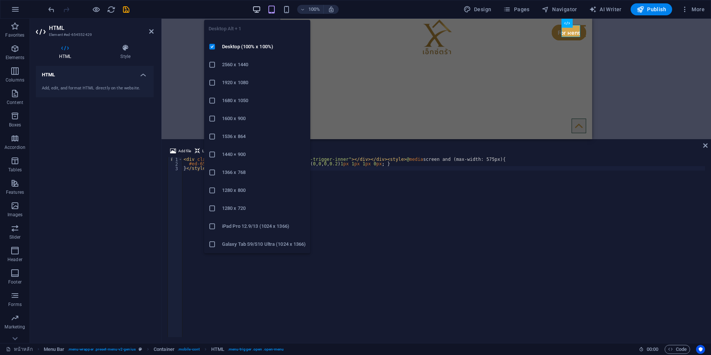
click at [257, 9] on icon "button" at bounding box center [256, 9] width 9 height 9
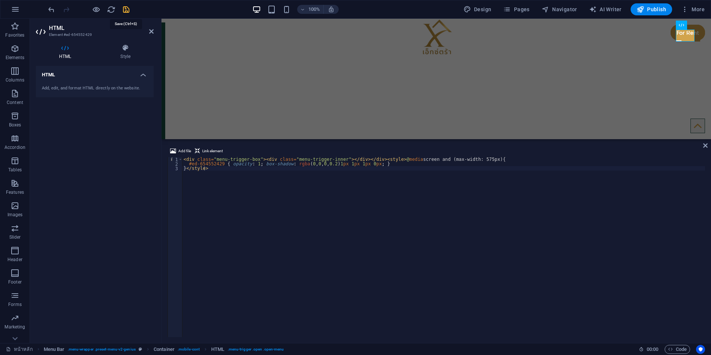
click at [126, 10] on icon "save" at bounding box center [126, 9] width 9 height 9
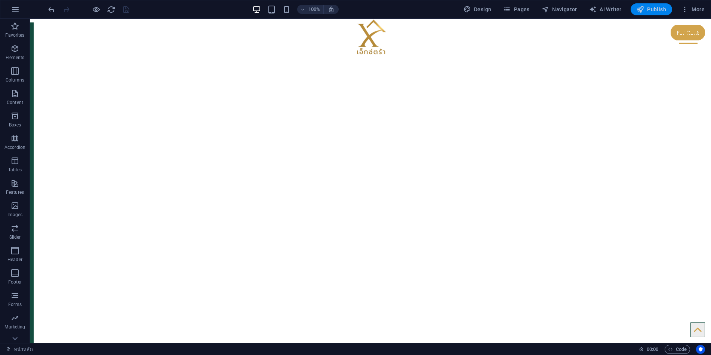
click at [646, 7] on span "Publish" at bounding box center [652, 9] width 30 height 7
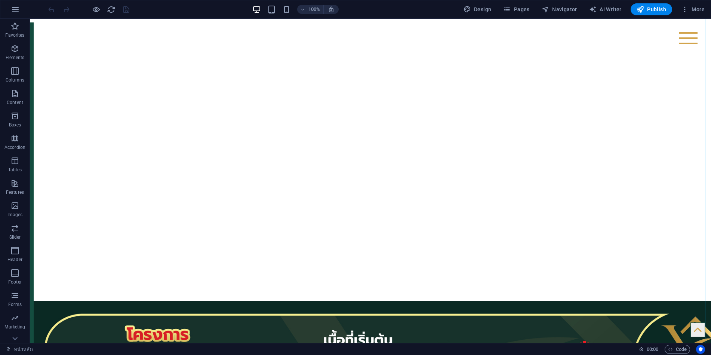
scroll to position [112, 0]
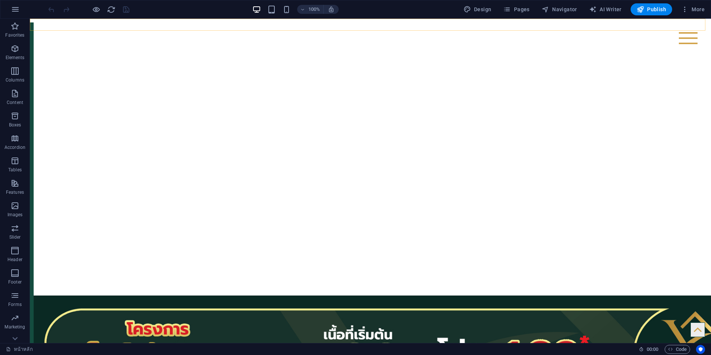
click at [546, 28] on div "หน้าหลัก เกี่ยวกับเรา แบบบ้าน TypeA TypeB types-of-house ข่าว อัพเดต 🔥 บริการด้…" at bounding box center [370, 25] width 681 height 12
click at [533, 25] on div "หน้าหลัก เกี่ยวกับเรา แบบบ้าน TypeA TypeB types-of-house ข่าว อัพเดต 🔥 บริการด้…" at bounding box center [370, 25] width 681 height 12
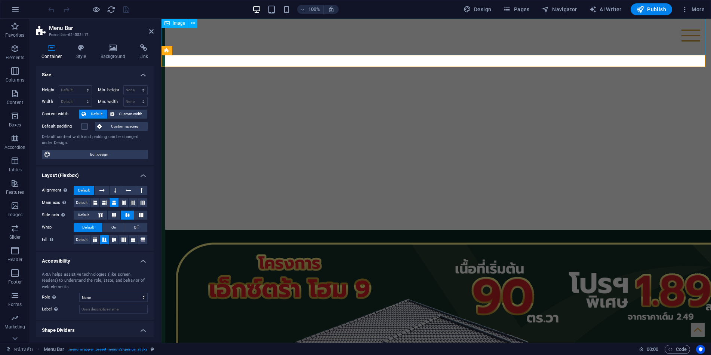
scroll to position [0, 0]
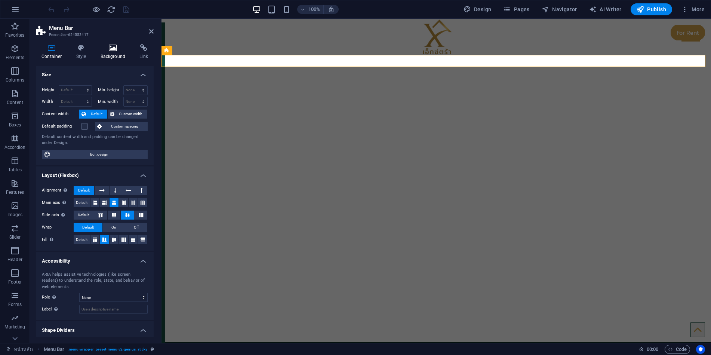
click at [119, 53] on h4 "Background" at bounding box center [114, 52] width 39 height 16
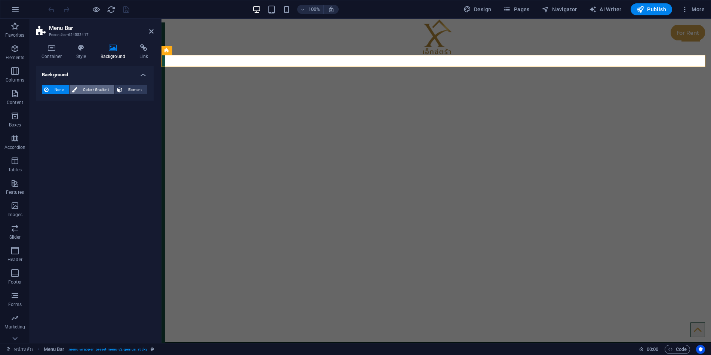
click at [95, 90] on span "Color / Gradient" at bounding box center [95, 89] width 33 height 9
click at [78, 103] on span "Gradient" at bounding box center [71, 104] width 19 height 10
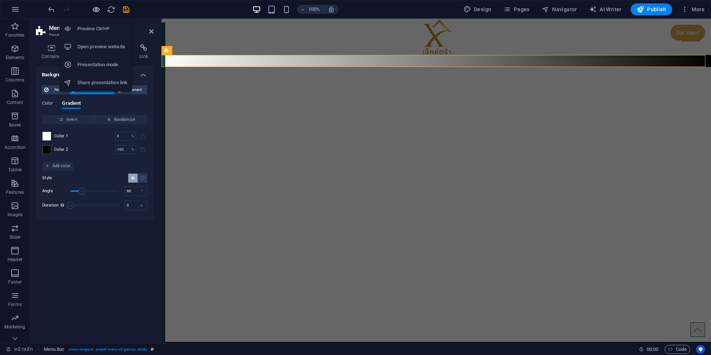
click at [99, 8] on icon "button" at bounding box center [96, 9] width 9 height 9
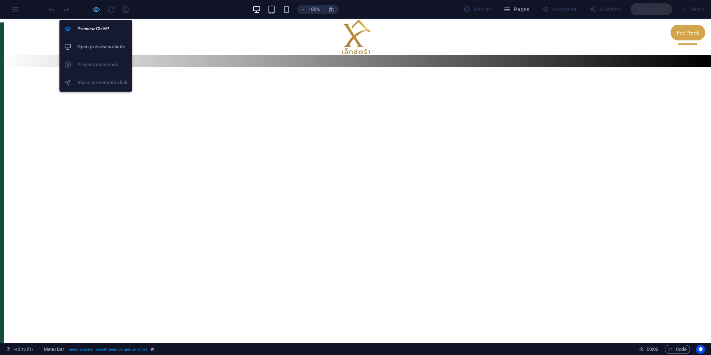
click at [98, 7] on icon "button" at bounding box center [96, 9] width 9 height 9
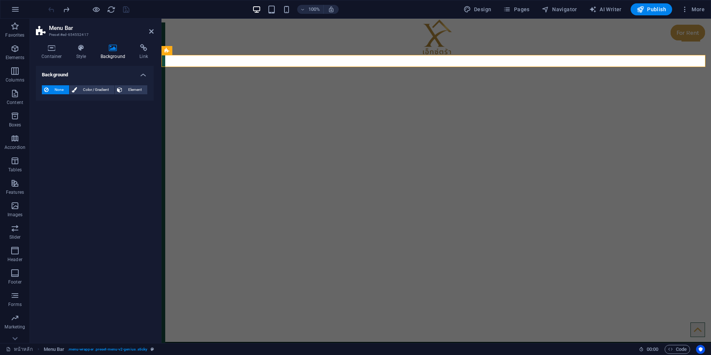
click at [101, 130] on div "Background None Color / Gradient Element Stretch background to full-width Color…" at bounding box center [95, 201] width 118 height 271
click at [232, 34] on figure at bounding box center [437, 37] width 550 height 36
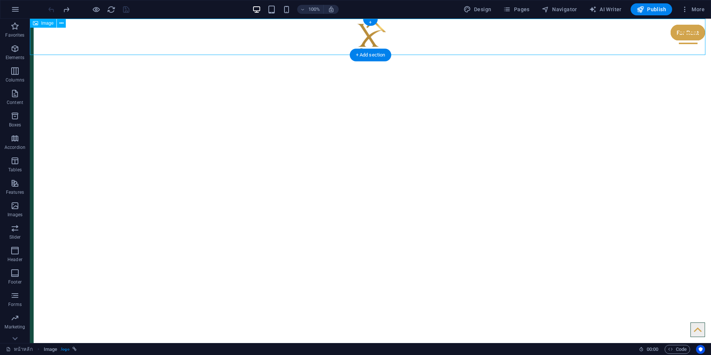
click at [66, 39] on figure at bounding box center [370, 37] width 681 height 36
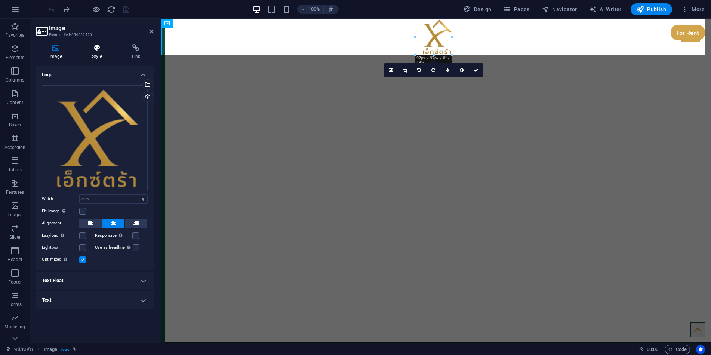
click at [98, 49] on icon at bounding box center [97, 47] width 37 height 7
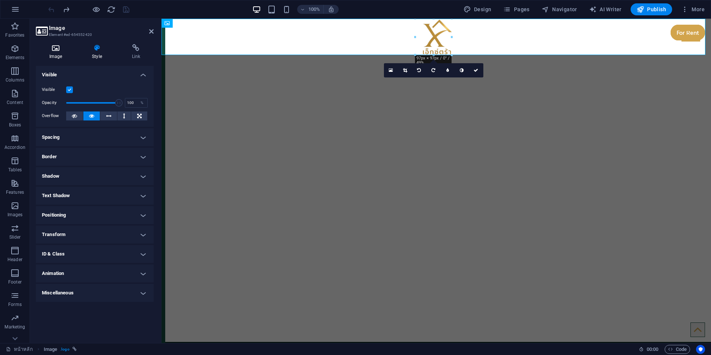
click at [54, 50] on icon at bounding box center [56, 47] width 40 height 7
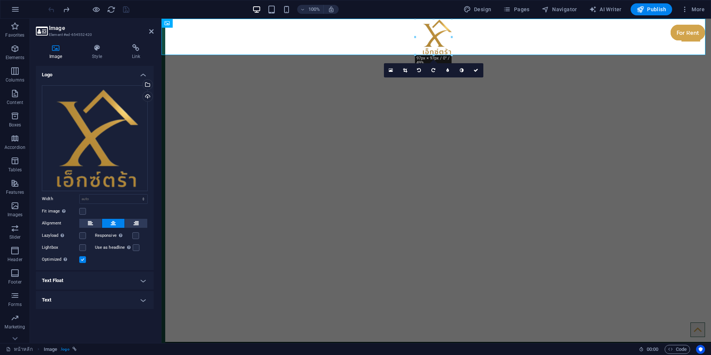
click at [93, 277] on h4 "Text Float" at bounding box center [95, 280] width 118 height 18
click at [84, 320] on h4 "Text" at bounding box center [95, 326] width 118 height 18
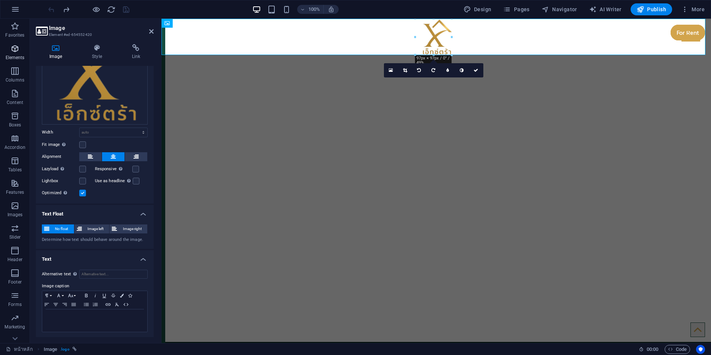
click at [17, 46] on icon "button" at bounding box center [14, 48] width 9 height 9
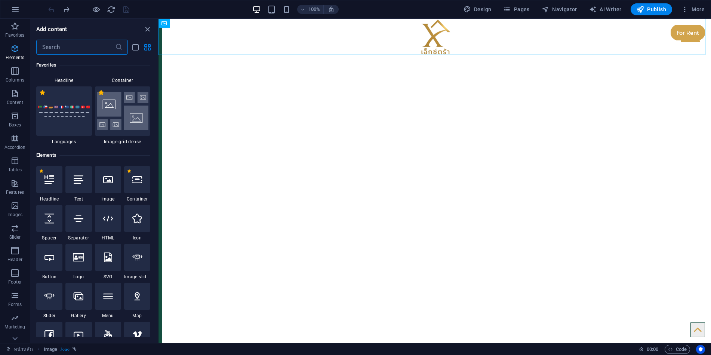
scroll to position [141, 0]
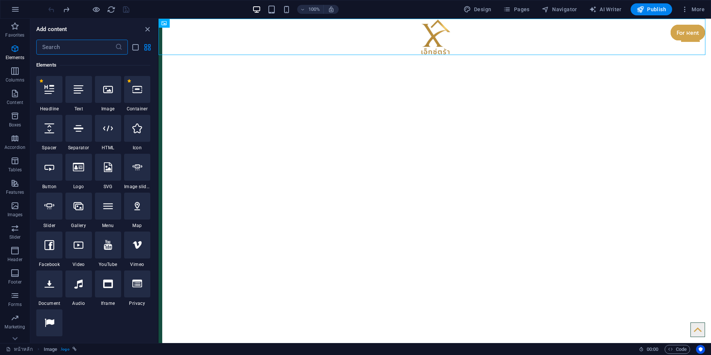
click at [83, 47] on input "text" at bounding box center [75, 47] width 79 height 15
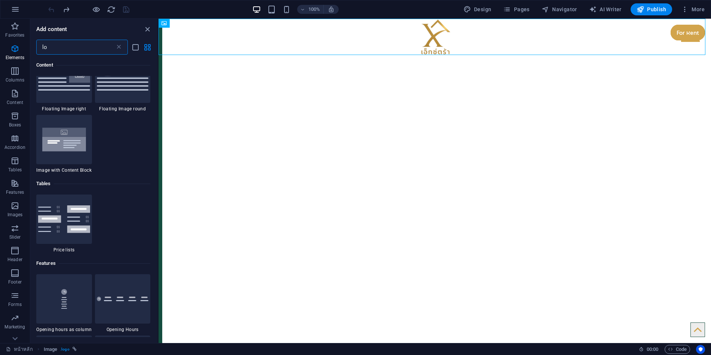
scroll to position [0, 0]
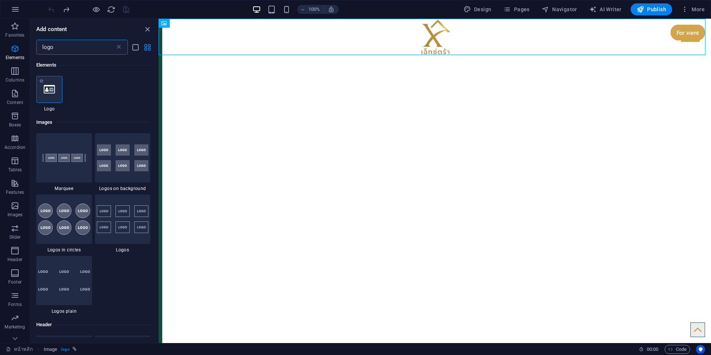
type input "logo"
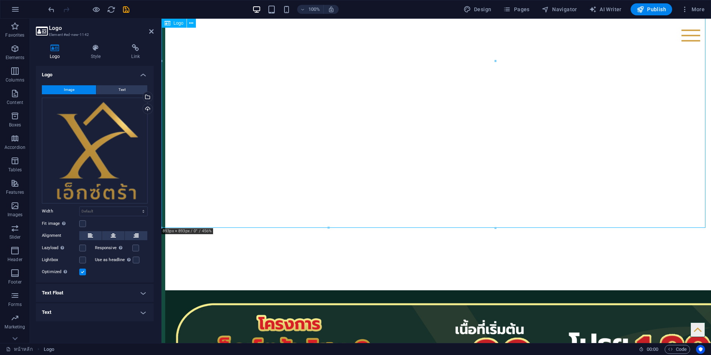
scroll to position [37, 0]
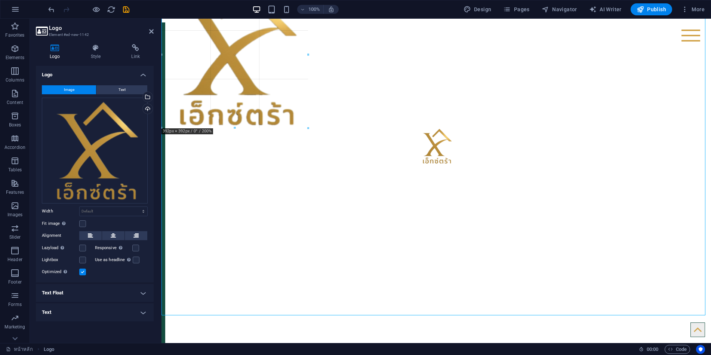
drag, startPoint x: 496, startPoint y: 316, endPoint x: 312, endPoint y: 110, distance: 275.9
type input "392"
select select "px"
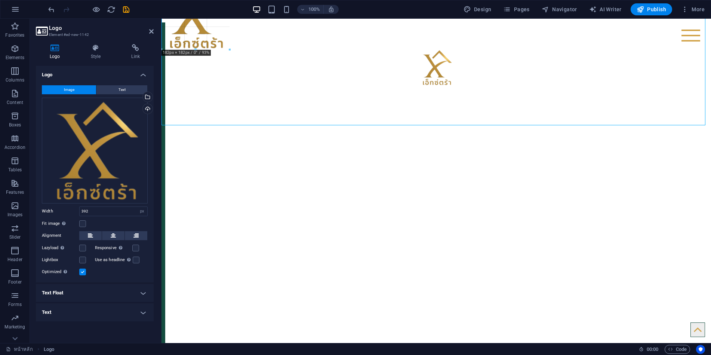
drag, startPoint x: 310, startPoint y: 127, endPoint x: 200, endPoint y: 47, distance: 135.6
type input "182"
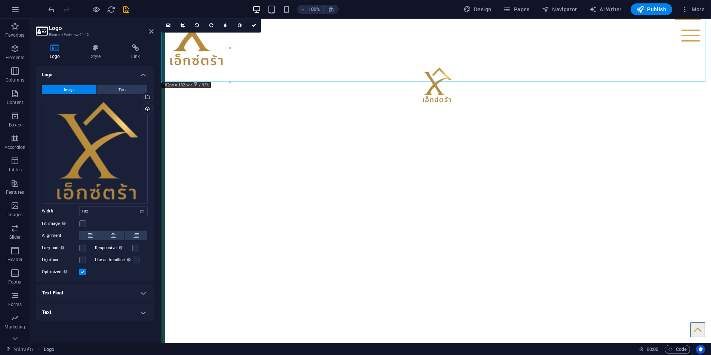
scroll to position [0, 0]
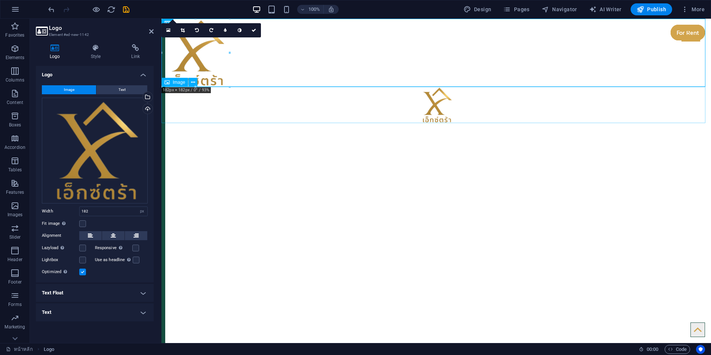
click at [340, 107] on figure at bounding box center [437, 105] width 550 height 36
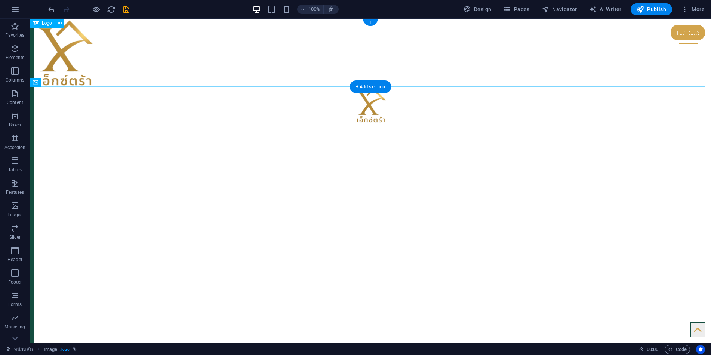
click at [227, 55] on div at bounding box center [370, 53] width 681 height 68
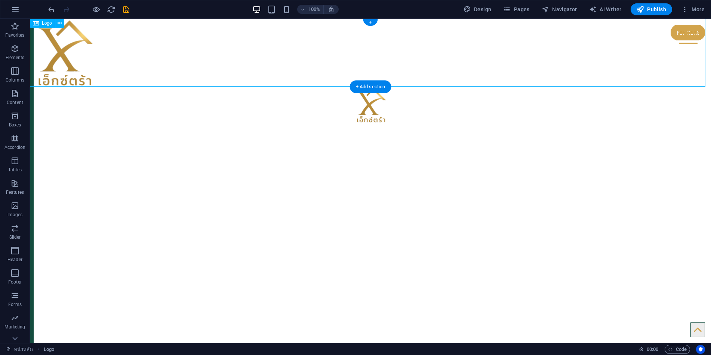
click at [210, 43] on div at bounding box center [370, 53] width 681 height 68
select select "px"
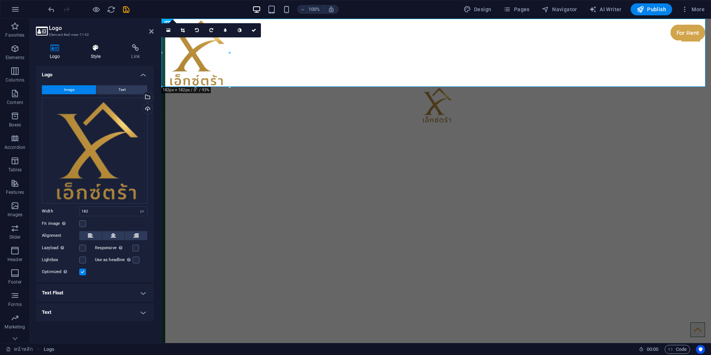
click at [96, 50] on icon at bounding box center [96, 47] width 38 height 7
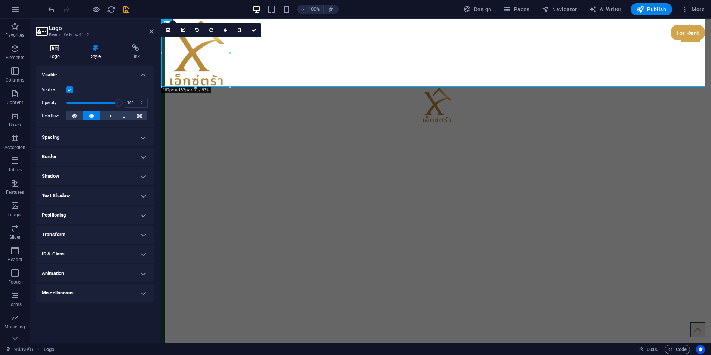
click at [58, 49] on icon at bounding box center [55, 47] width 38 height 7
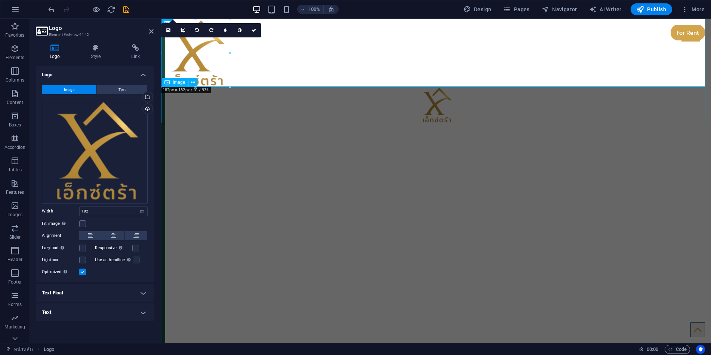
click at [459, 103] on figure at bounding box center [437, 105] width 550 height 36
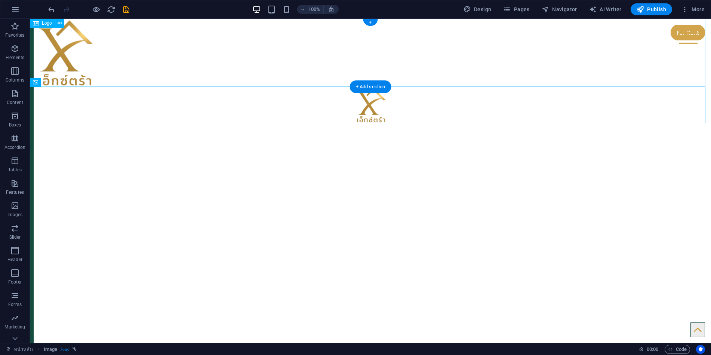
click at [378, 43] on div at bounding box center [370, 53] width 681 height 68
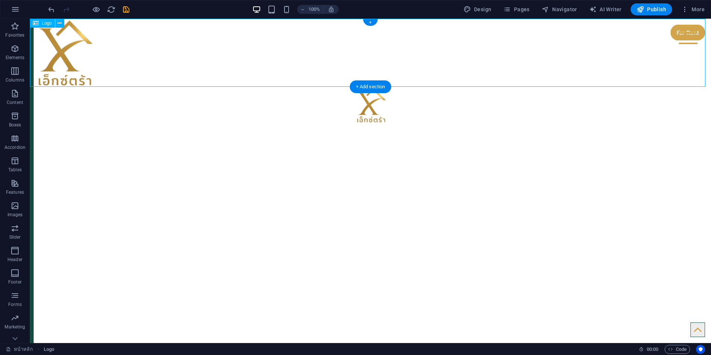
click at [378, 43] on div at bounding box center [370, 53] width 681 height 68
click at [359, 105] on figure at bounding box center [370, 105] width 681 height 36
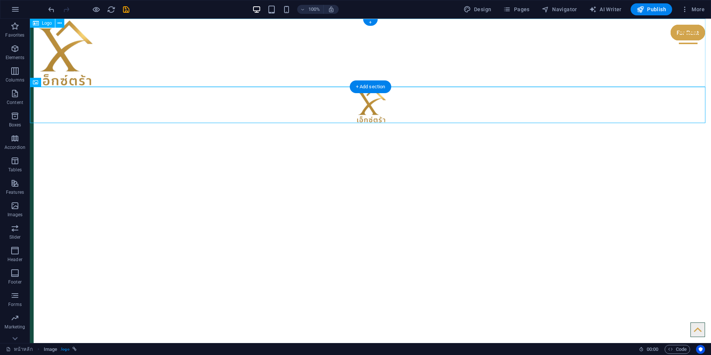
click at [237, 49] on div at bounding box center [370, 53] width 681 height 68
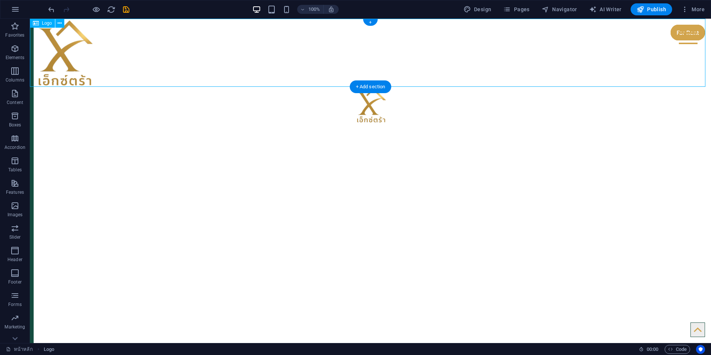
click at [240, 49] on div at bounding box center [370, 53] width 681 height 68
select select "px"
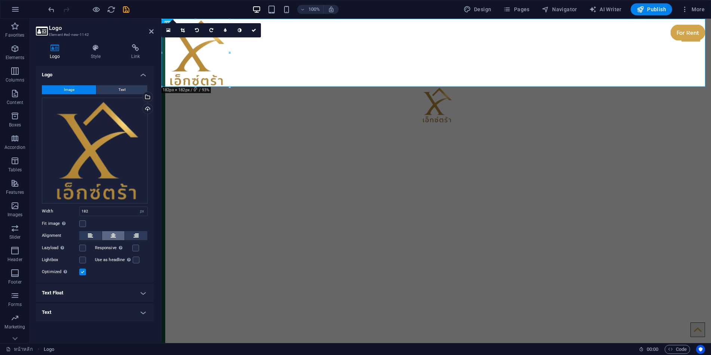
click at [115, 236] on icon at bounding box center [113, 235] width 5 height 9
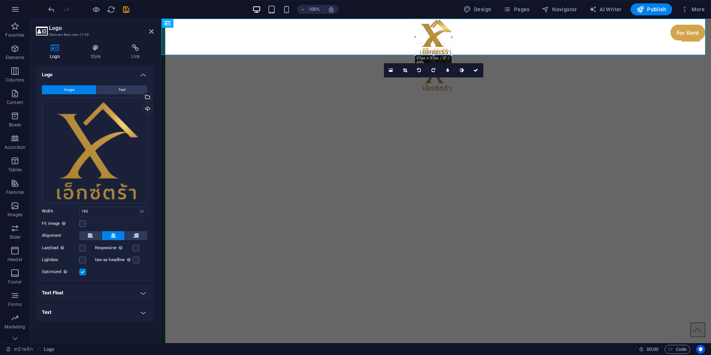
drag, startPoint x: 434, startPoint y: 87, endPoint x: 434, endPoint y: 55, distance: 31.8
type input "97"
click at [93, 49] on icon at bounding box center [96, 47] width 38 height 7
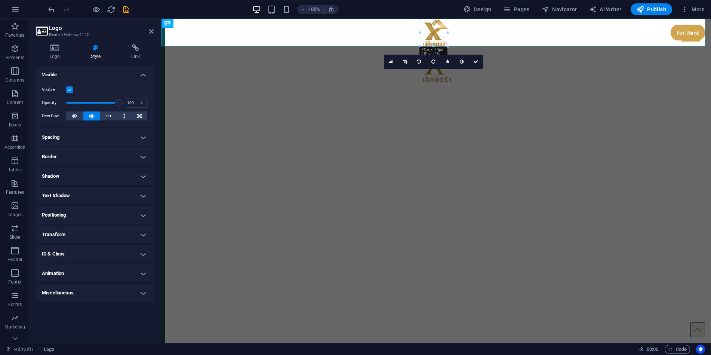
drag, startPoint x: 433, startPoint y: 55, endPoint x: 435, endPoint y: 44, distance: 11.0
click at [686, 37] on div at bounding box center [691, 36] width 19 height 12
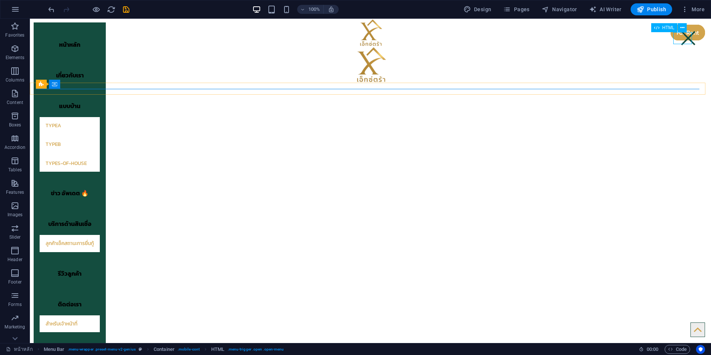
click at [682, 39] on div at bounding box center [688, 38] width 19 height 12
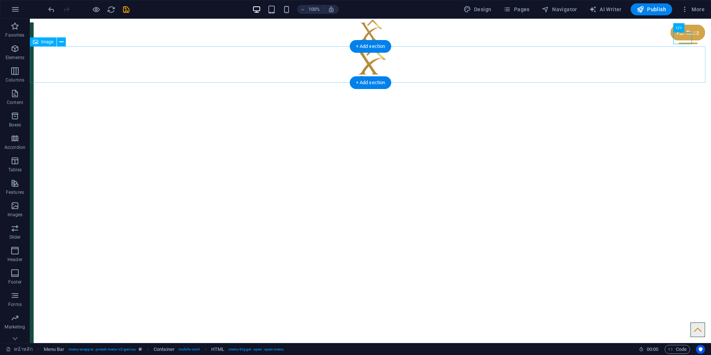
click at [378, 64] on figure at bounding box center [370, 64] width 681 height 36
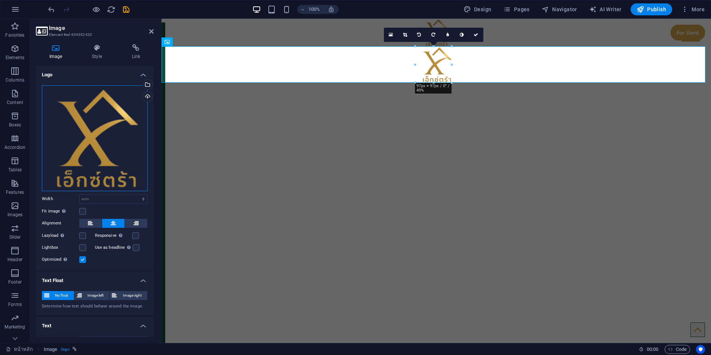
click at [92, 146] on div "Drag files here, click to choose files or select files from Files or our free s…" at bounding box center [95, 138] width 106 height 106
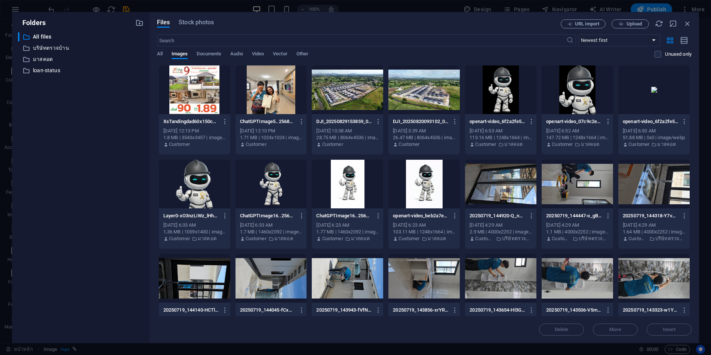
click at [343, 90] on div at bounding box center [347, 89] width 71 height 49
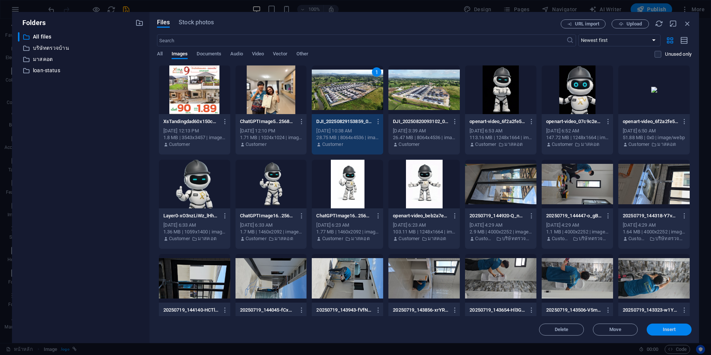
click at [675, 330] on span "Insert" at bounding box center [669, 329] width 13 height 4
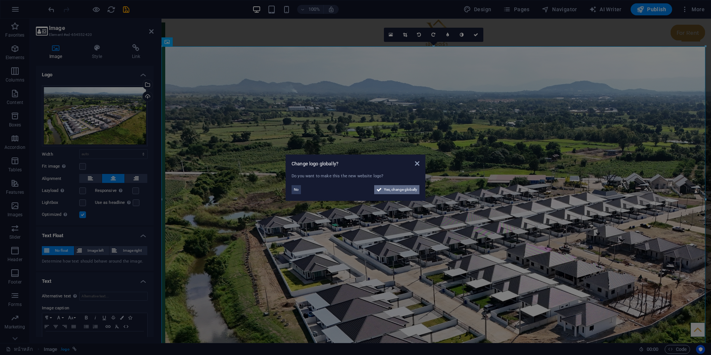
click at [396, 190] on span "Yes, change globally" at bounding box center [400, 189] width 33 height 9
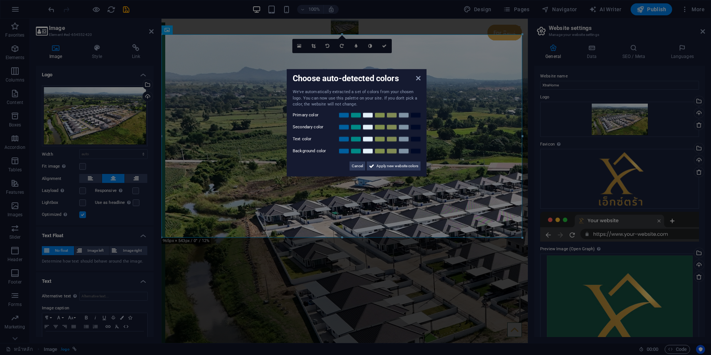
drag, startPoint x: 419, startPoint y: 134, endPoint x: 442, endPoint y: 127, distance: 23.8
click at [427, 127] on div "Choose auto-detected colors We've automatically extracted a set of colors from …" at bounding box center [357, 122] width 140 height 107
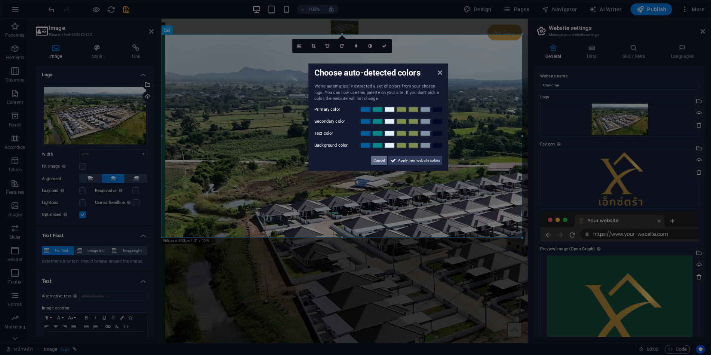
click at [381, 161] on span "Cancel" at bounding box center [378, 160] width 11 height 9
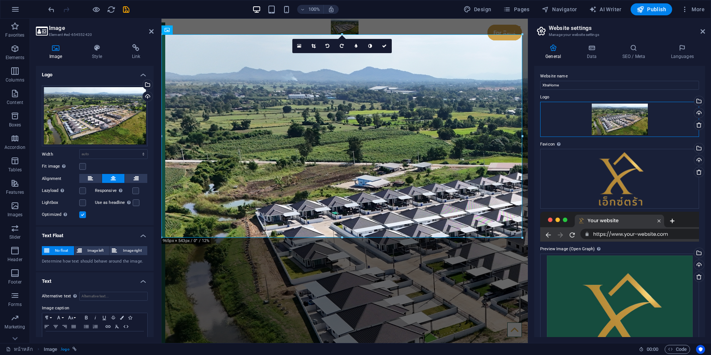
click at [631, 118] on div "Drag files here, click to choose files or select files from Files or our free s…" at bounding box center [619, 119] width 159 height 35
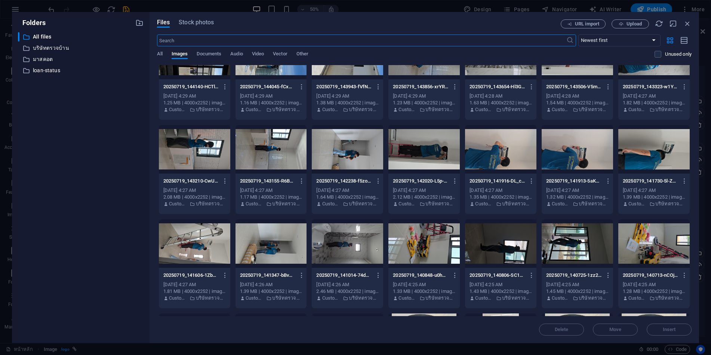
scroll to position [336, 0]
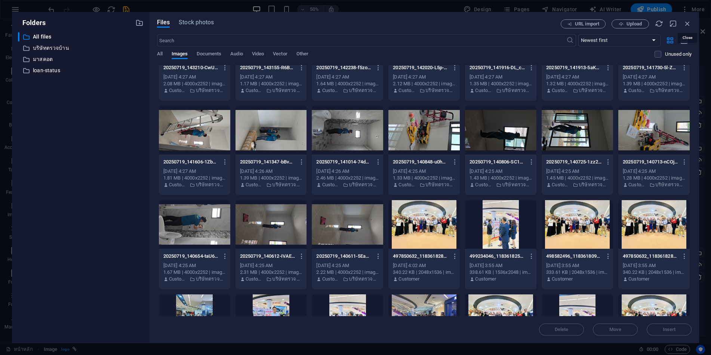
click at [686, 22] on icon "button" at bounding box center [687, 23] width 8 height 8
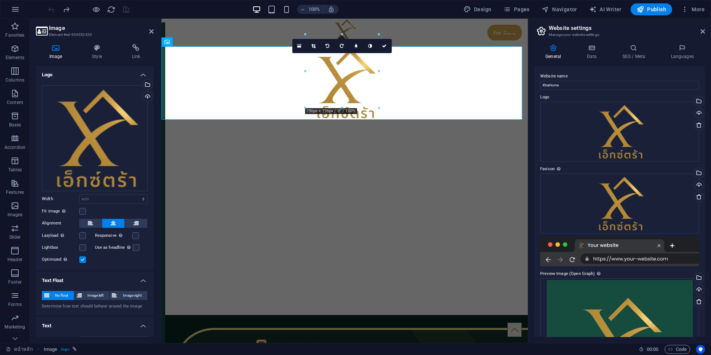
click at [157, 11] on body "exciting-merkle.49-0-203-15.plesk.page หน้าหลัก Favorites Elements Columns Cont…" at bounding box center [355, 177] width 711 height 355
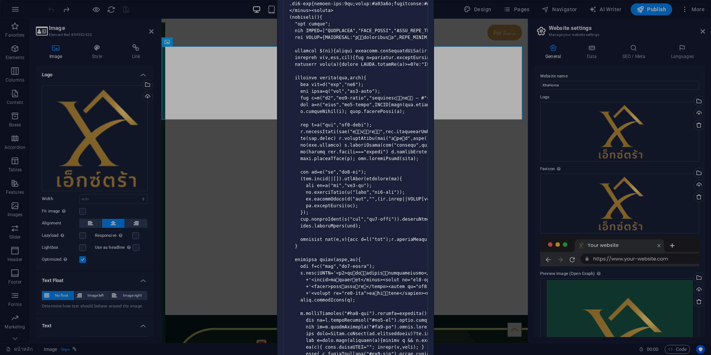
click at [161, 10] on div "Invalid HTML You have entered the following invalid HTML code (e.g. missing clo…" at bounding box center [355, 177] width 711 height 355
click at [447, 15] on div "Invalid HTML You have entered the following invalid HTML code (e.g. missing clo…" at bounding box center [355, 177] width 711 height 355
